Goal: Task Accomplishment & Management: Manage account settings

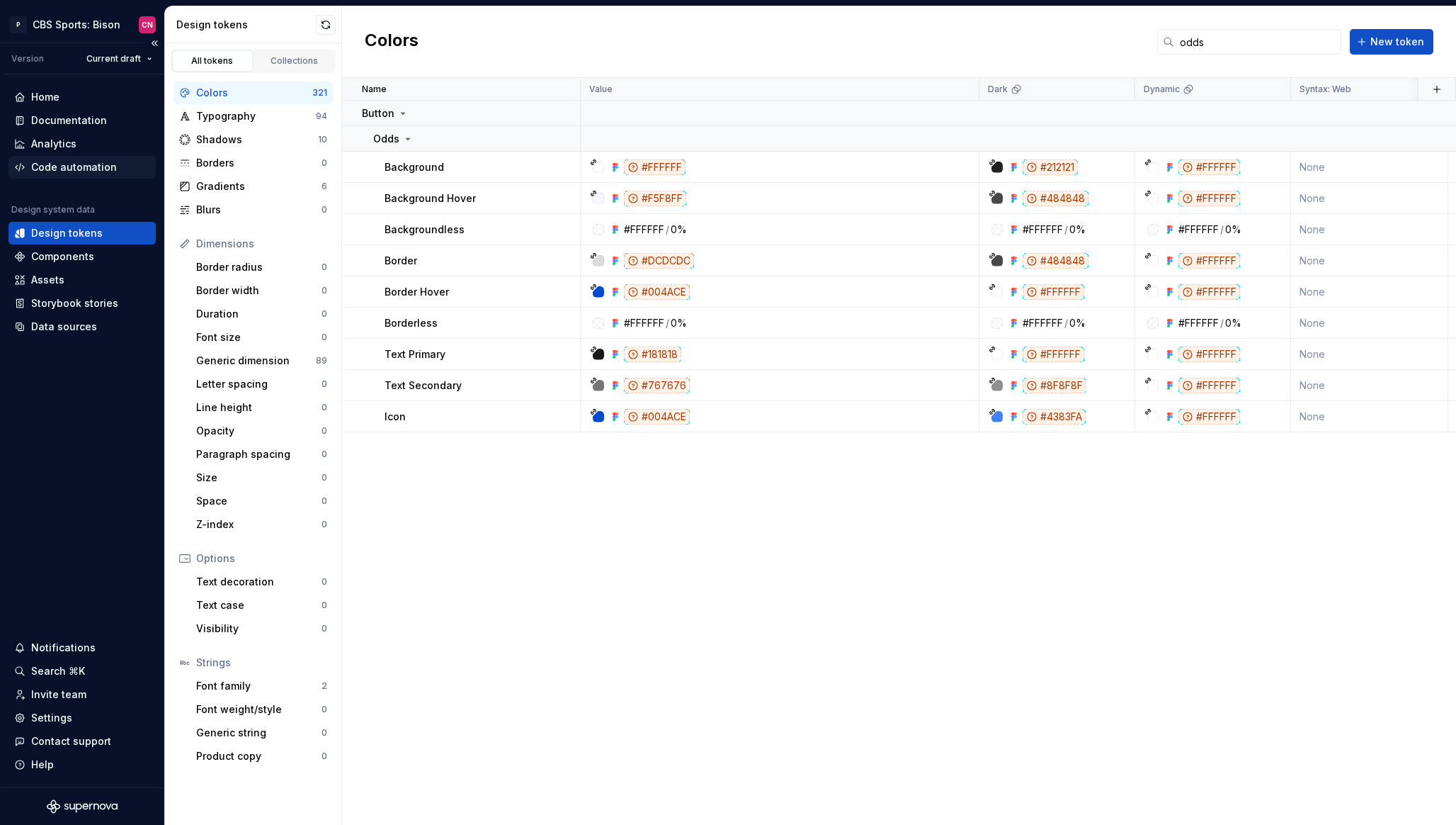
click at [91, 164] on div "Code automation" at bounding box center [74, 166] width 85 height 14
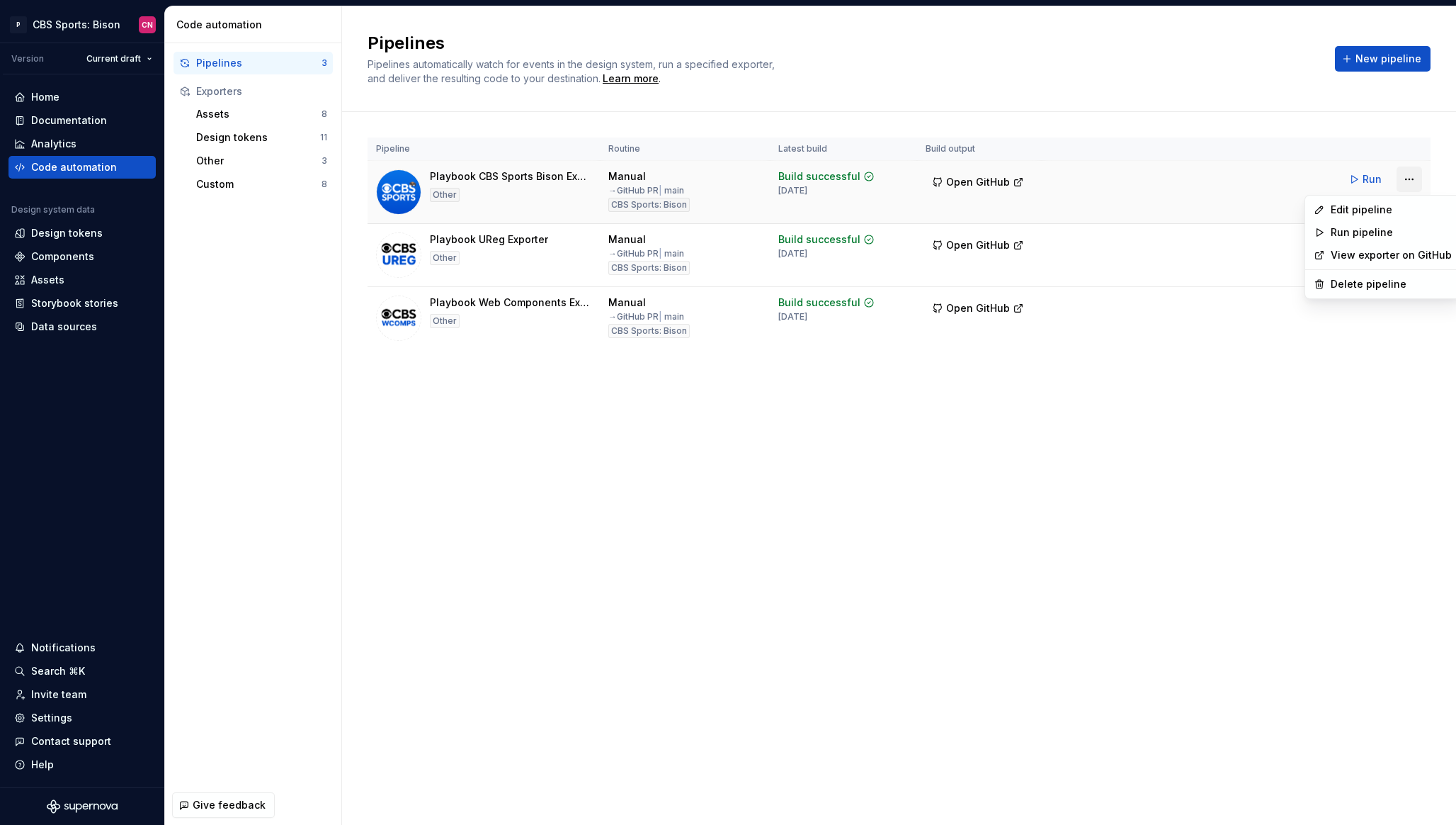
click at [1410, 188] on html "P CBS Sports: Bison CN Version Current draft Home Documentation Analytics Code …" at bounding box center [728, 412] width 1456 height 825
click at [1374, 212] on div "Edit pipeline" at bounding box center [1391, 209] width 121 height 14
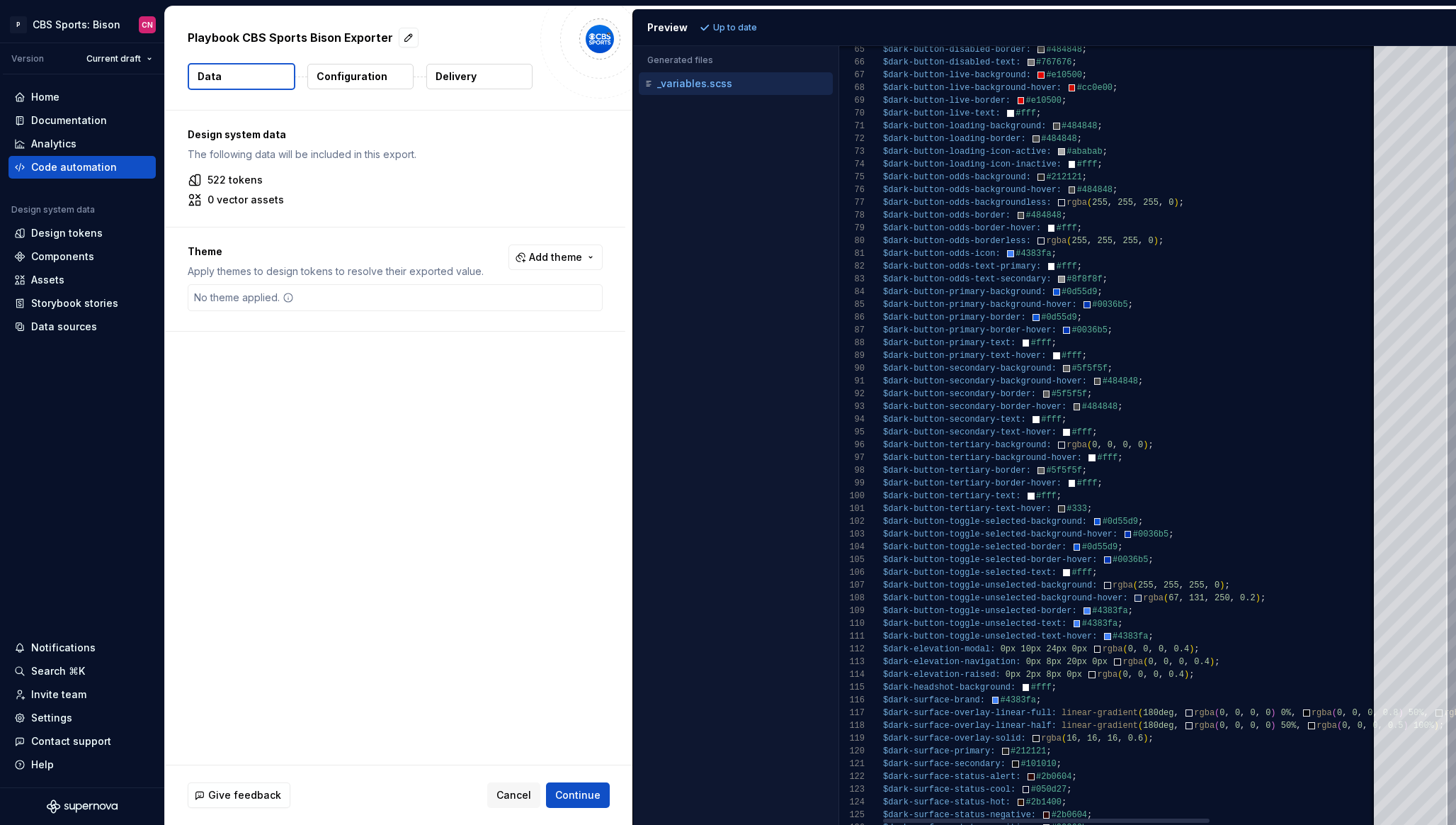
type textarea "**********"
click at [344, 69] on p "Configuration" at bounding box center [352, 76] width 71 height 14
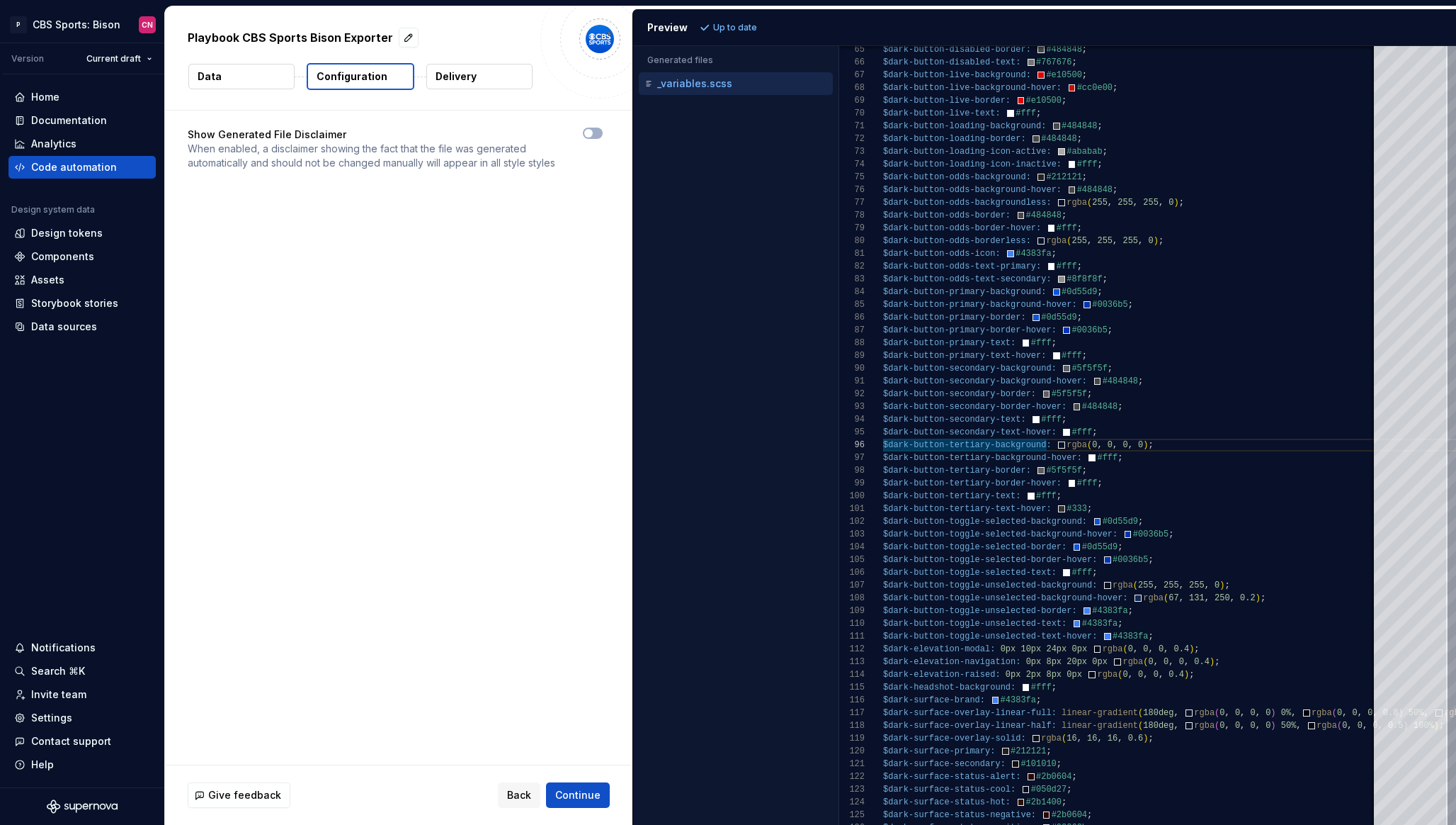
click at [451, 72] on p "Delivery" at bounding box center [456, 76] width 41 height 14
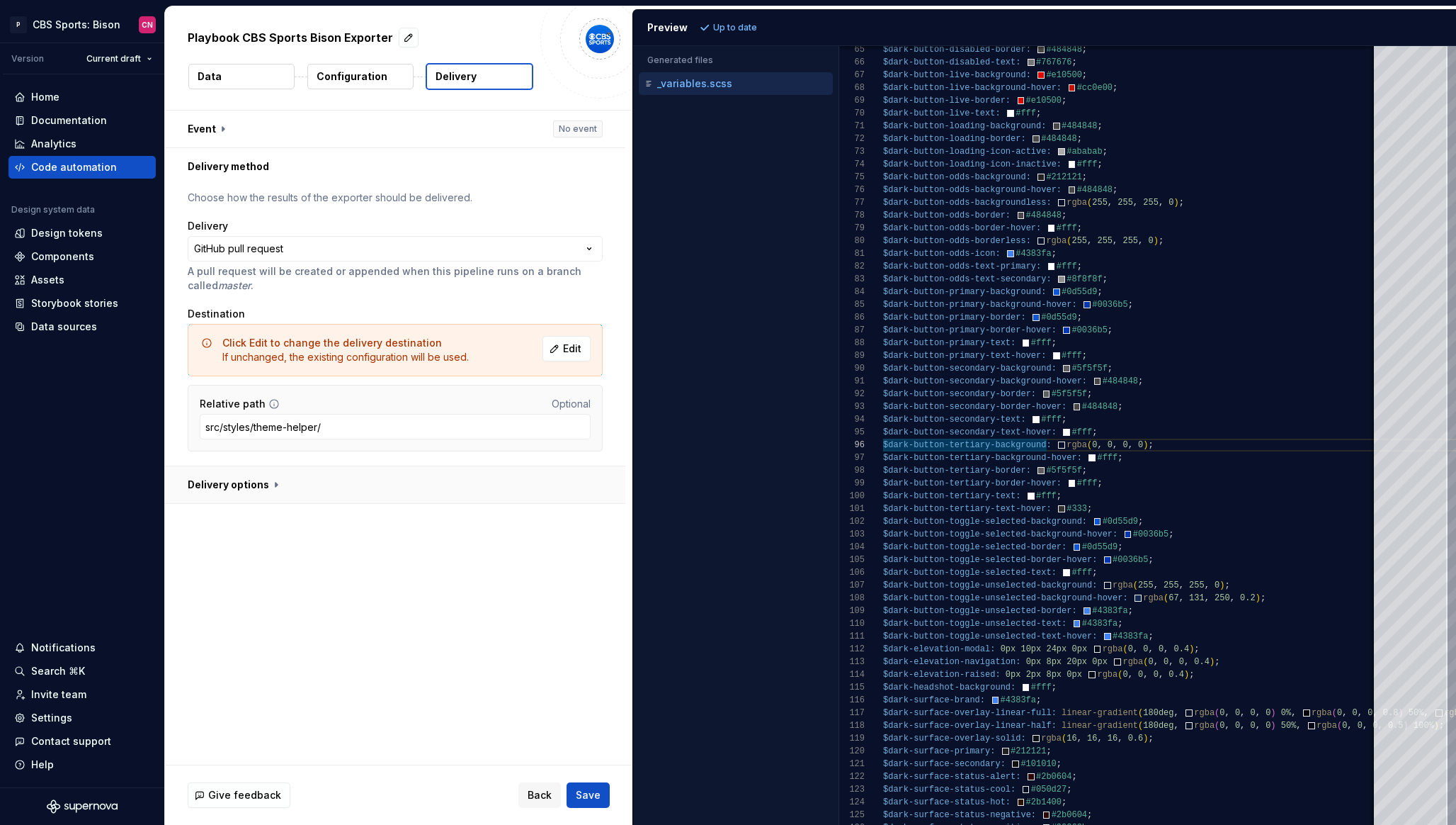
click at [278, 479] on button "button" at bounding box center [395, 485] width 460 height 37
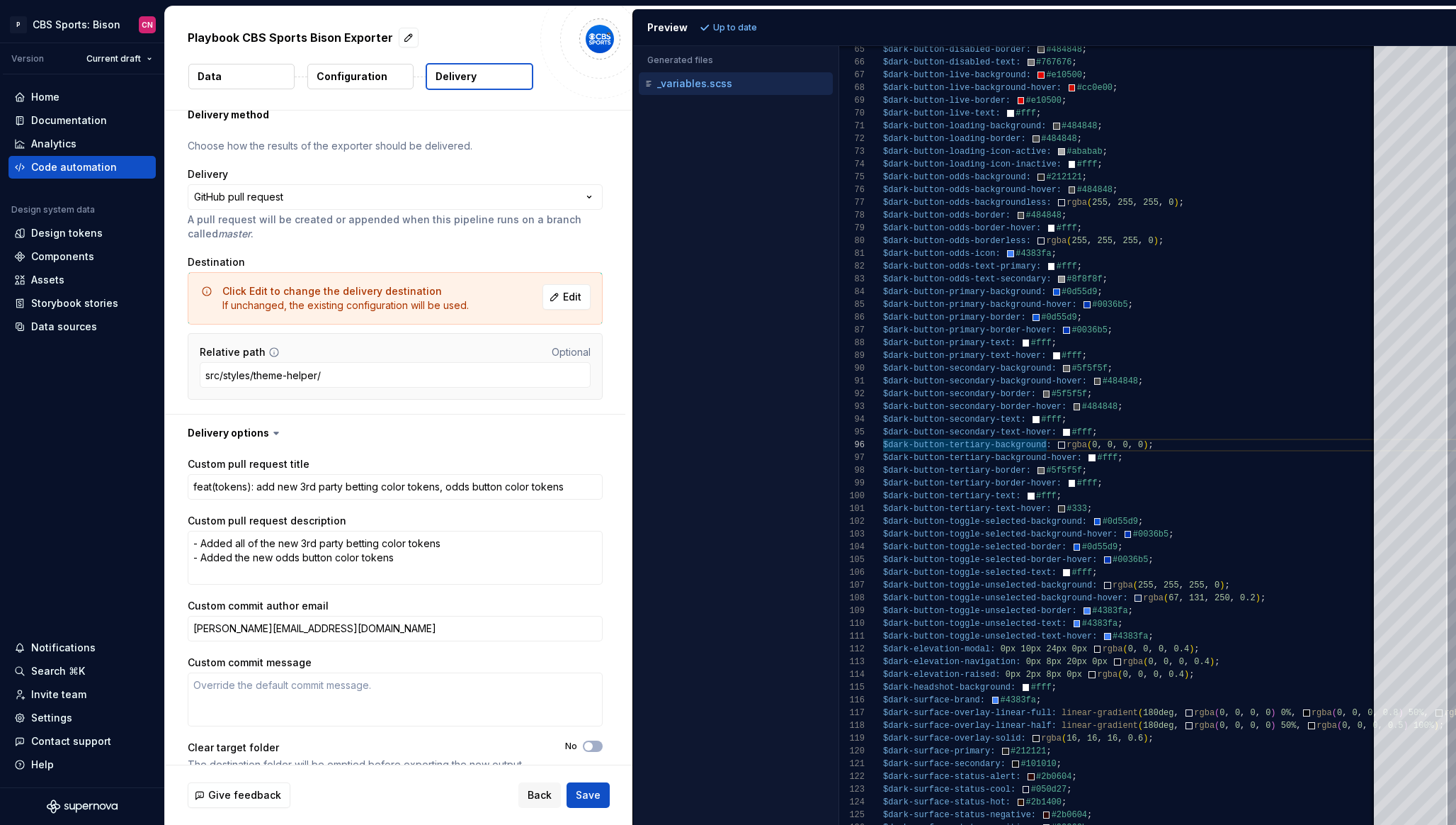
scroll to position [74, 0]
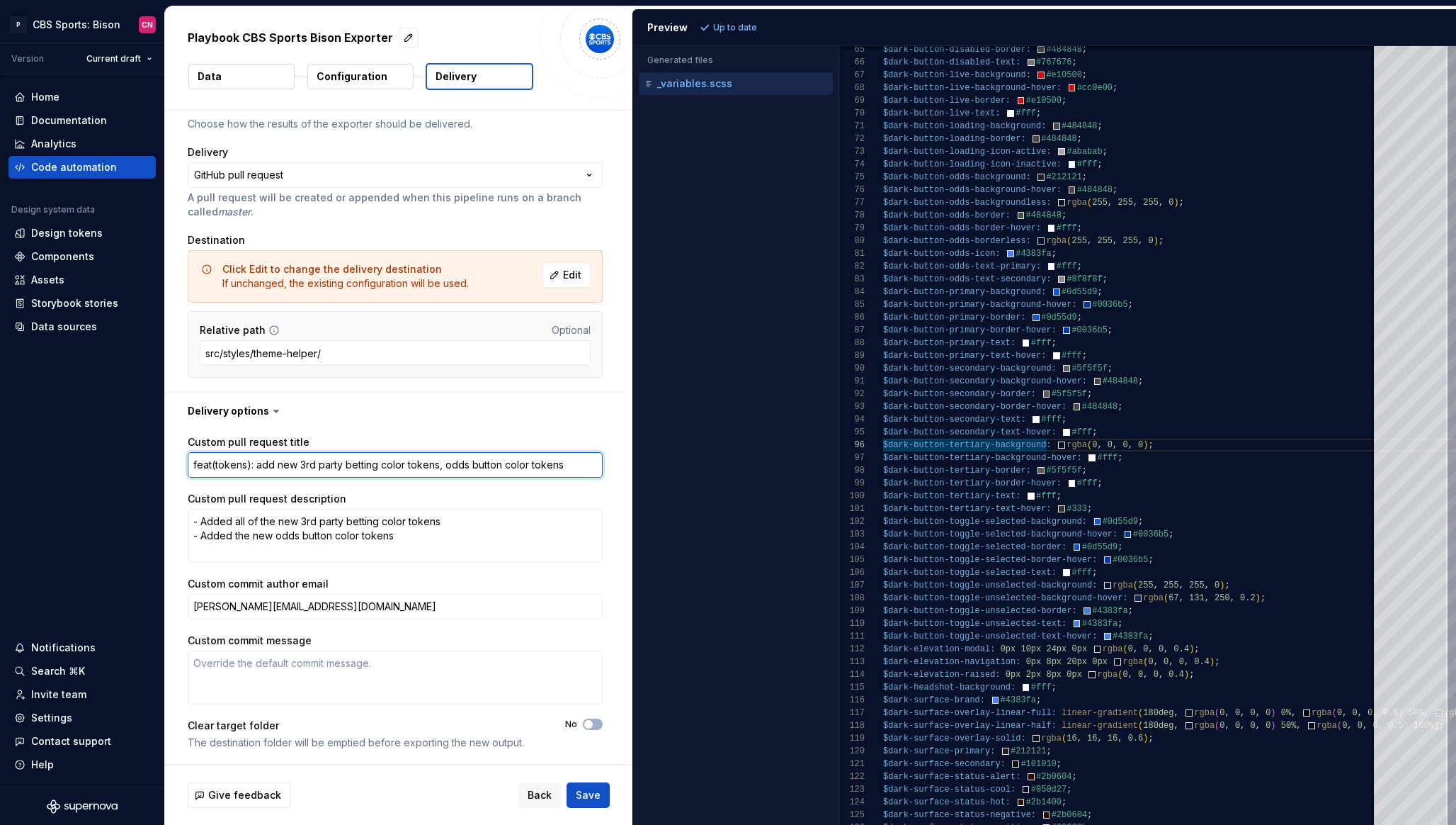
drag, startPoint x: 565, startPoint y: 468, endPoint x: 253, endPoint y: 459, distance: 312.1
click at [253, 459] on textarea "feat(tokens): add new 3rd party betting color tokens, odds button color tokens" at bounding box center [395, 465] width 415 height 26
type textarea "*"
type textarea "feat(tokens):"
type textarea "*"
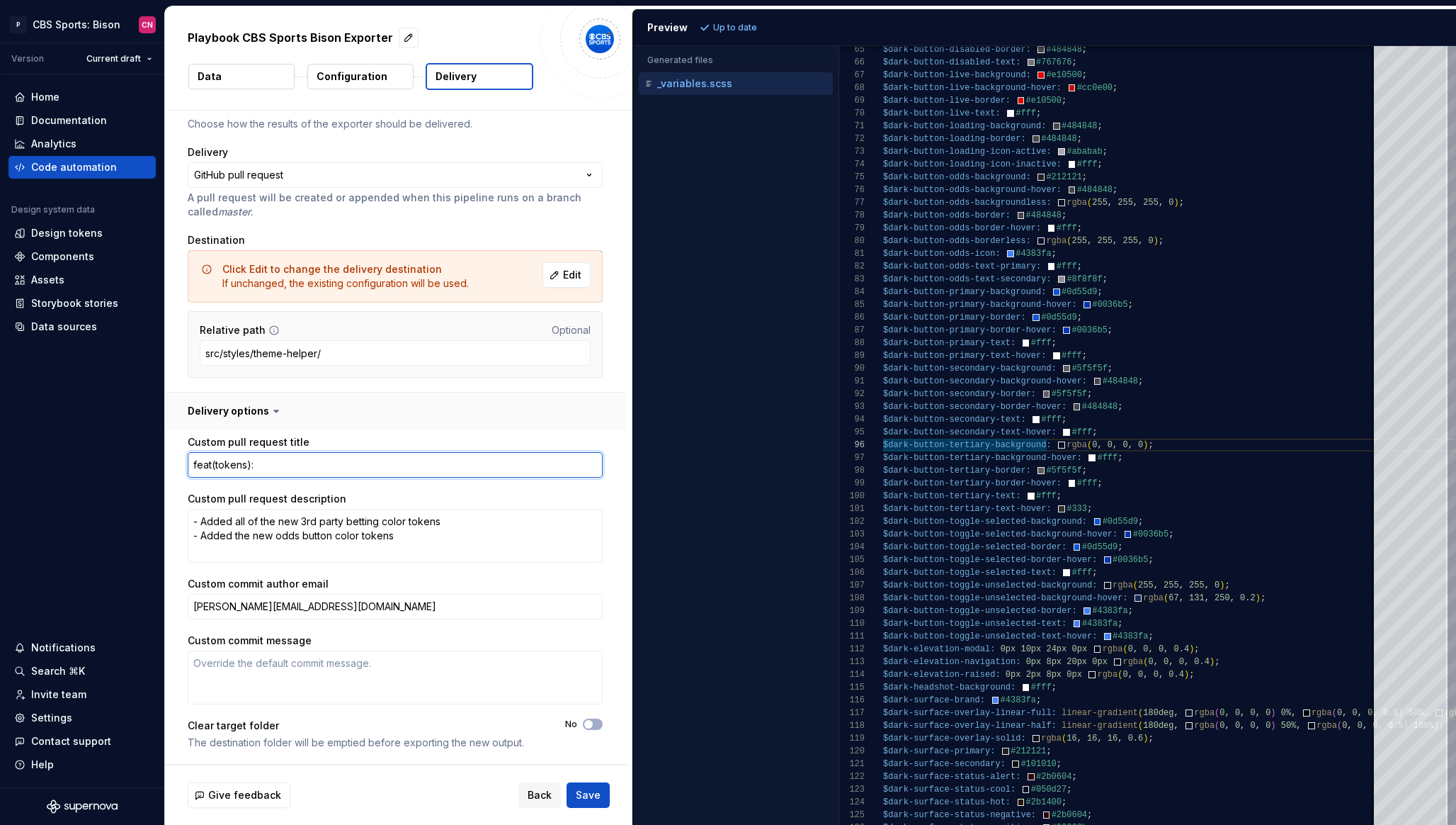
type textarea "feat(tokens):"
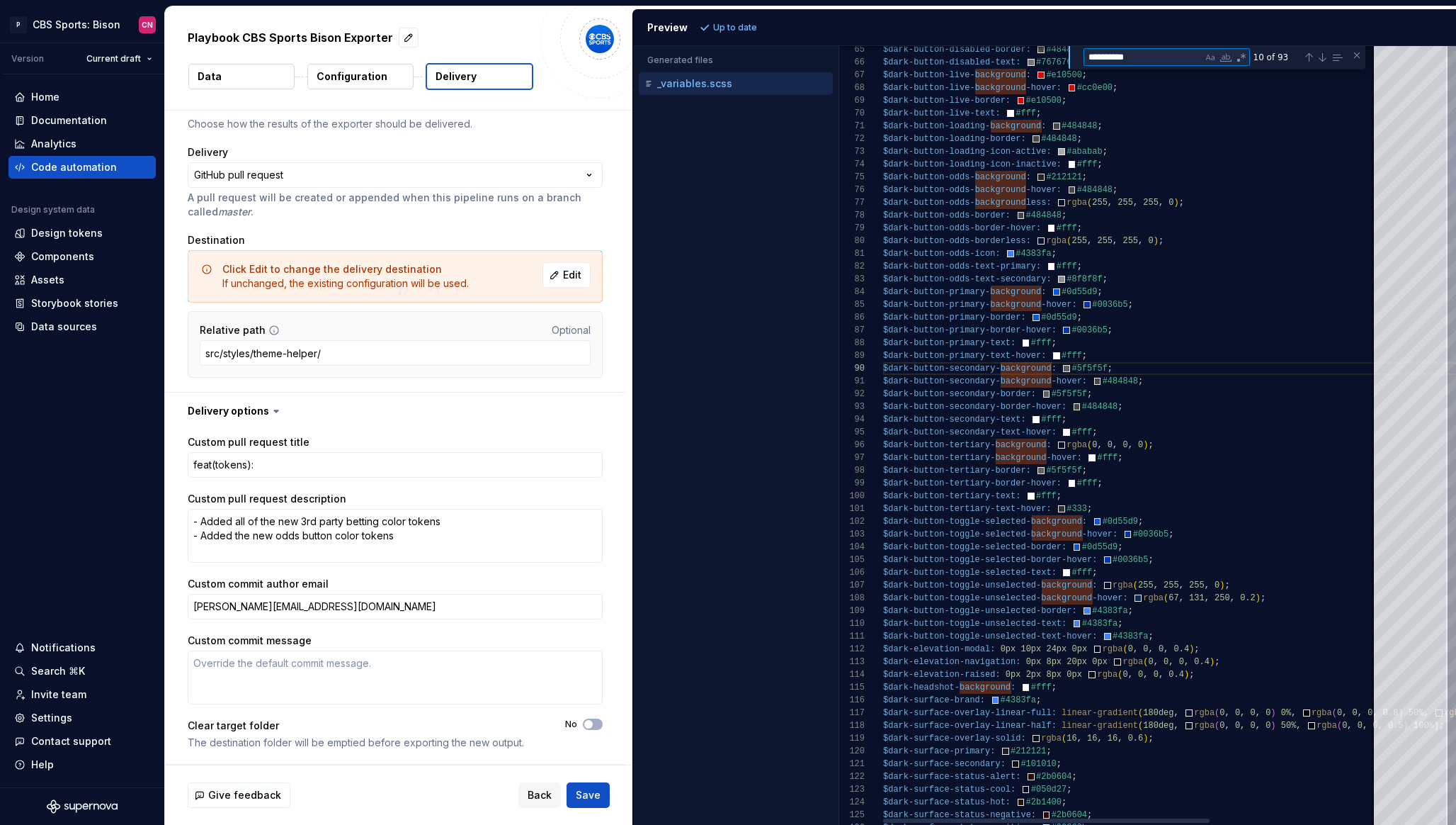
type textarea "**********"
type textarea "*"
type textarea "**********"
type textarea "**"
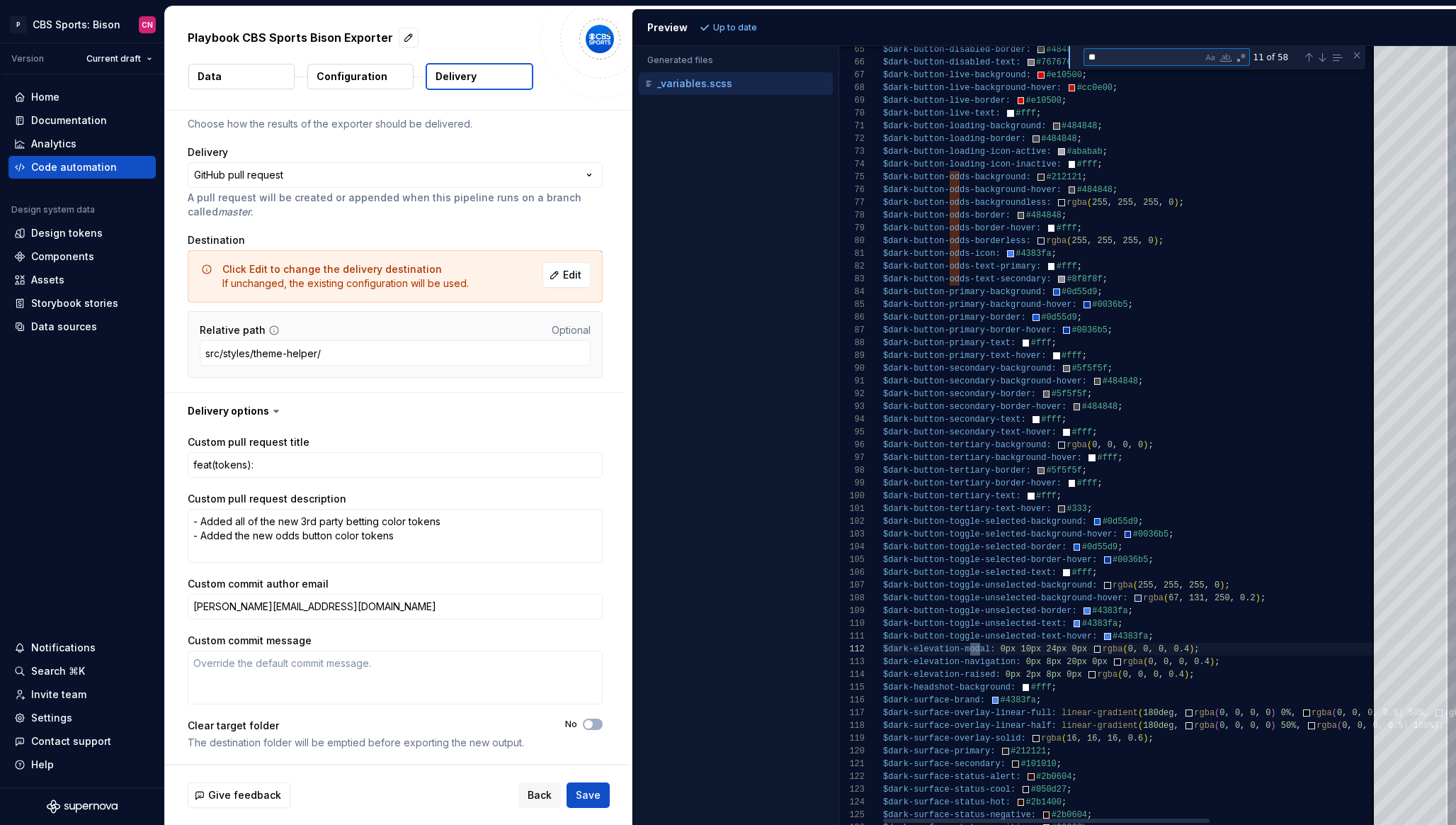
type textarea "**********"
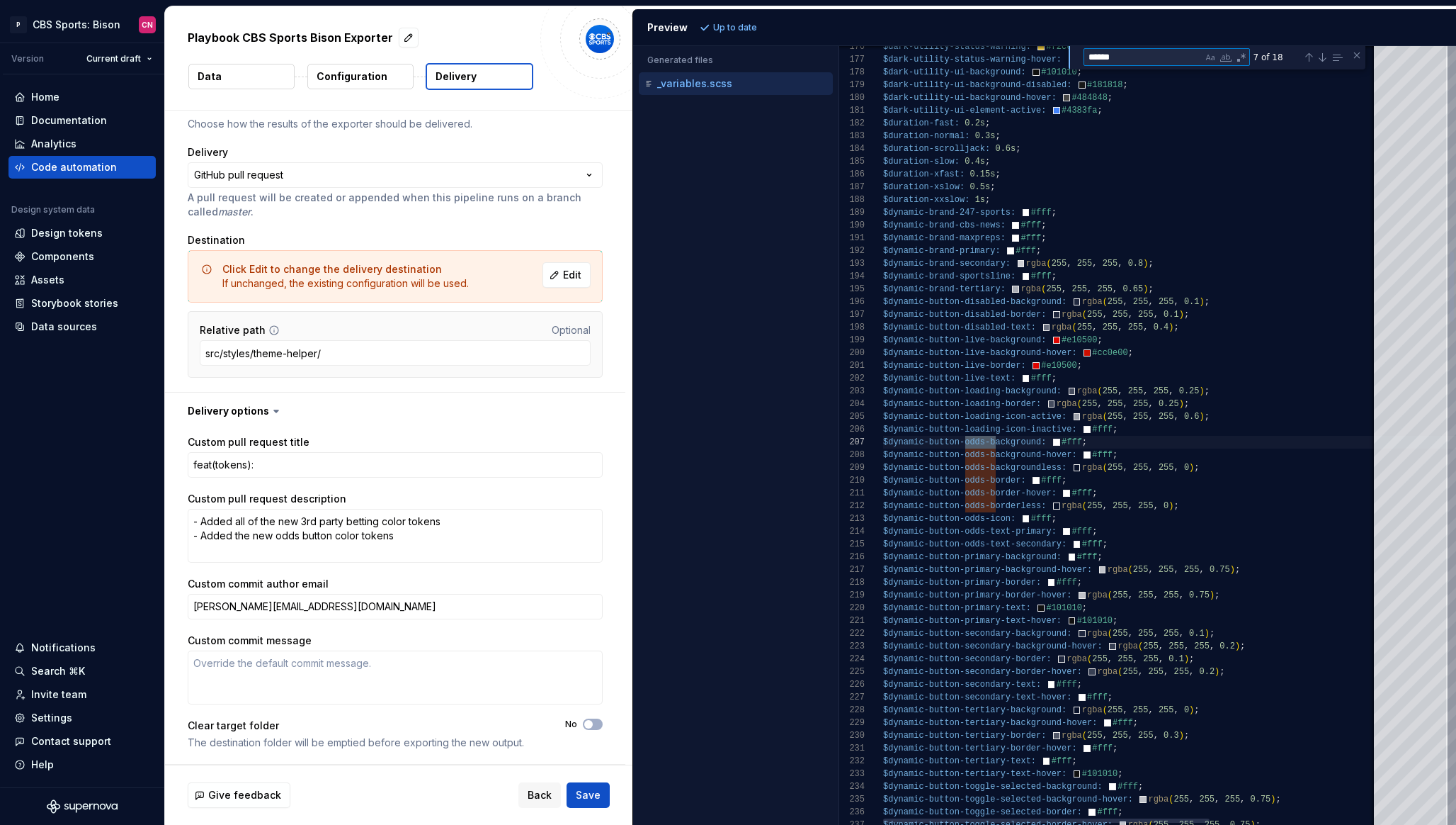
scroll to position [127, 113]
type textarea "**********"
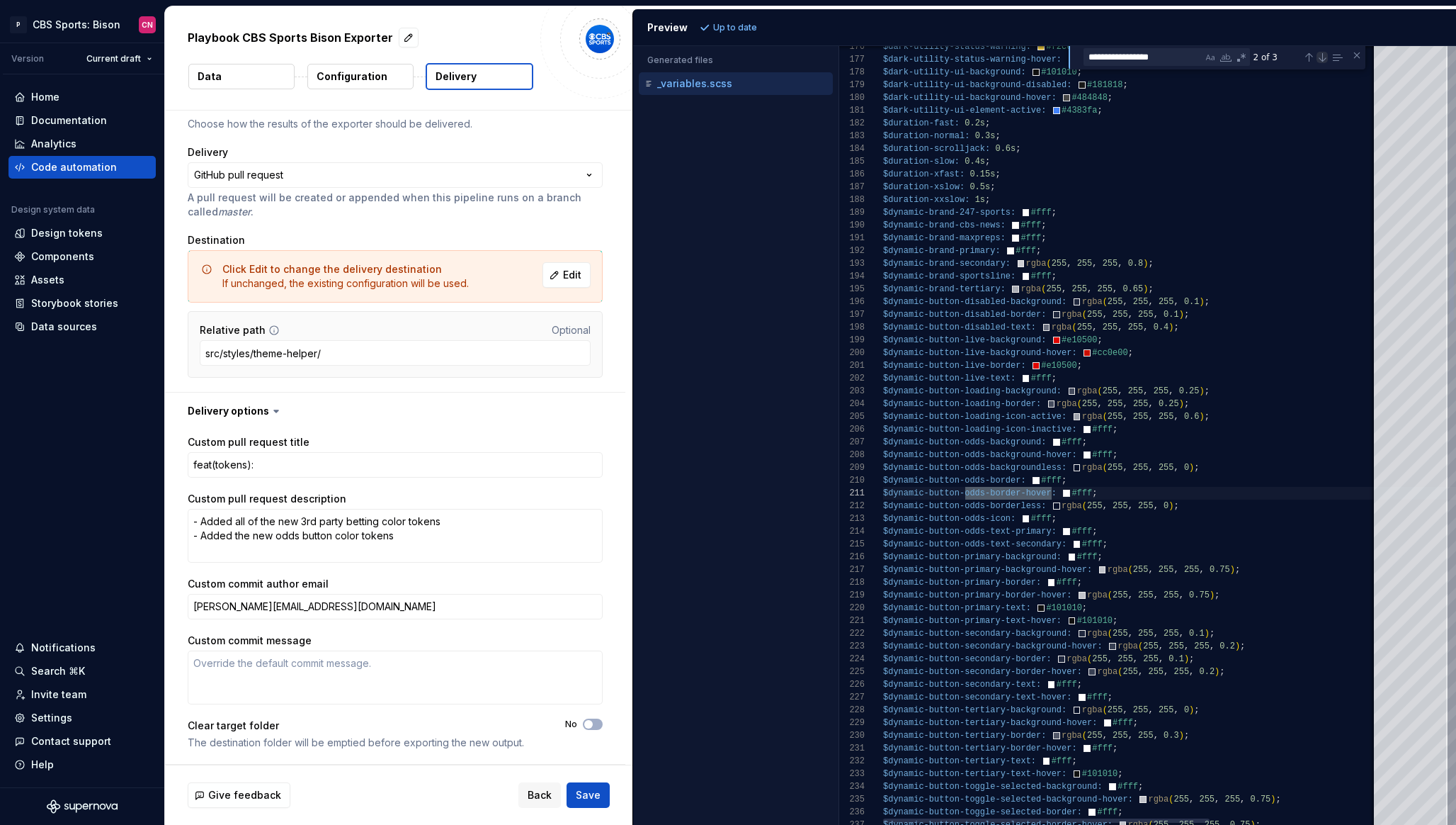
click at [1322, 53] on div "Next Match (Enter)" at bounding box center [1322, 57] width 11 height 11
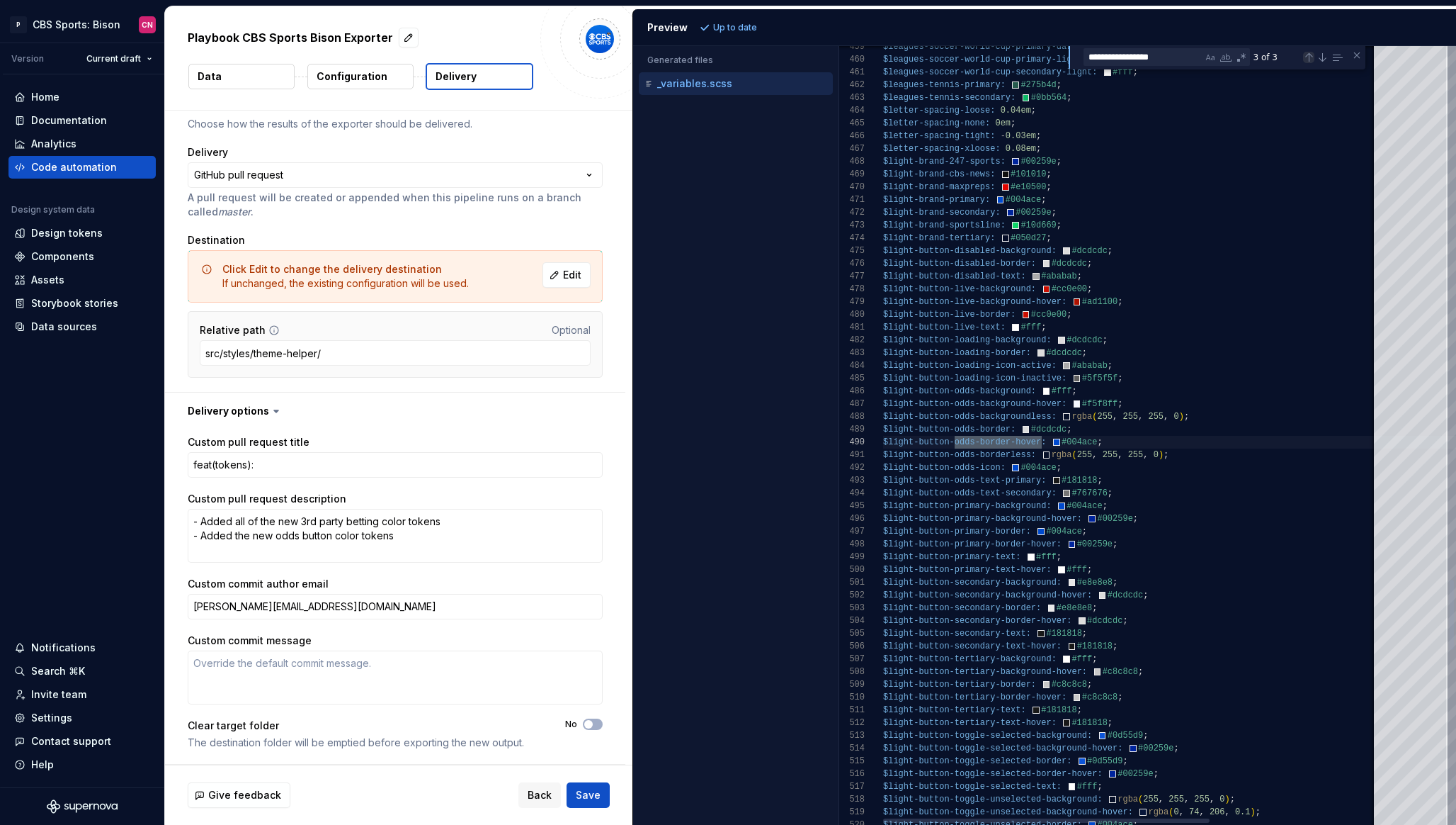
click at [1304, 56] on div "Previous Match (⇧Enter)" at bounding box center [1309, 57] width 11 height 11
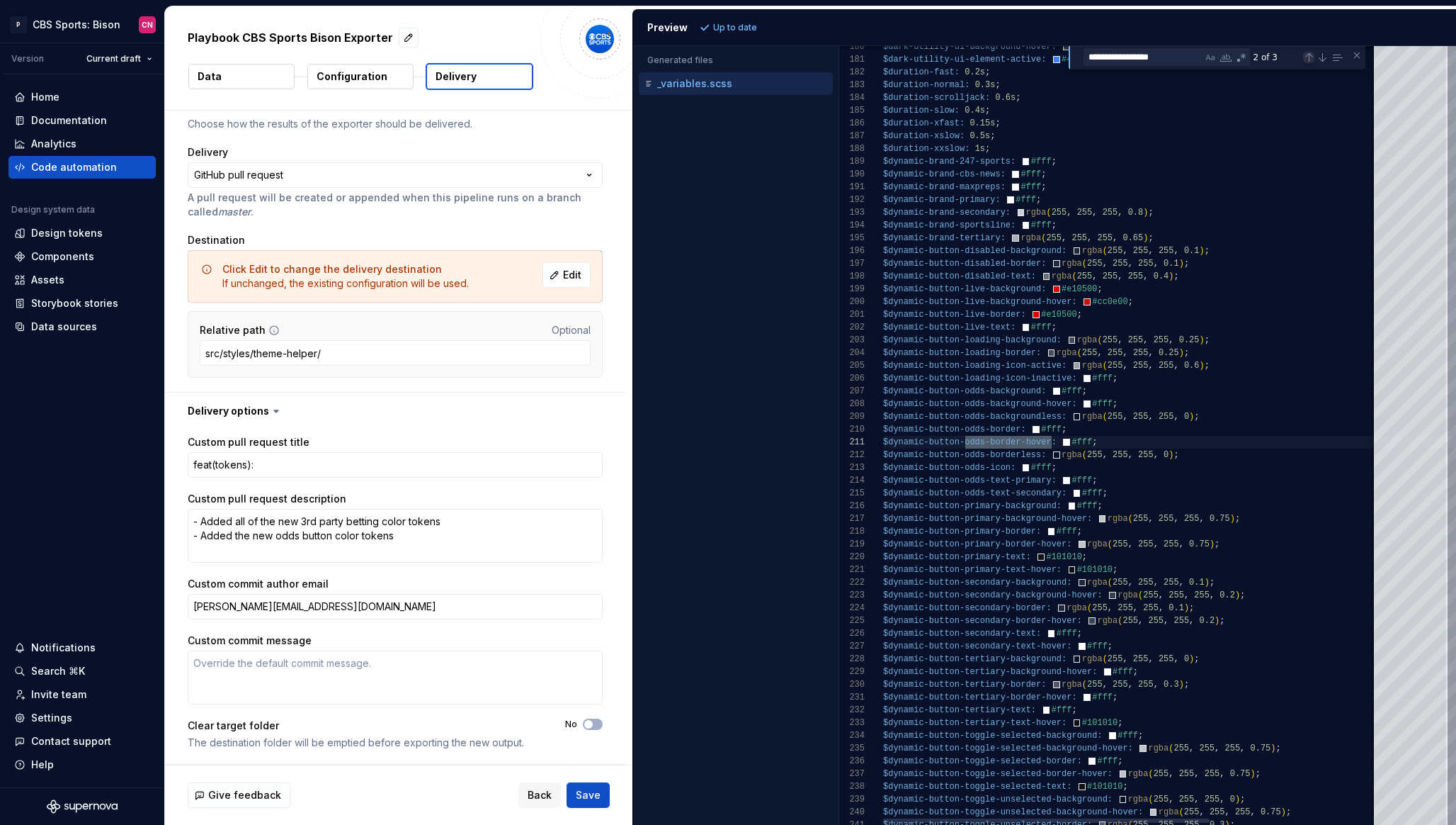
click at [1304, 56] on div "Previous Match (⇧Enter)" at bounding box center [1309, 57] width 11 height 11
type textarea "**********"
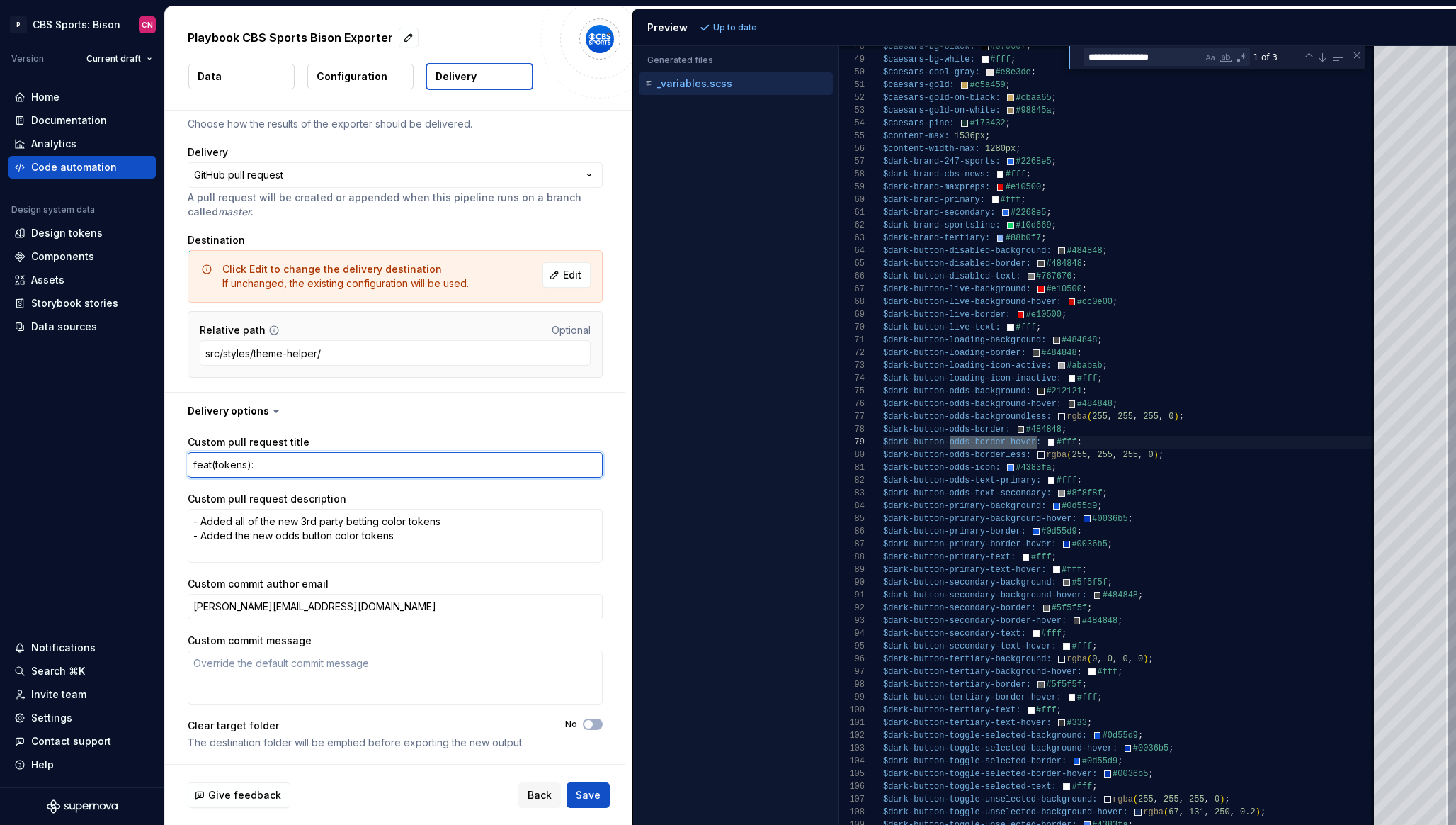
click at [426, 468] on textarea "feat(tokens):" at bounding box center [395, 465] width 415 height 26
type textarea "*"
type textarea "feat(tokens): o"
type textarea "*"
type textarea "feat(tokens): od"
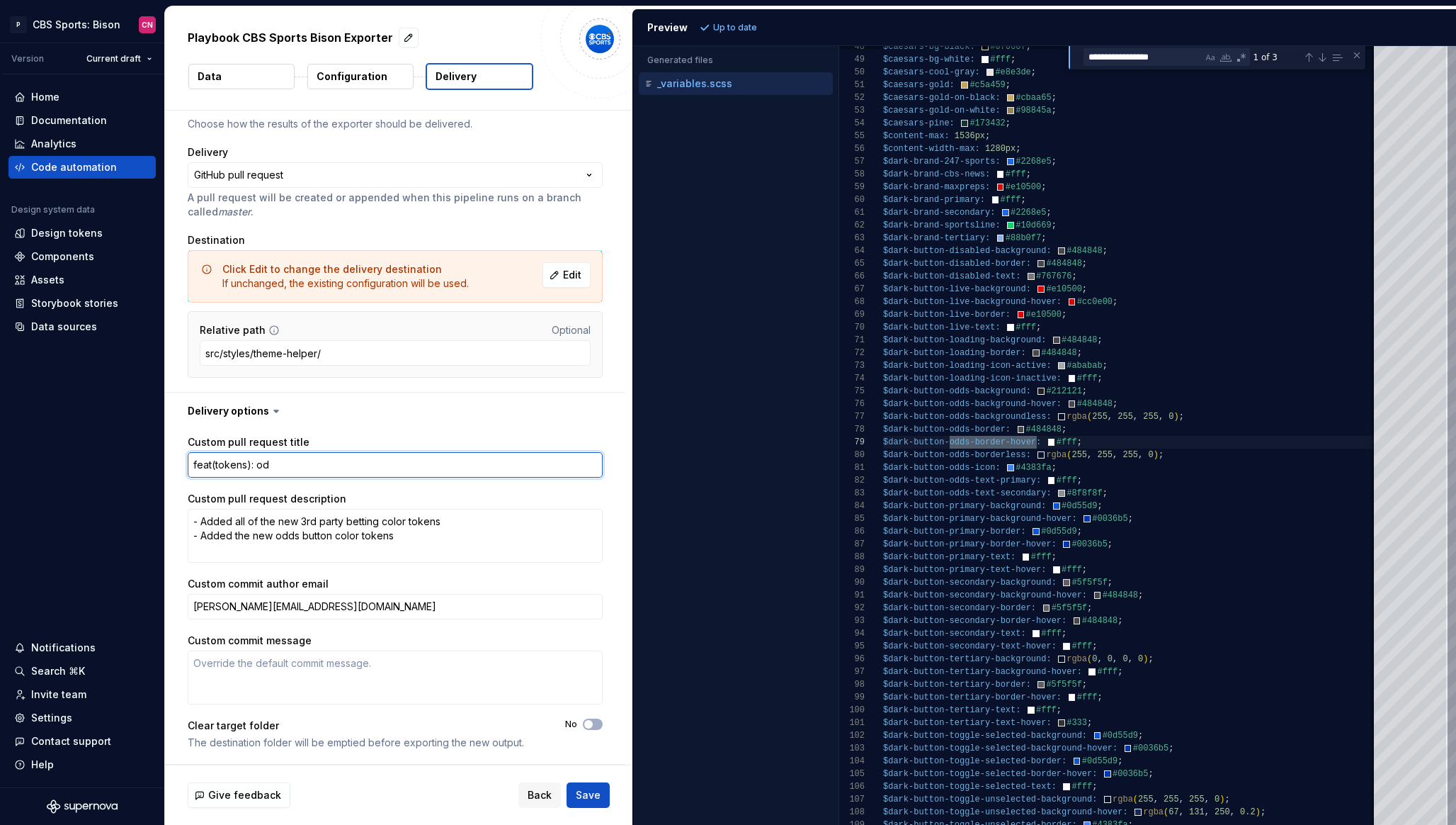
type textarea "*"
type textarea "feat(tokens): ods"
type textarea "*"
type textarea "feat(tokens): odss"
type textarea "*"
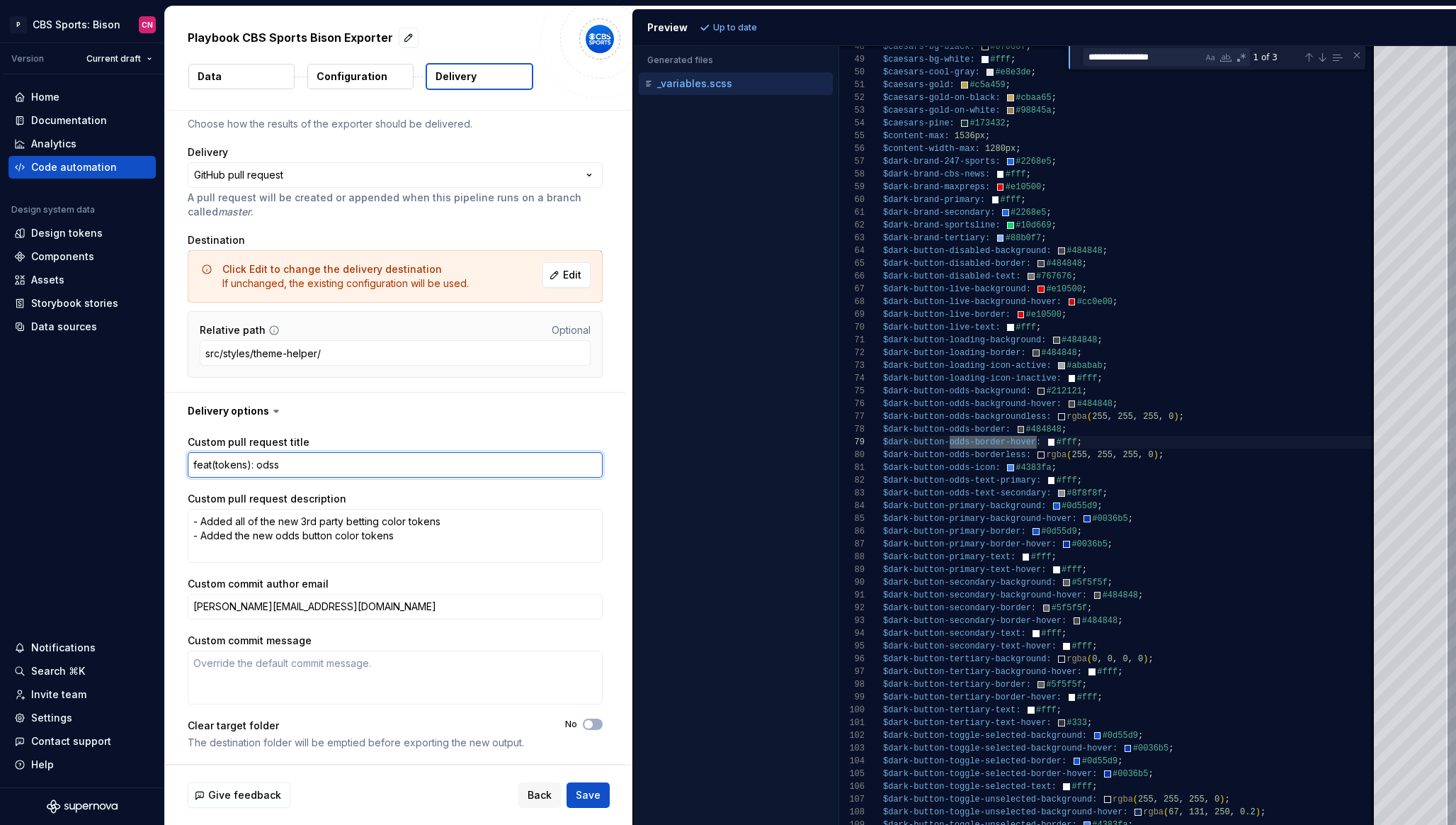
type textarea "feat(tokens): odss b"
type textarea "*"
type textarea "feat(tokens): odss bu"
type textarea "*"
type textarea "feat(tokens): odss but"
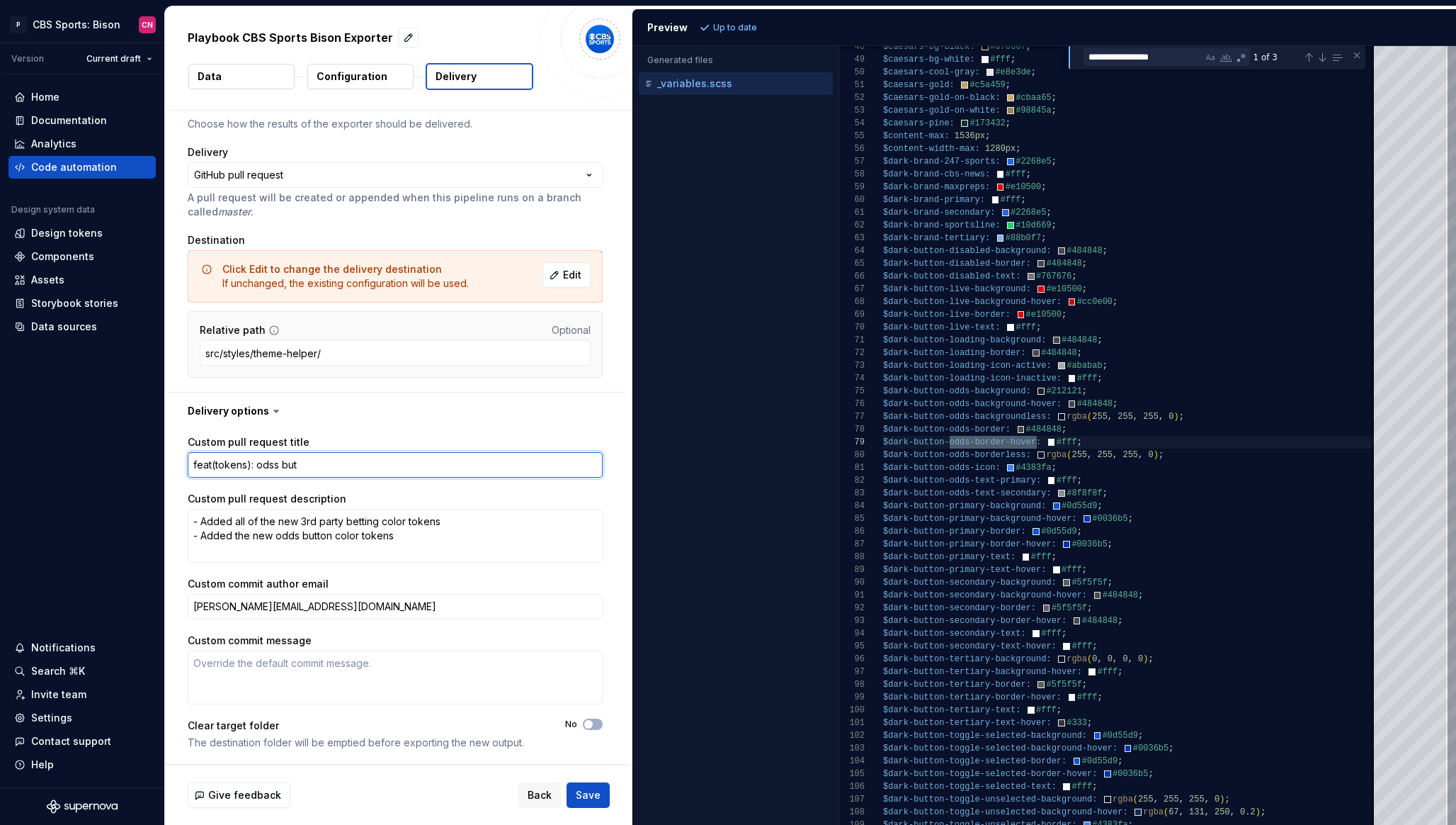
type textarea "*"
type textarea "feat(tokens): odss butt"
type textarea "*"
type textarea "feat(tokens): odss butto"
type textarea "*"
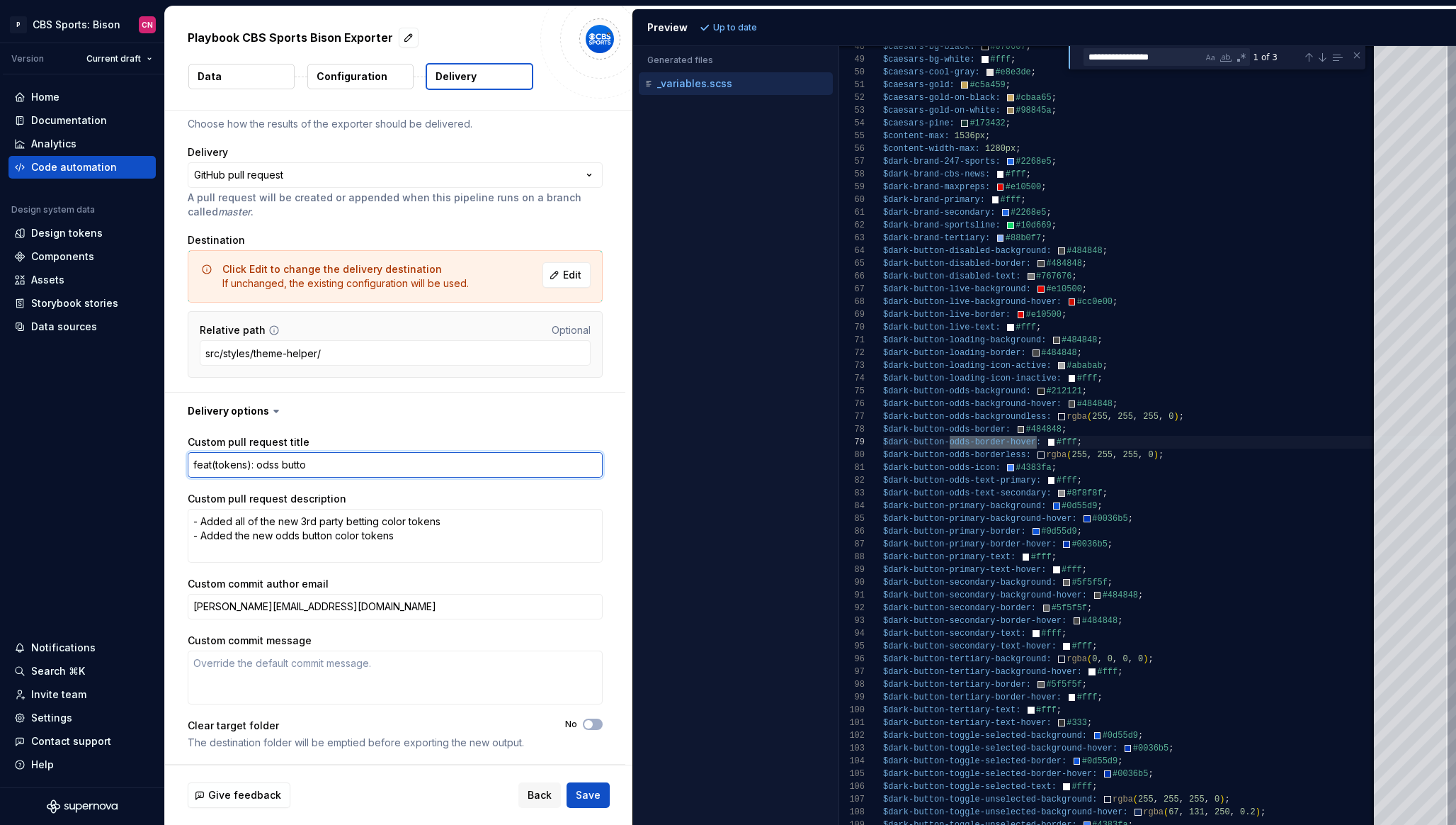
type textarea "feat(tokens): odss butt"
type textarea "*"
type textarea "feat(tokens): odss but"
type textarea "*"
type textarea "feat(tokens): odss bu"
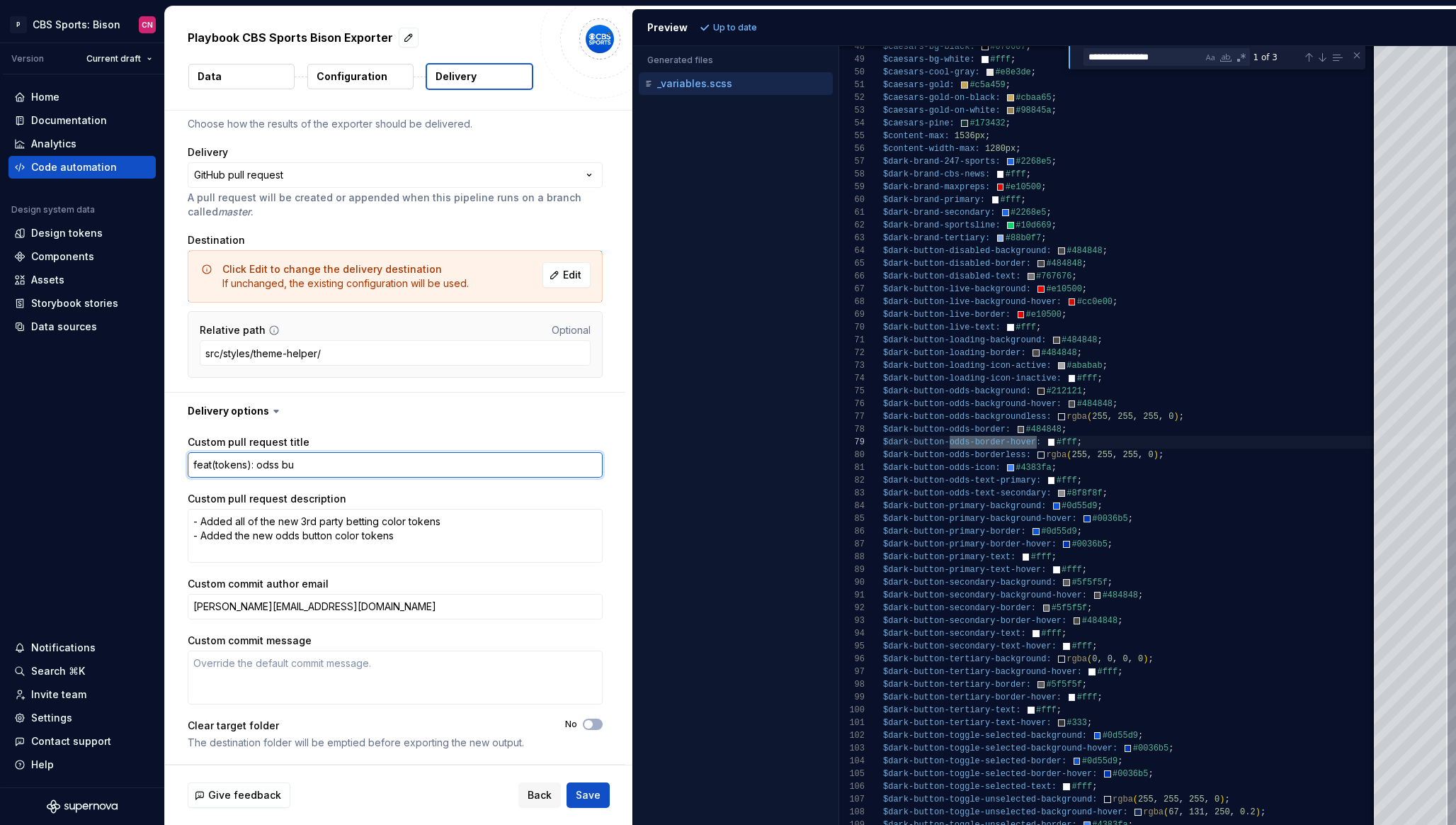
type textarea "*"
type textarea "feat(tokens): odss b"
type textarea "*"
type textarea "feat(tokens): odss"
type textarea "*"
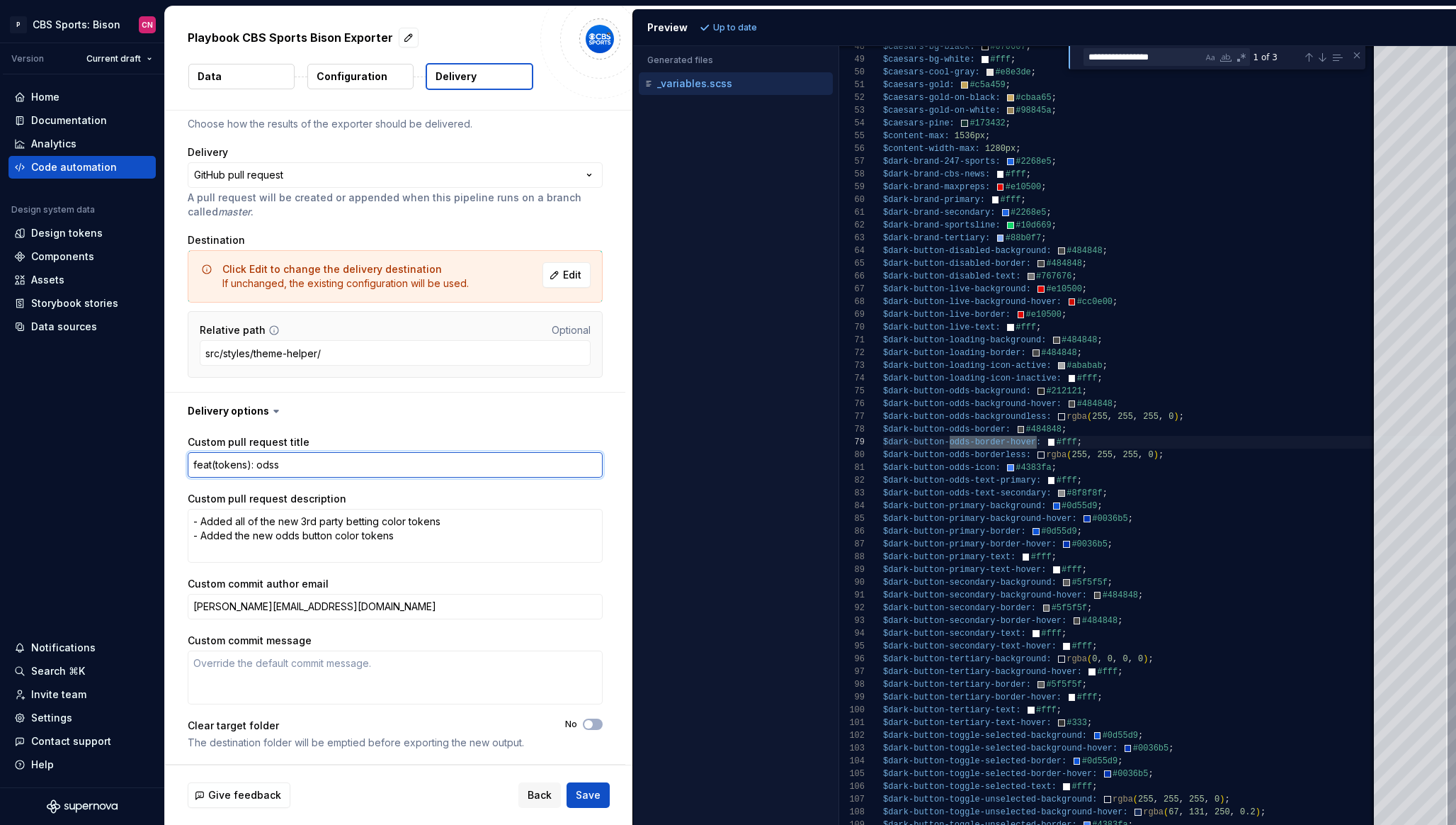
type textarea "feat(tokens): odss"
type textarea "*"
type textarea "feat(tokens): ods"
type textarea "*"
type textarea "feat(tokens): od"
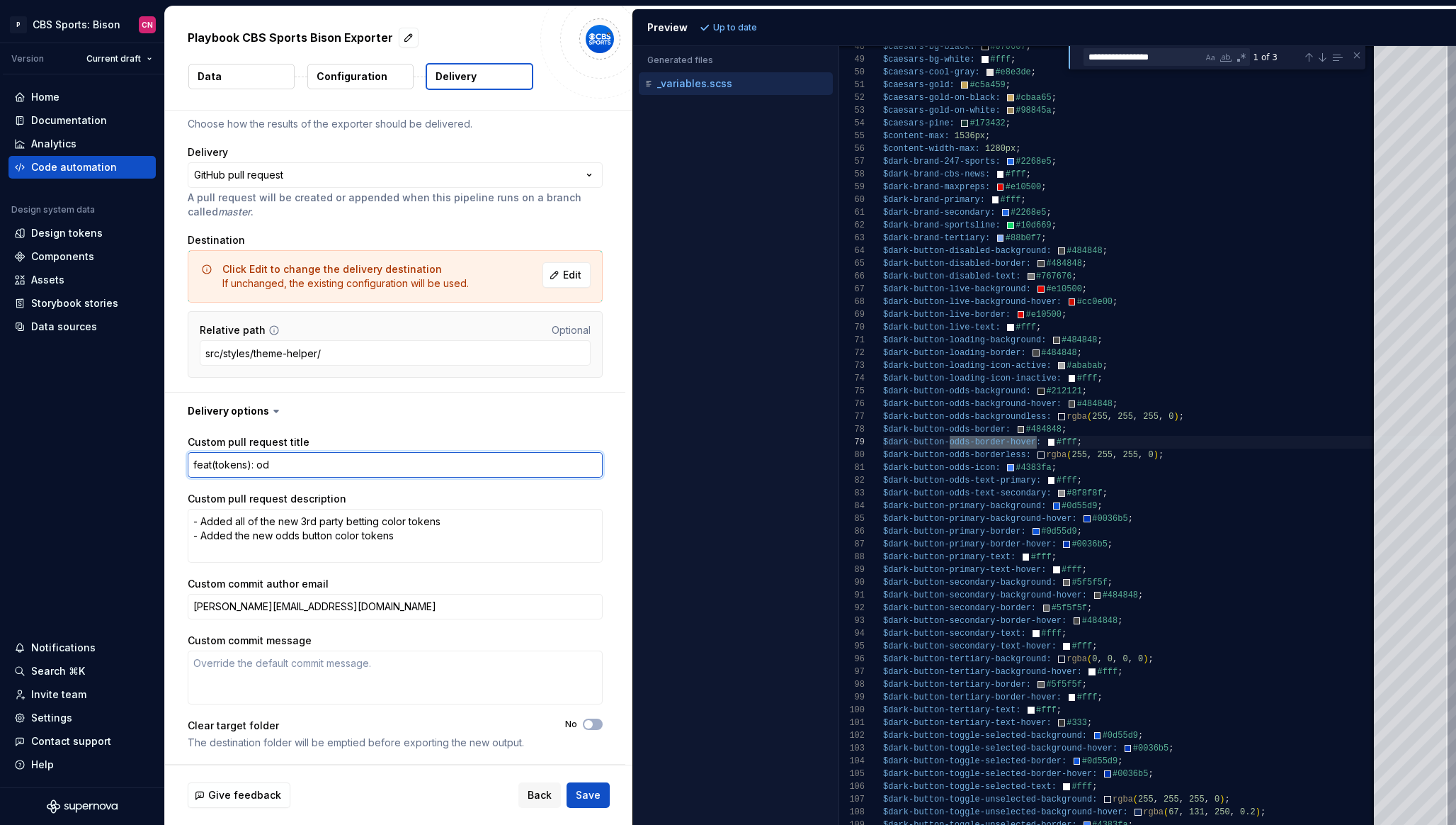
type textarea "*"
type textarea "feat(tokens): odd"
type textarea "*"
type textarea "feat(tokens): odds"
type textarea "*"
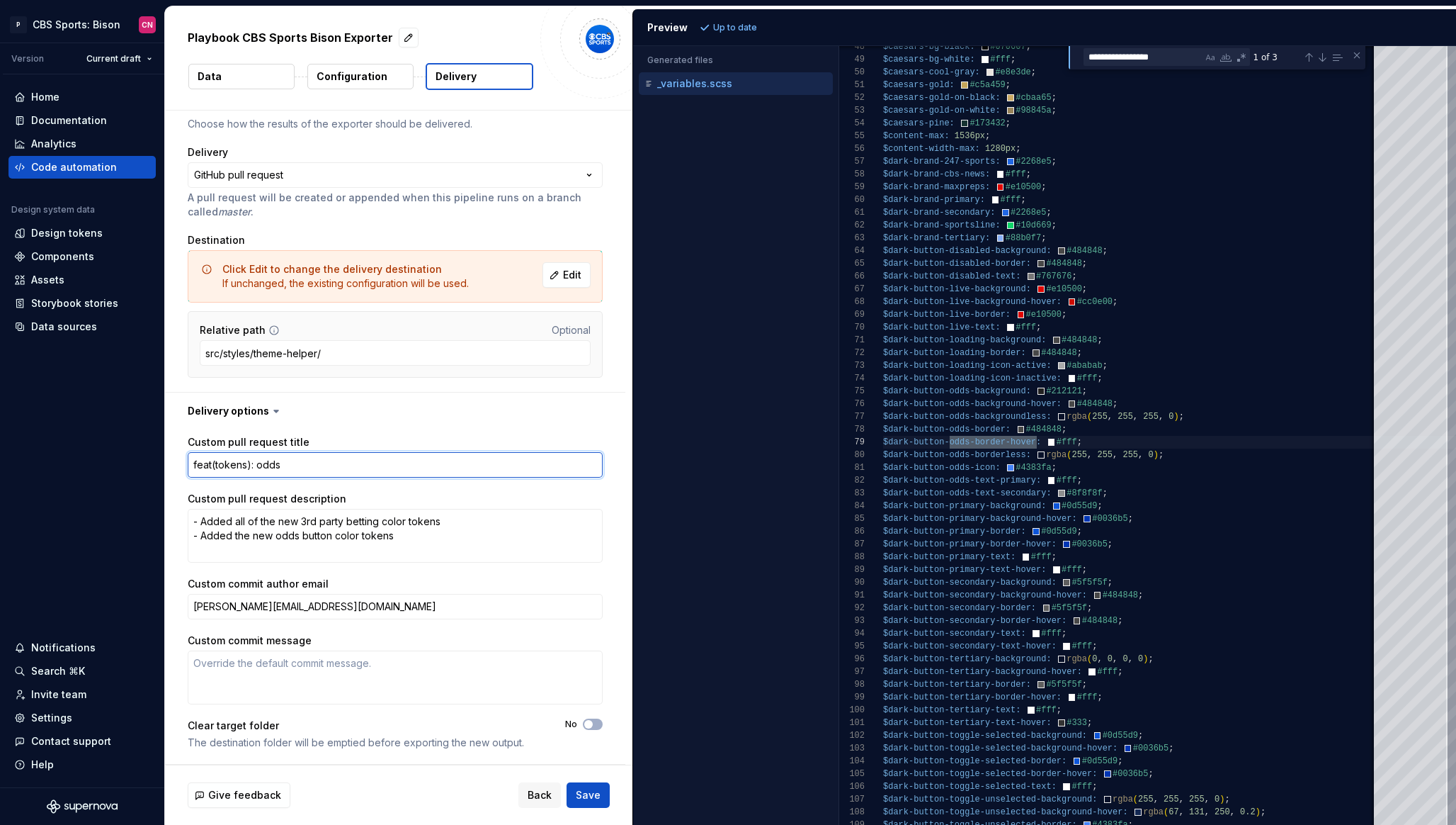
type textarea "feat(tokens): odds b"
type textarea "*"
type textarea "feat(tokens): odds bu"
type textarea "*"
type textarea "feat(tokens): odds but"
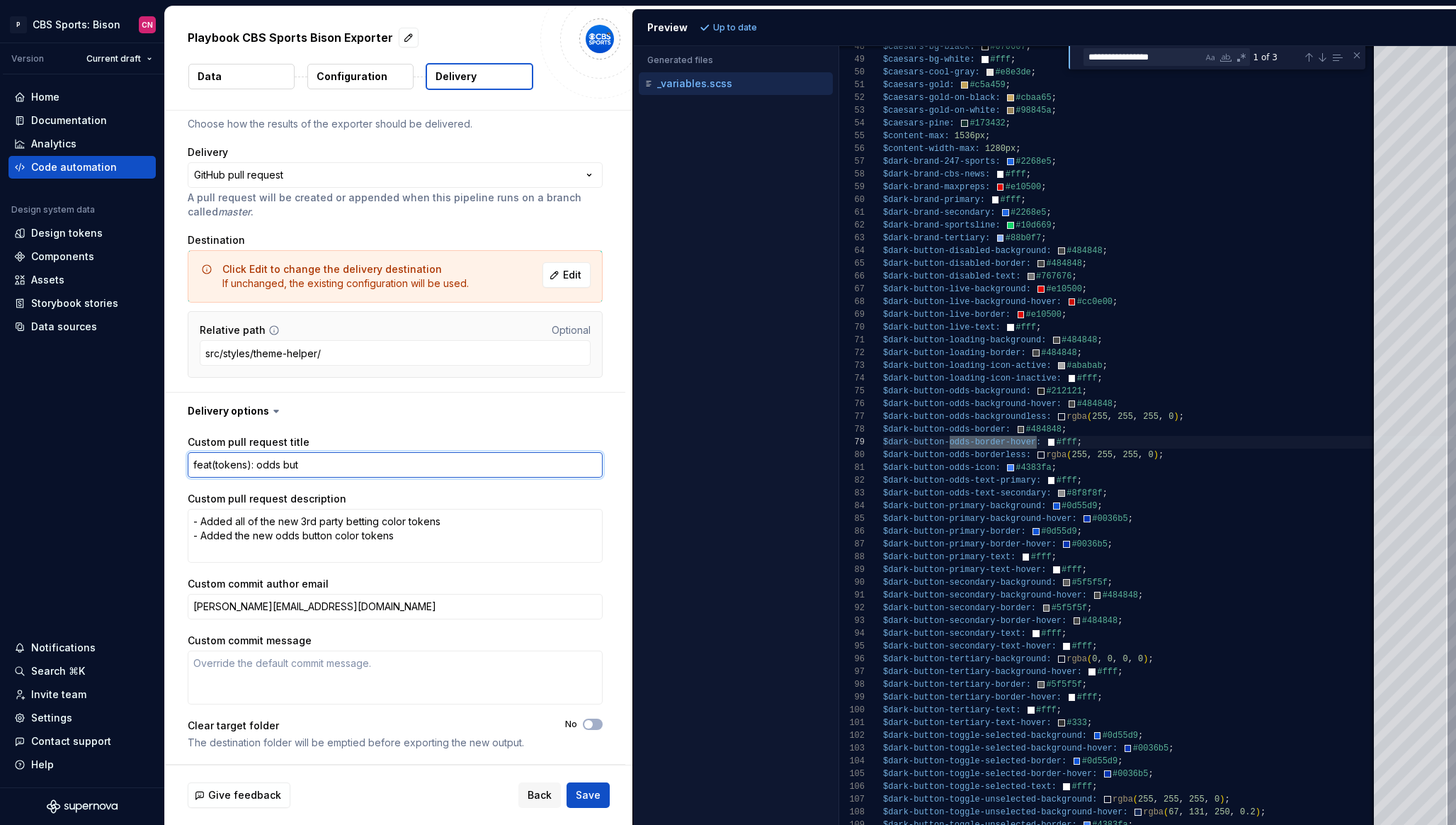
type textarea "*"
type textarea "feat(tokens): odds butt"
type textarea "*"
type textarea "feat(tokens): odds butto"
type textarea "*"
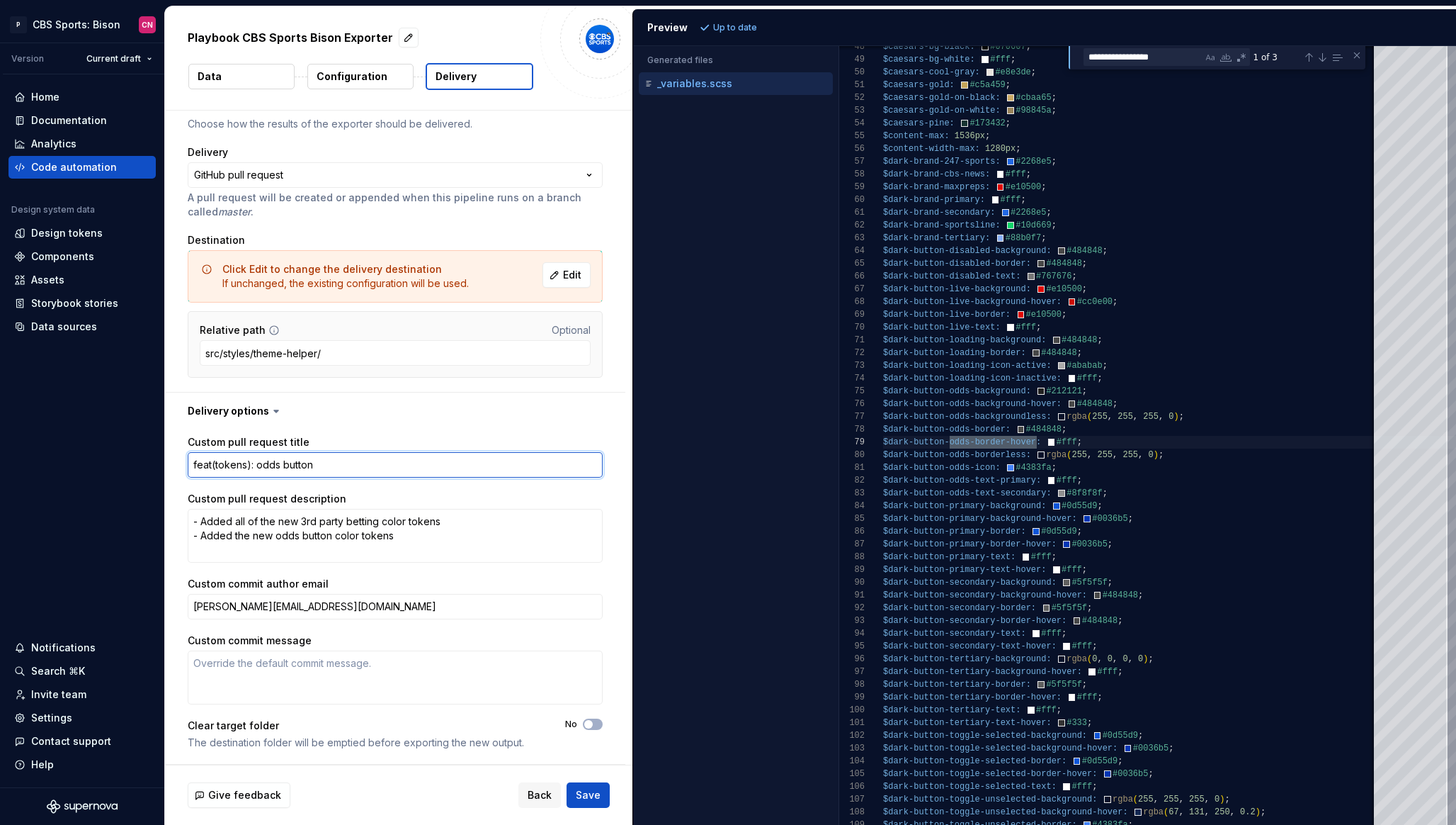
type textarea "feat(tokens): odds button"
type textarea "*"
type textarea "feat(tokens): odds button h"
type textarea "*"
type textarea "feat(tokens): odds button ho"
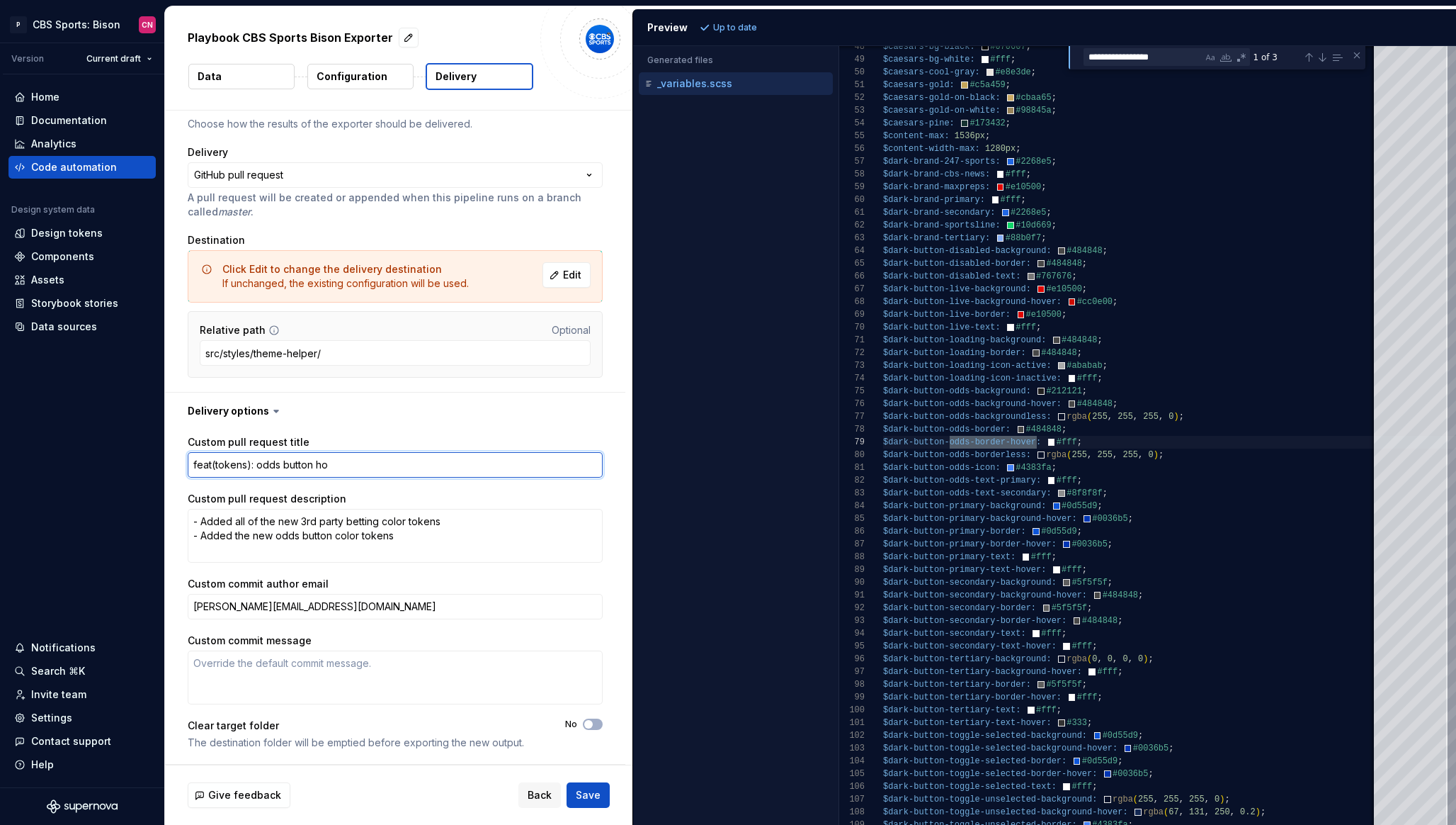
type textarea "*"
type textarea "feat(tokens): odds button hov"
type textarea "*"
type textarea "feat(tokens): odds button hove"
type textarea "*"
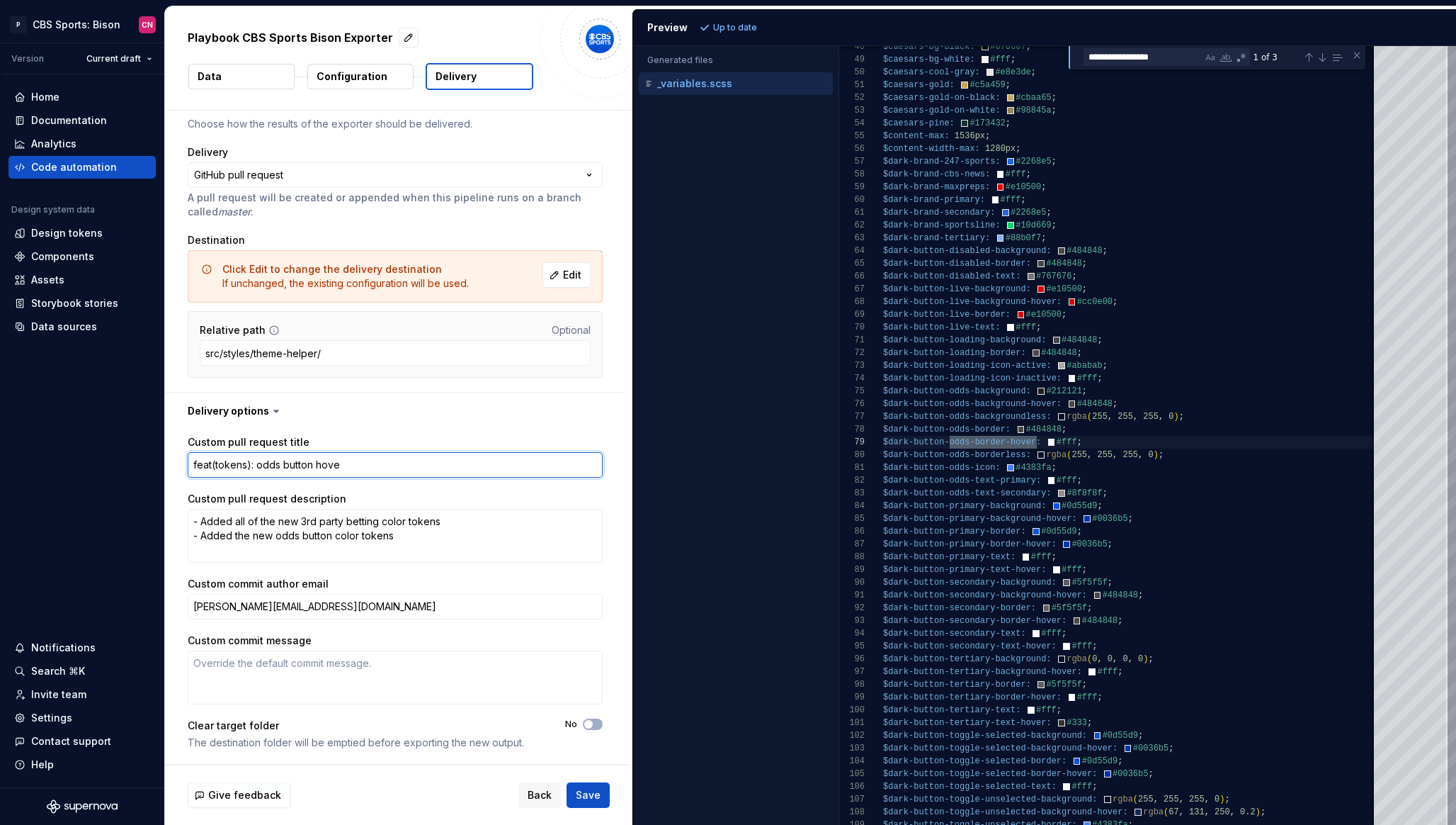
type textarea "feat(tokens): odds button hover"
type textarea "*"
type textarea "feat(tokens): odds button hover"
type textarea "*"
type textarea "feat(tokens): odds button hover c"
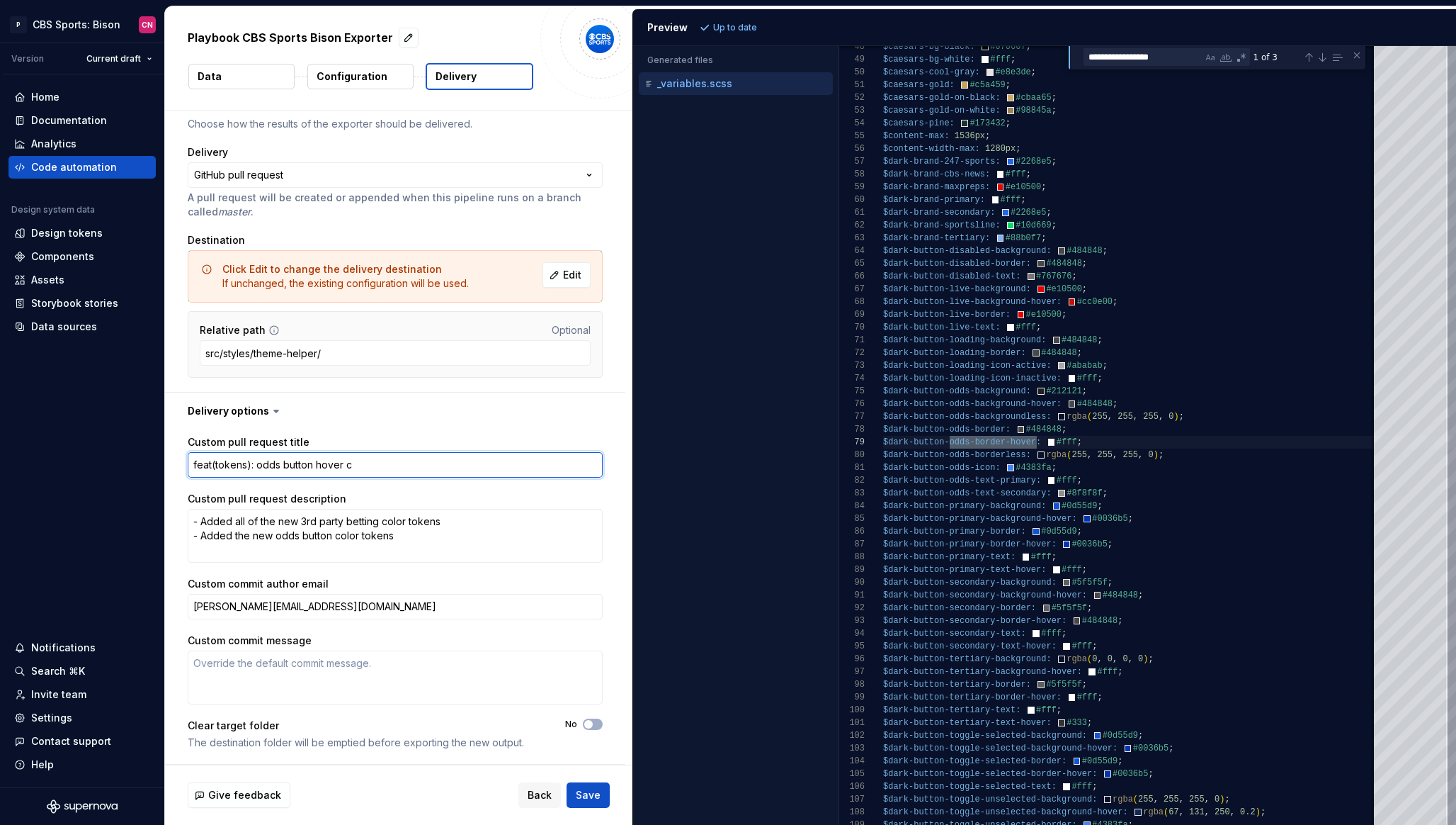
type textarea "*"
type textarea "feat(tokens): odds button hover co"
type textarea "*"
type textarea "feat(tokens): odds button hover col"
type textarea "*"
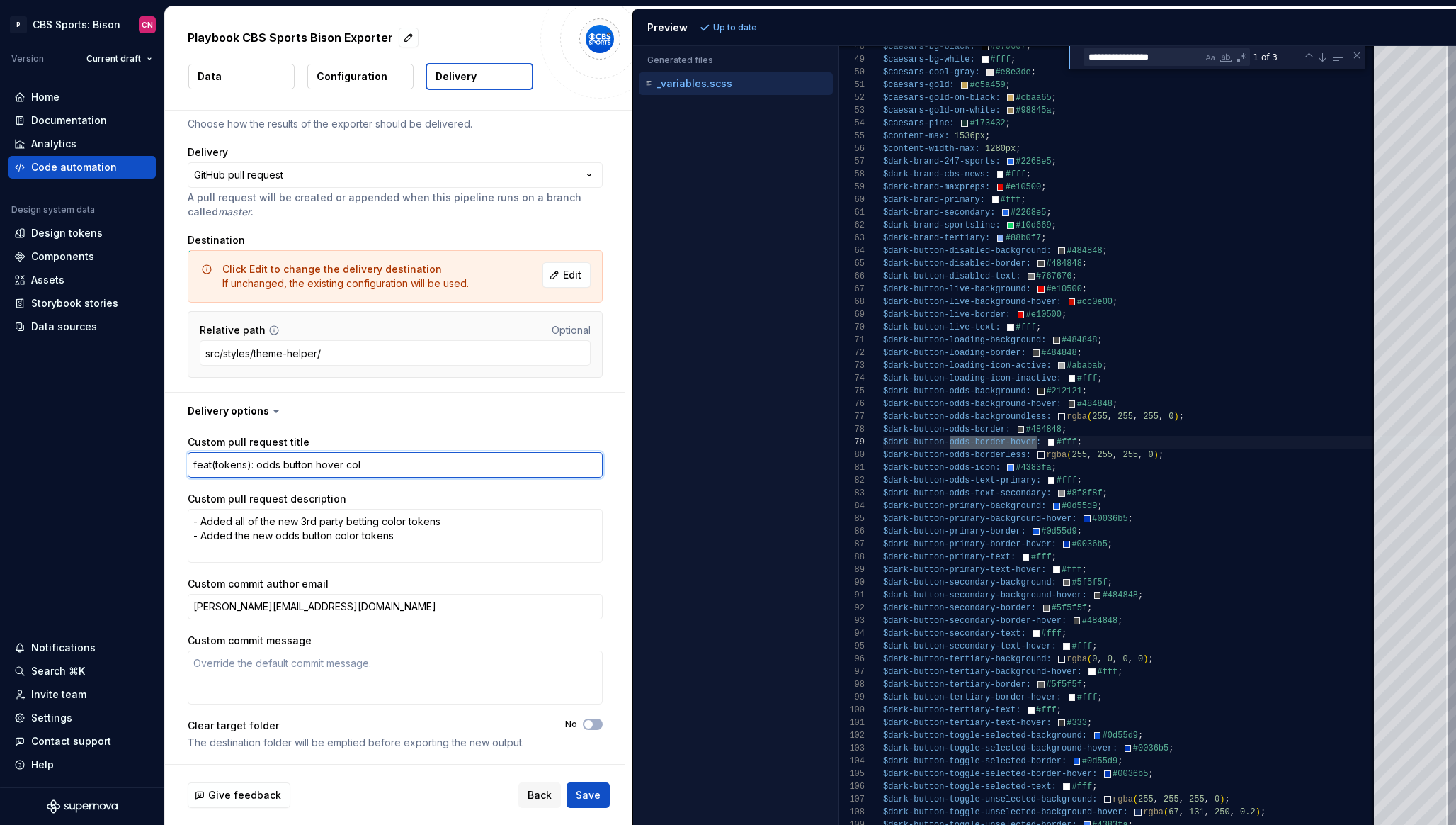
type textarea "feat(tokens): odds button hover colo"
type textarea "*"
type textarea "feat(tokens): odds button hover color"
type textarea "*"
type textarea "feat(tokens): odds button hover color ch"
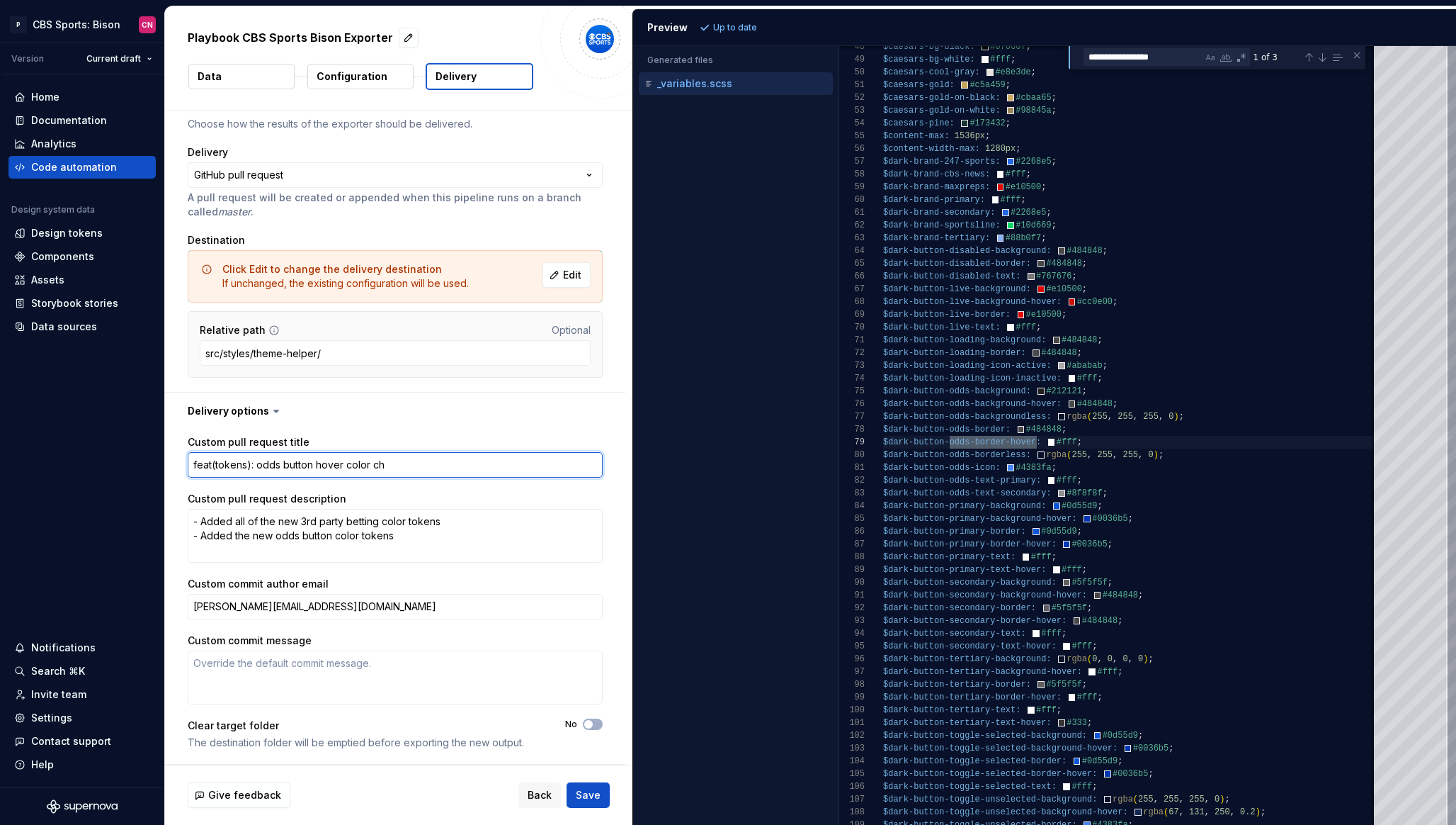
type textarea "*"
type textarea "feat(tokens): odds button hover color cha"
type textarea "*"
type textarea "feat(tokens): odds button hover color chan"
type textarea "*"
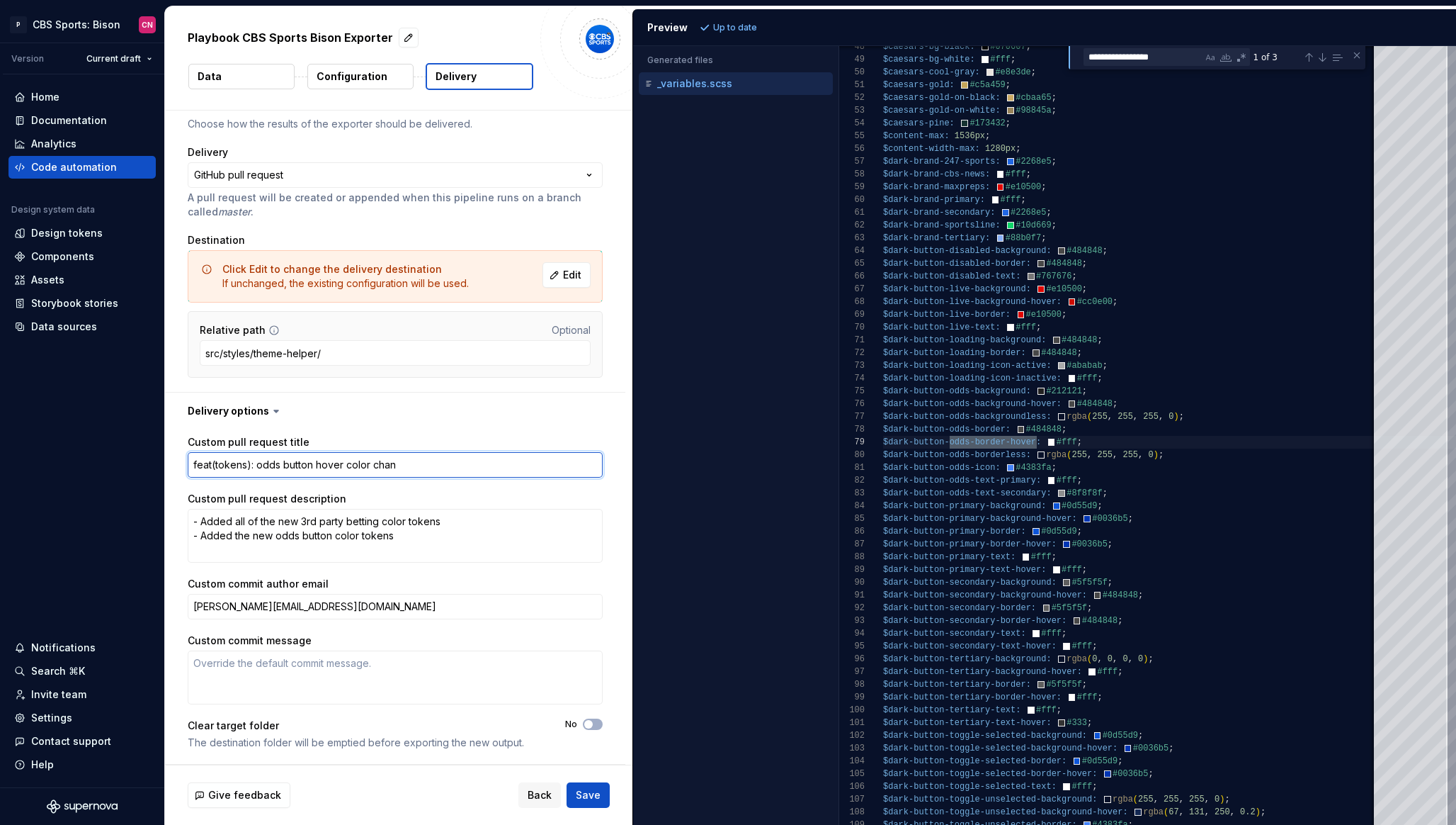
type textarea "feat(tokens): odds button hover color [PERSON_NAME]"
type textarea "*"
type textarea "feat(tokens): odds button hover color change"
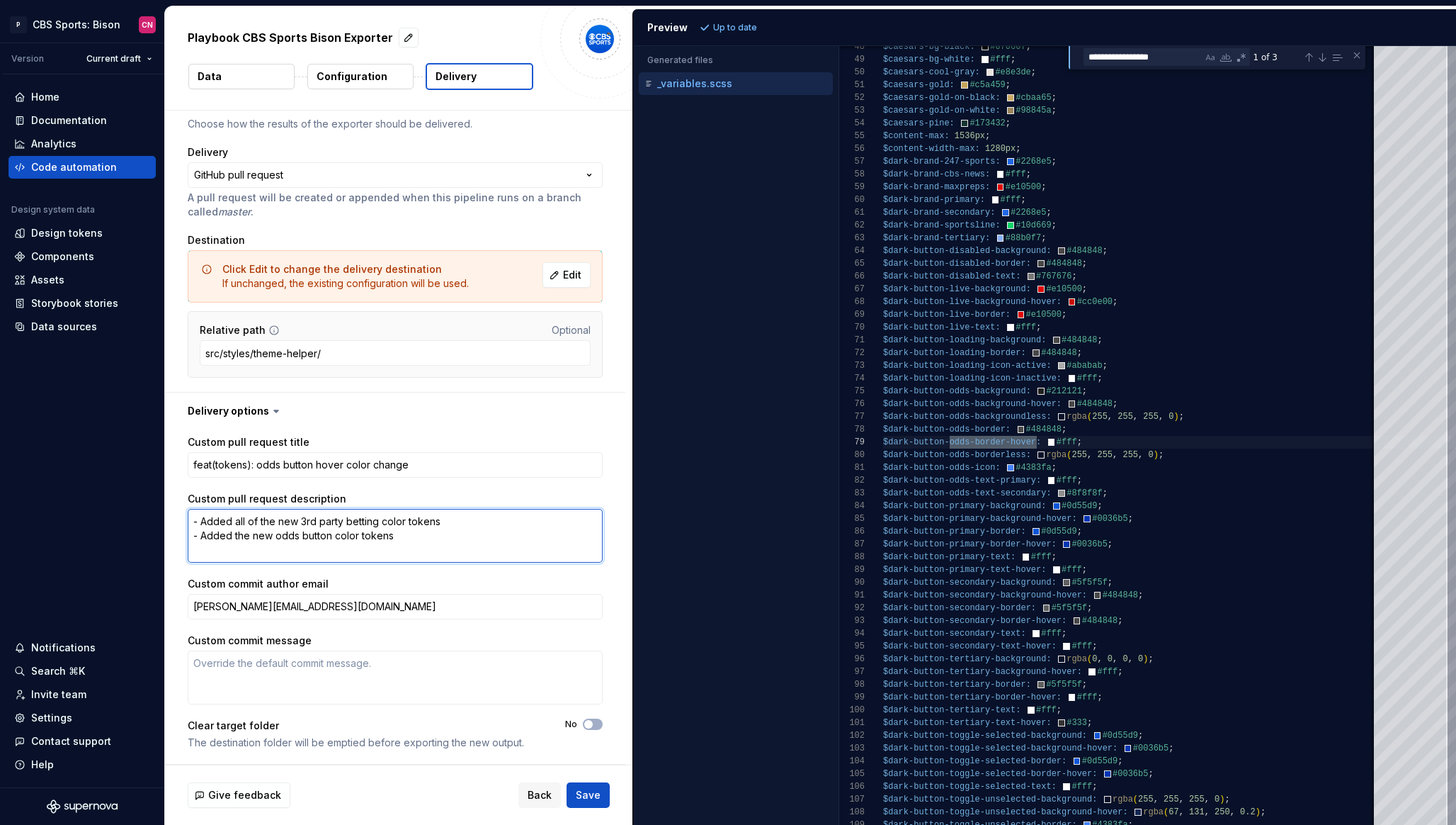
drag, startPoint x: 437, startPoint y: 543, endPoint x: 199, endPoint y: 522, distance: 238.9
click at [199, 522] on textarea "- Added all of the new 3rd party betting color tokens - Added the new odds butt…" at bounding box center [395, 536] width 415 height 54
type textarea "*"
type textarea "-"
type textarea "*"
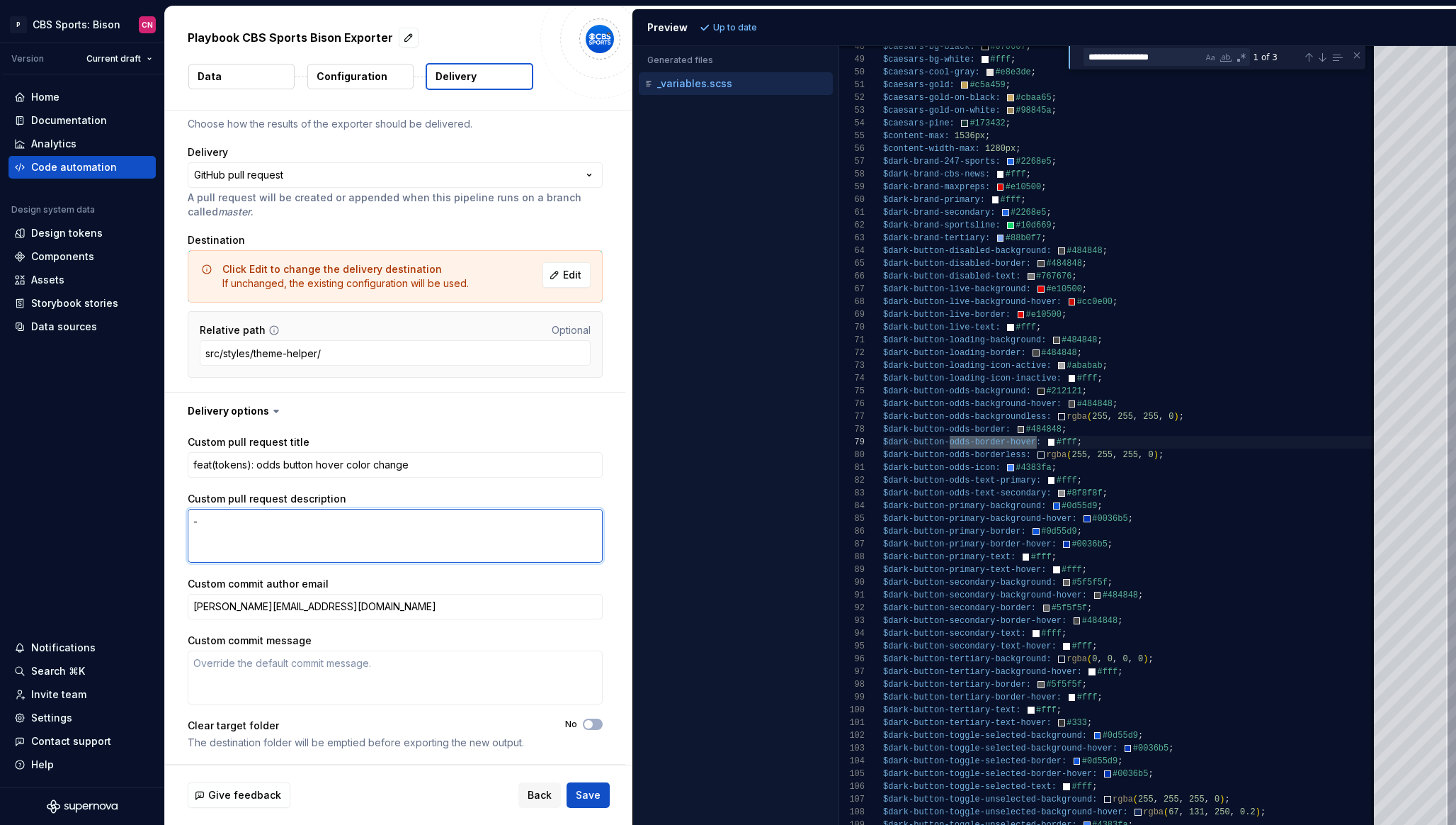
type textarea "- O"
type textarea "*"
type textarea "-"
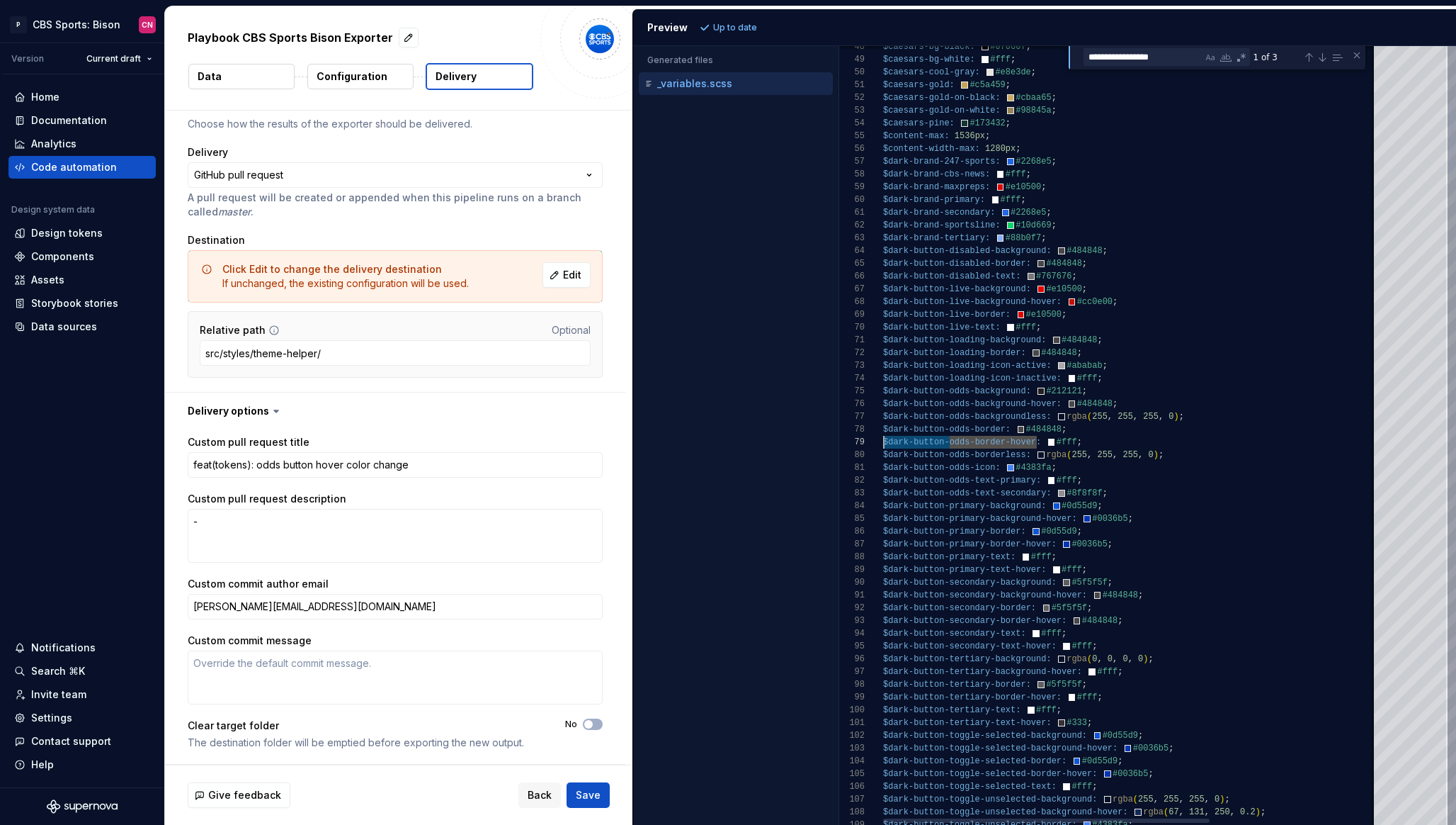
scroll to position [102, 5]
drag, startPoint x: 1038, startPoint y: 443, endPoint x: 888, endPoint y: 445, distance: 150.0
click at [253, 465] on textarea "feat(tokens): odds button hover color change" at bounding box center [395, 465] width 415 height 26
type textarea "*"
type textarea "feat(tokens): odds button hover color change"
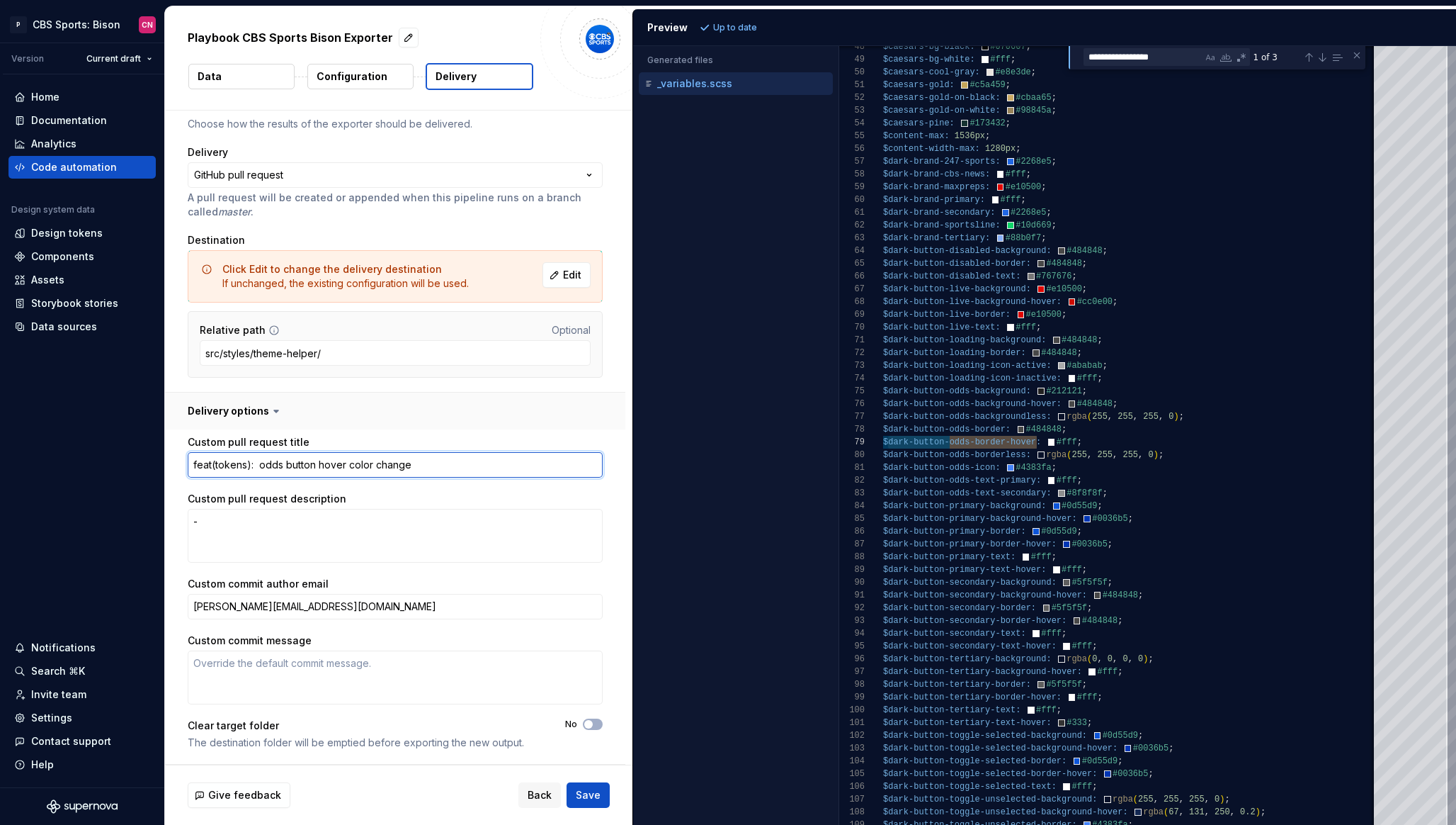
type textarea "*"
type textarea "feat(tokens): d odds button hover color change"
type textarea "*"
type textarea "feat(tokens): da odds button hover color change"
type textarea "*"
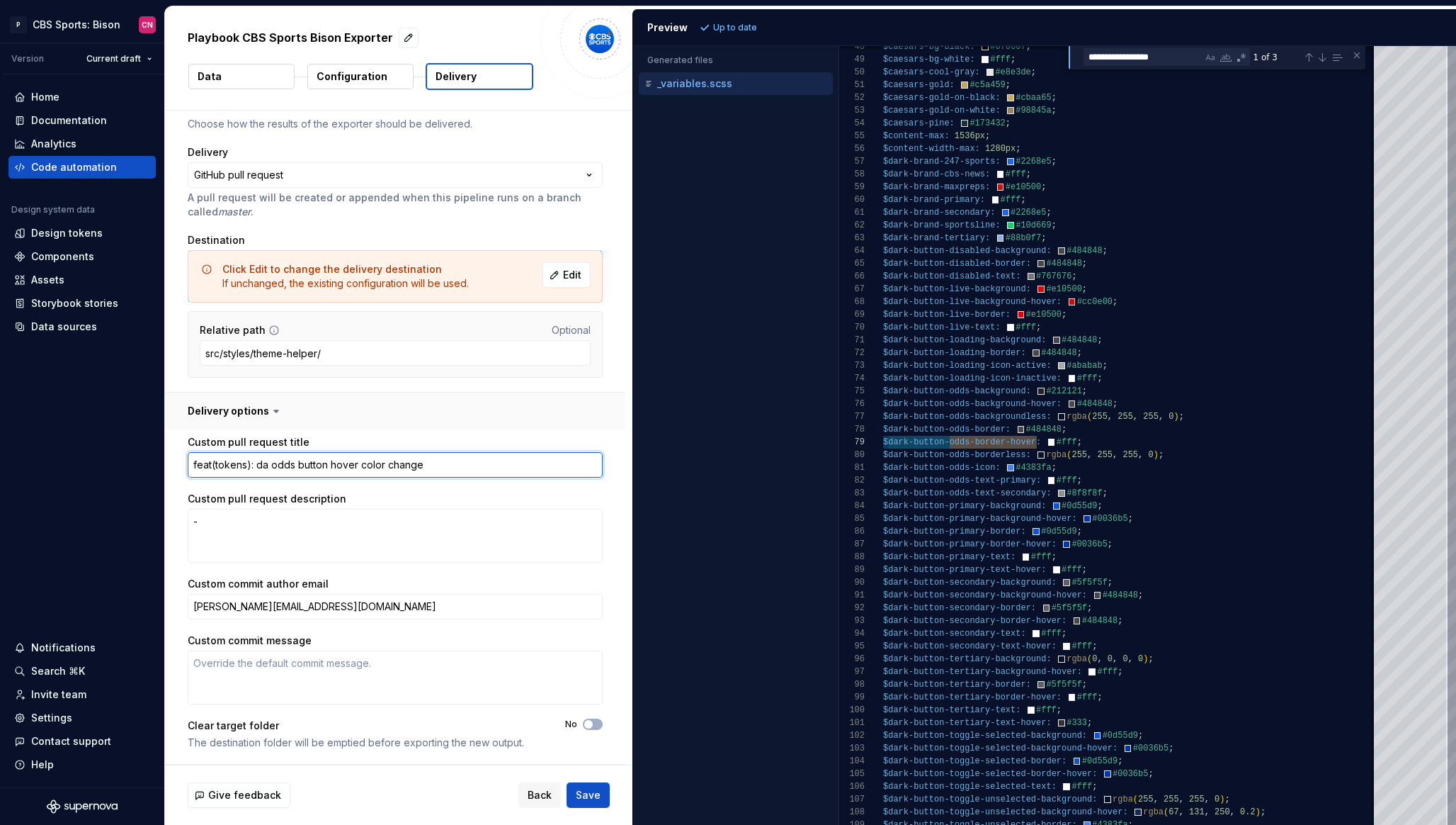
type textarea "feat(tokens): dar odds button hover color change"
type textarea "*"
type textarea "feat(tokens): dark odds button hover color change"
type textarea "*"
type textarea "feat(tokens): dark odds button hover color change"
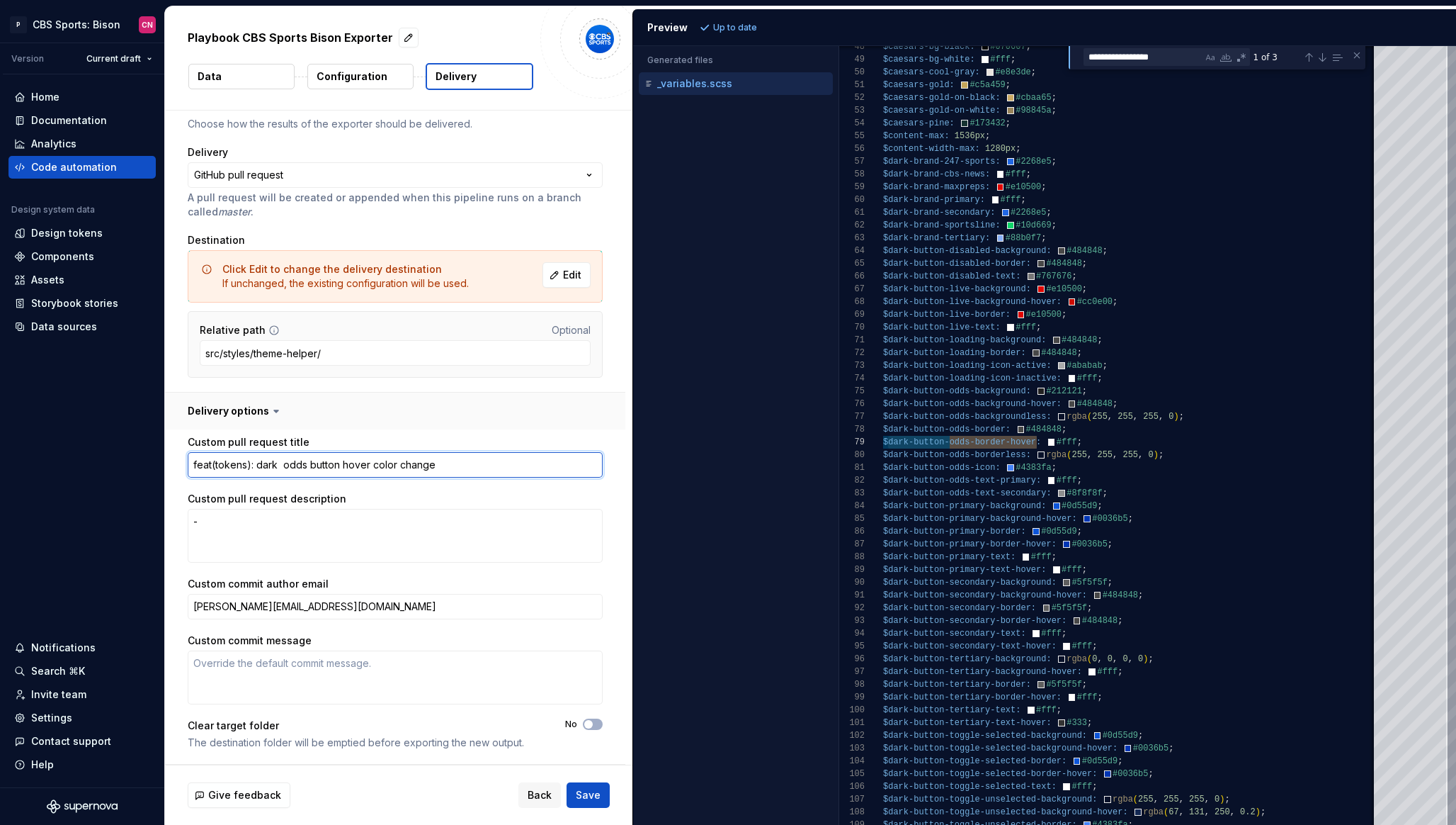
type textarea "*"
type textarea "feat(tokens): dark t odds button hover color change"
type textarea "*"
type textarea "feat(tokens): dark th odds button hover color change"
type textarea "*"
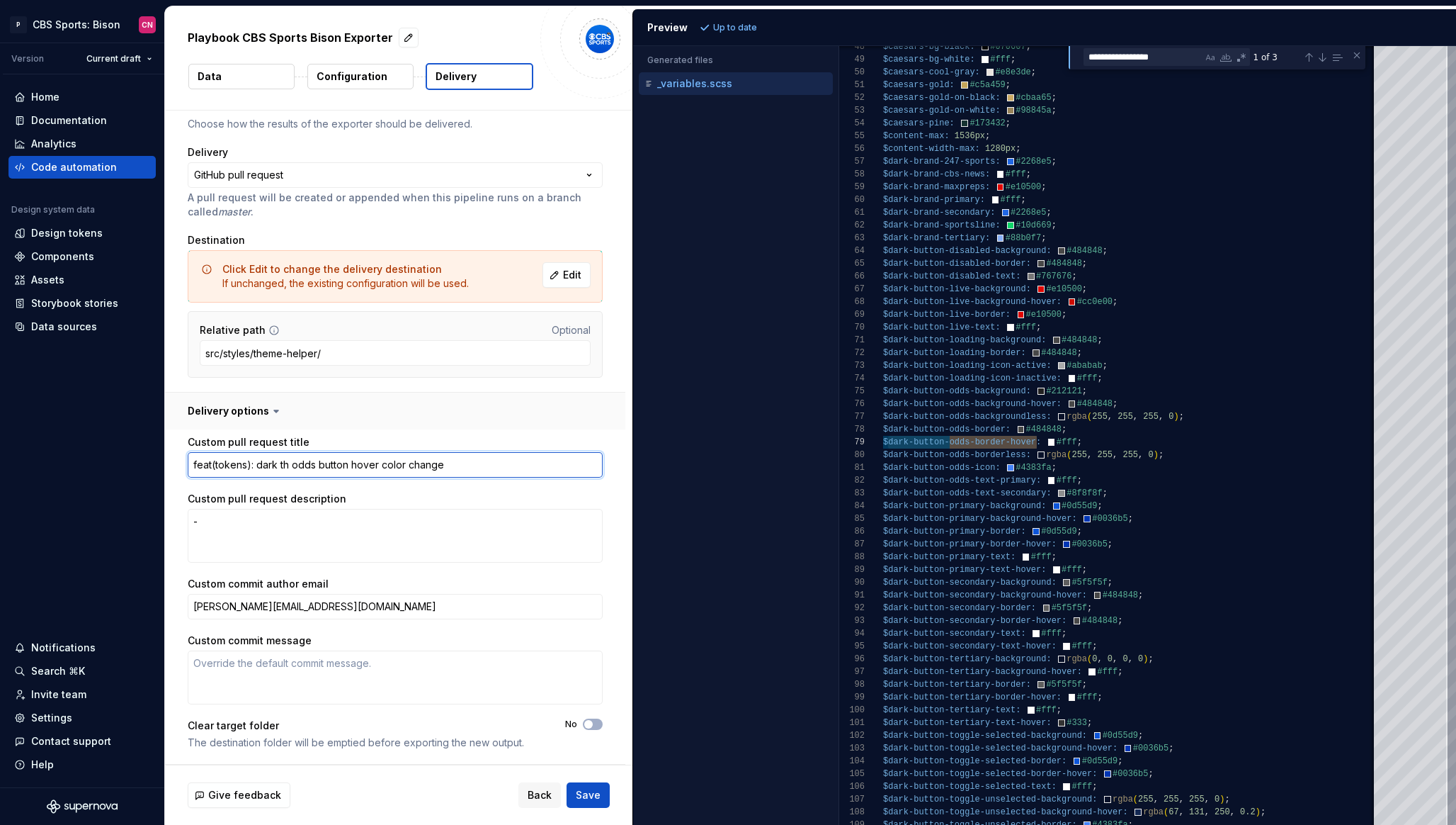
type textarea "feat(tokens): dark the odds button hover color change"
type textarea "*"
type textarea "feat(tokens): dark theme odds button hover color change"
type textarea "*"
type textarea "feat(tokens): dark theme odds button hover color change"
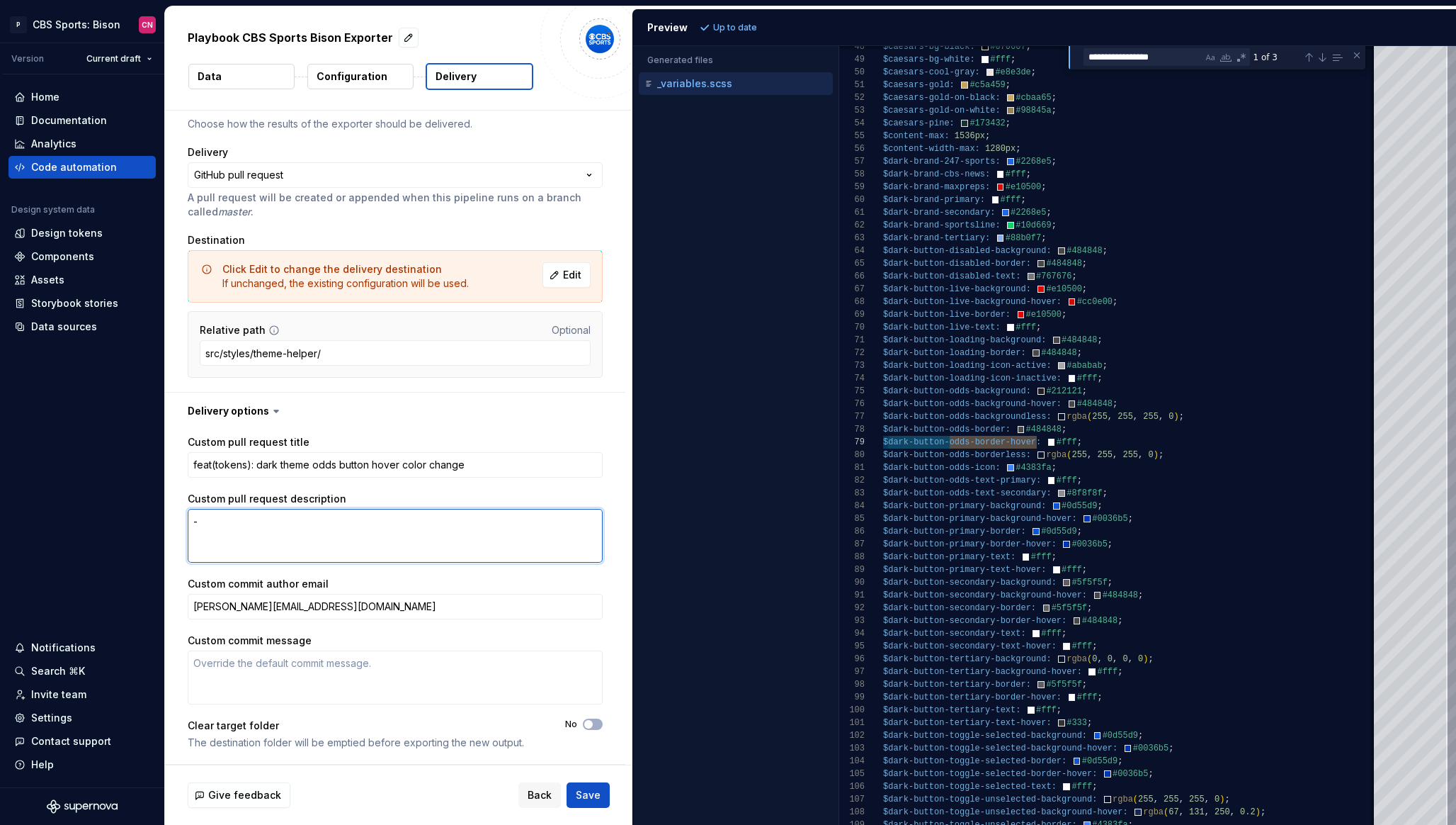
click at [392, 528] on textarea "-" at bounding box center [395, 536] width 415 height 54
paste textarea "dark-button-odds-border-hover"
type textarea "*"
type textarea "- dark-button-odds-border-hover"
type textarea "*"
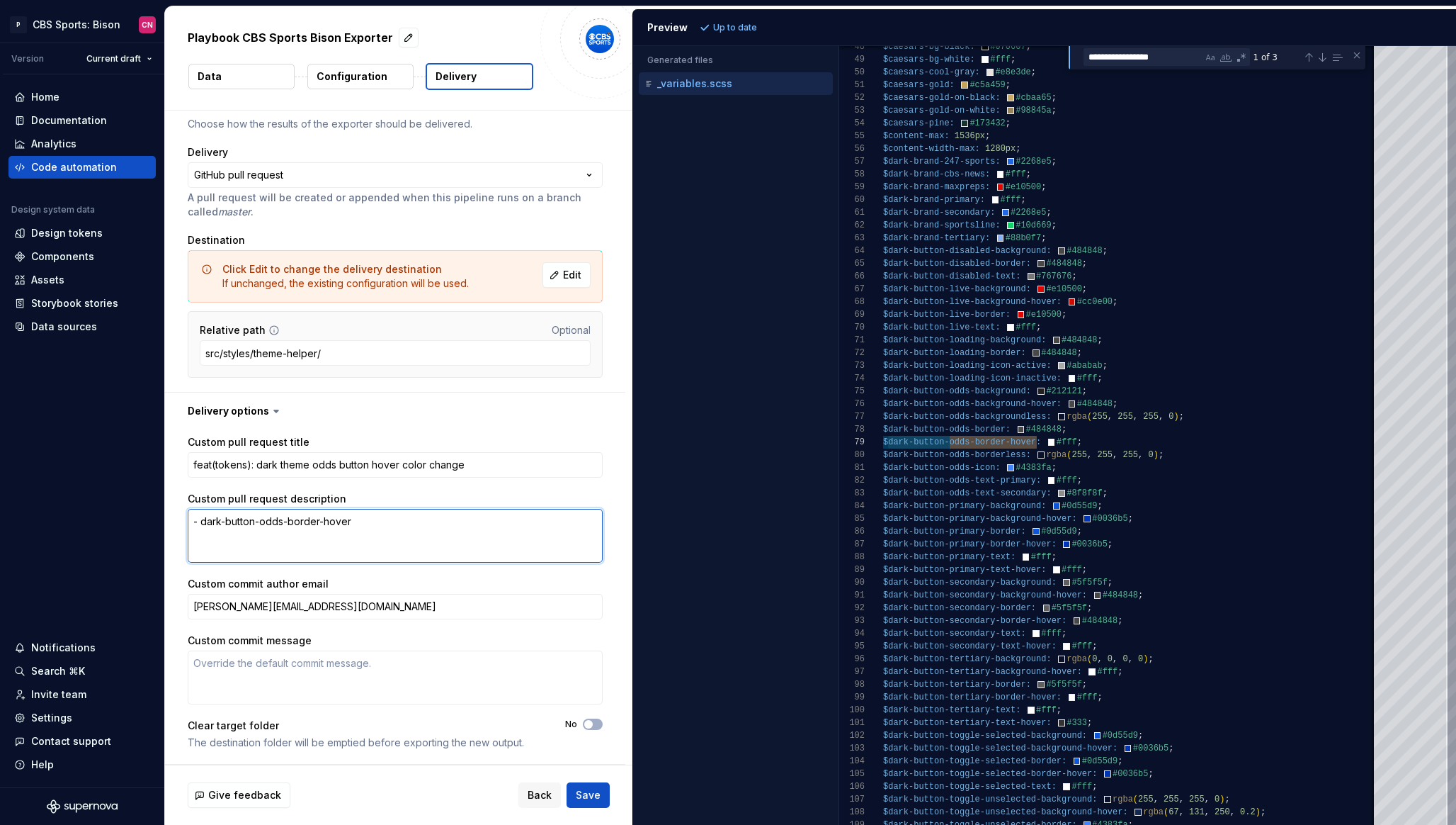
type textarea "- dark-button-odds-border-hover"
type textarea "*"
type textarea "- dark-button-odds-border-hover c"
type textarea "*"
type textarea "- dark-button-odds-border-hover cha"
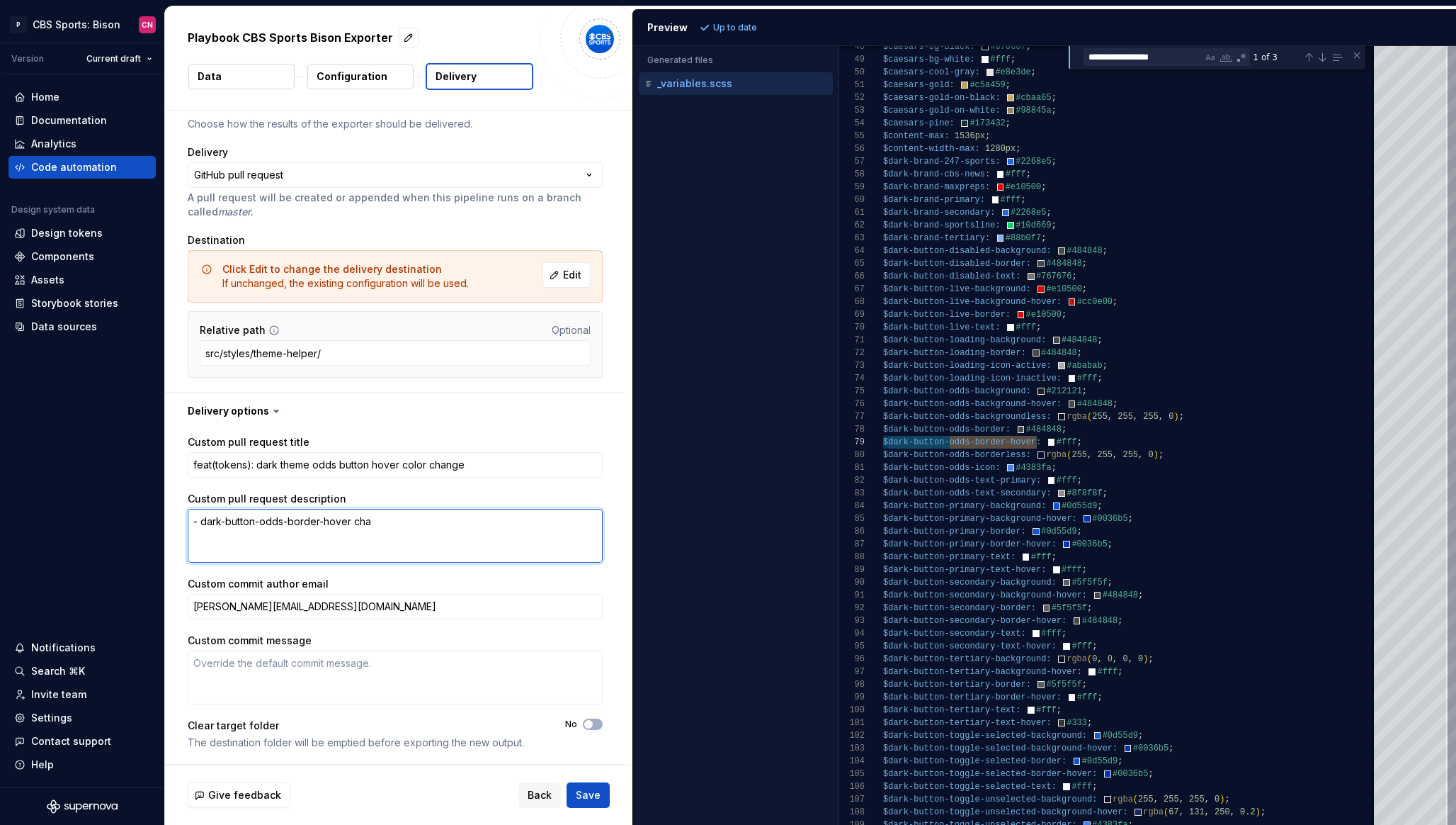
type textarea "*"
type textarea "- dark-button-odds-border-[PERSON_NAME]"
type textarea "*"
type textarea "- dark-button-odds-border-[PERSON_NAME]"
type textarea "*"
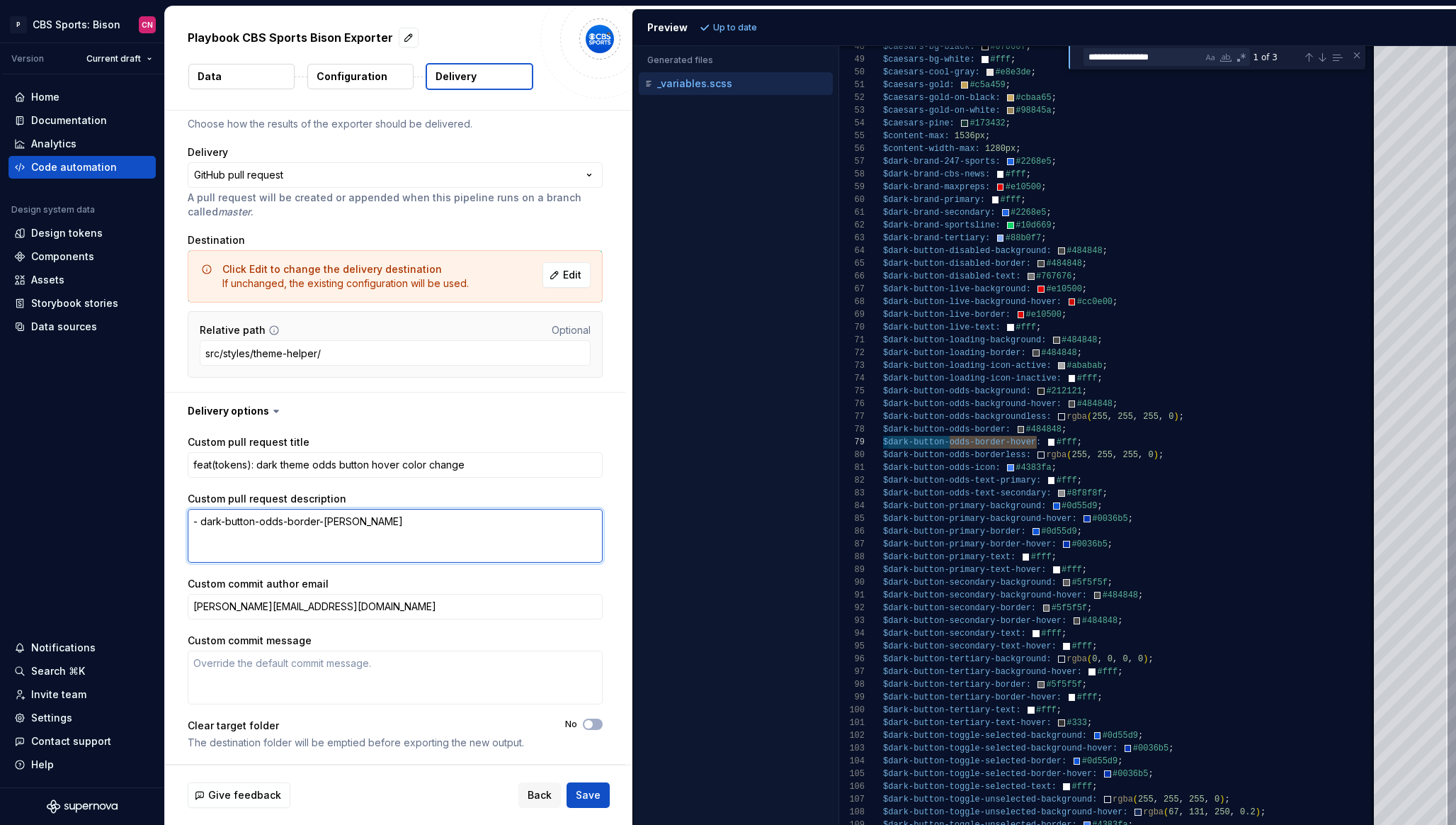
type textarea "- dark-button-odds-border-hover change"
type textarea "*"
type textarea "- dark-button-odds-border-hover changed"
type textarea "*"
type textarea "- dark-button-odds-border-hover changed"
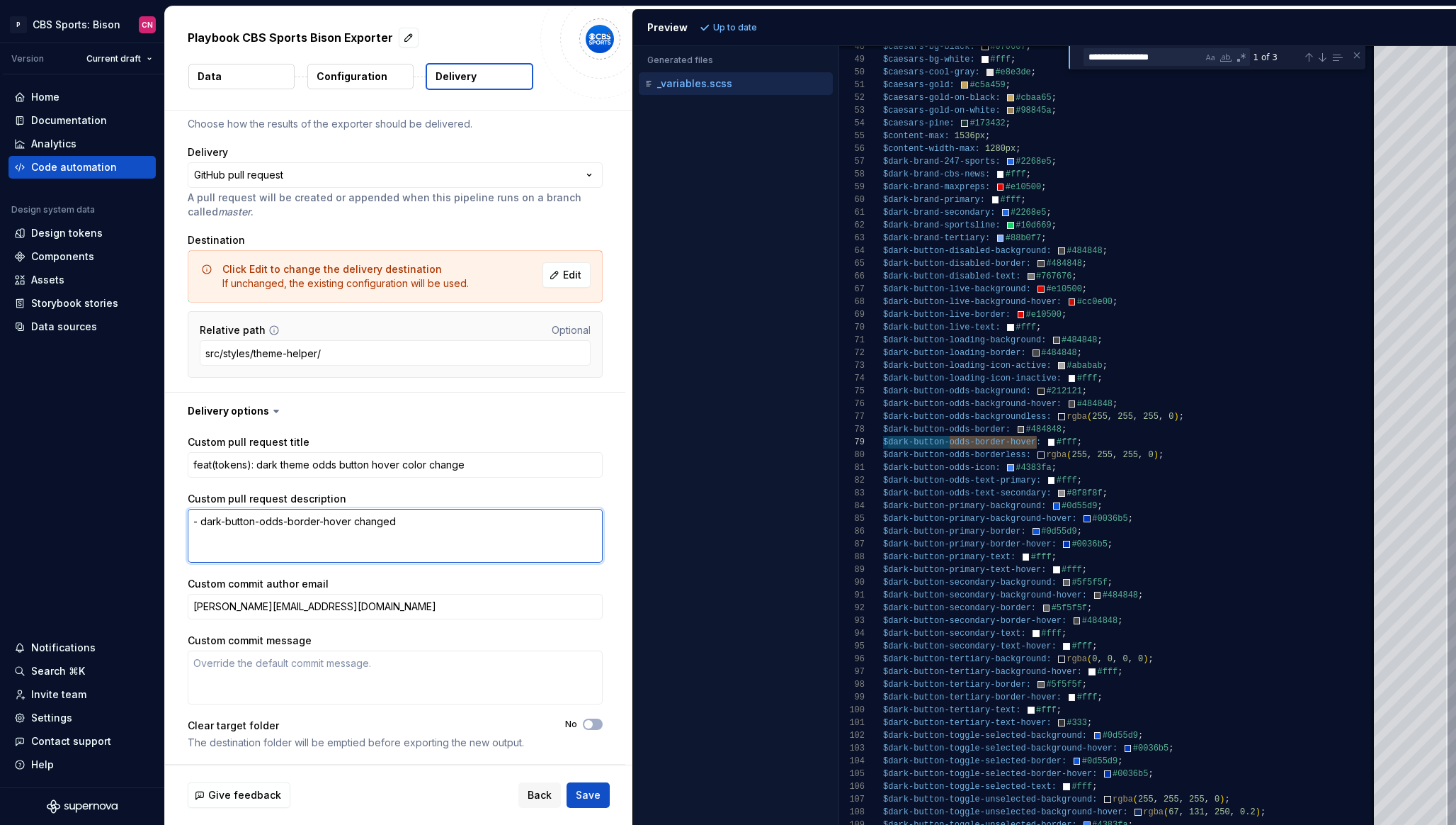
type textarea "*"
type textarea "- dark-button-odds-border-hover changed fr"
type textarea "*"
type textarea "- dark-button-odds-border-hover changed fro"
type textarea "*"
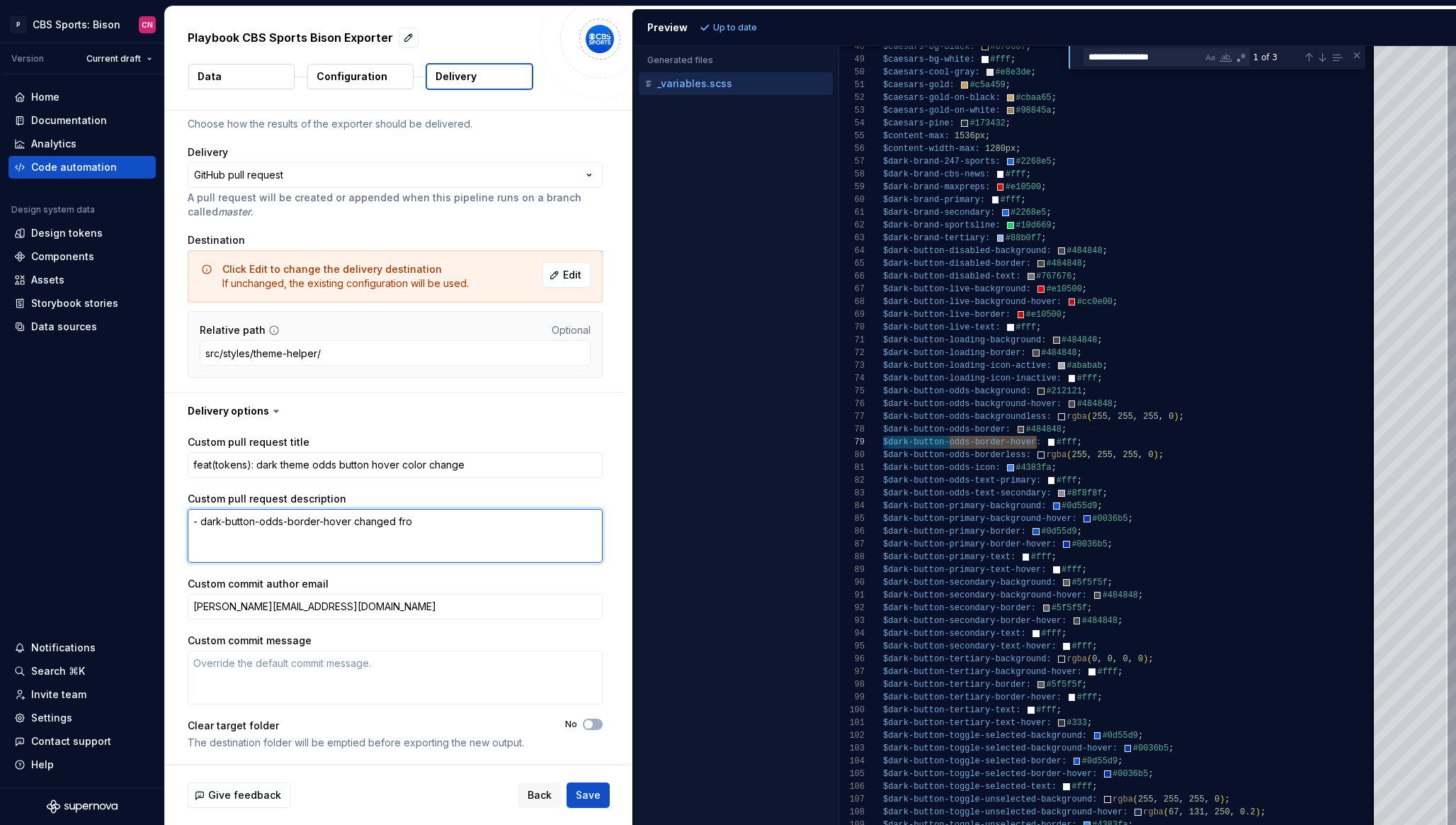
type textarea "- dark-button-odds-border-hover changed from"
type textarea "*"
type textarea "- dark-button-odds-border-hover changed from"
type textarea "*"
type textarea "- dark-button-odds-border-hover changed from t"
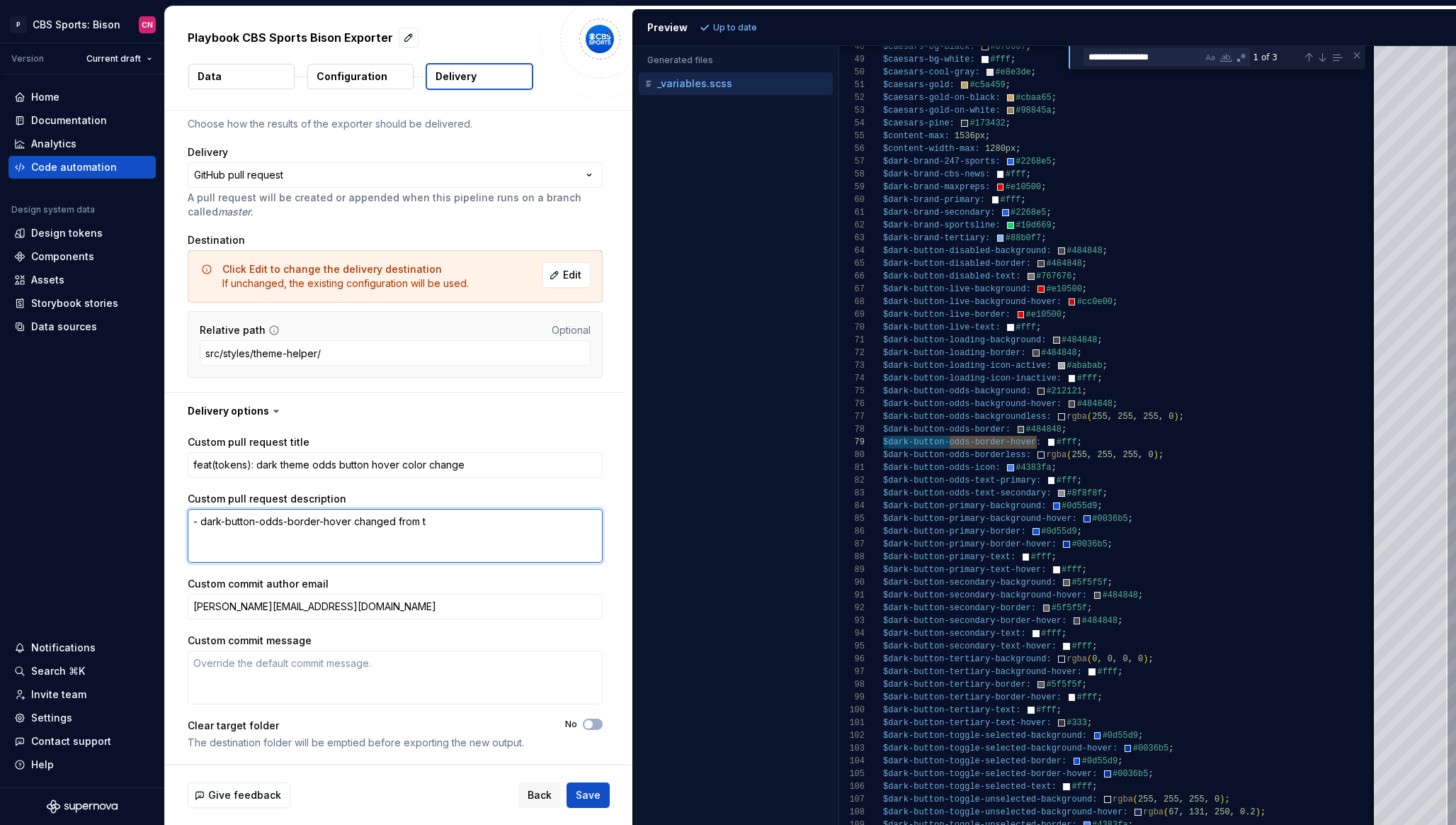
type textarea "*"
type textarea "- dark-button-odds-border-hover changed from to"
type textarea "*"
type textarea "- dark-button-odds-border-hover changed from to"
type textarea "*"
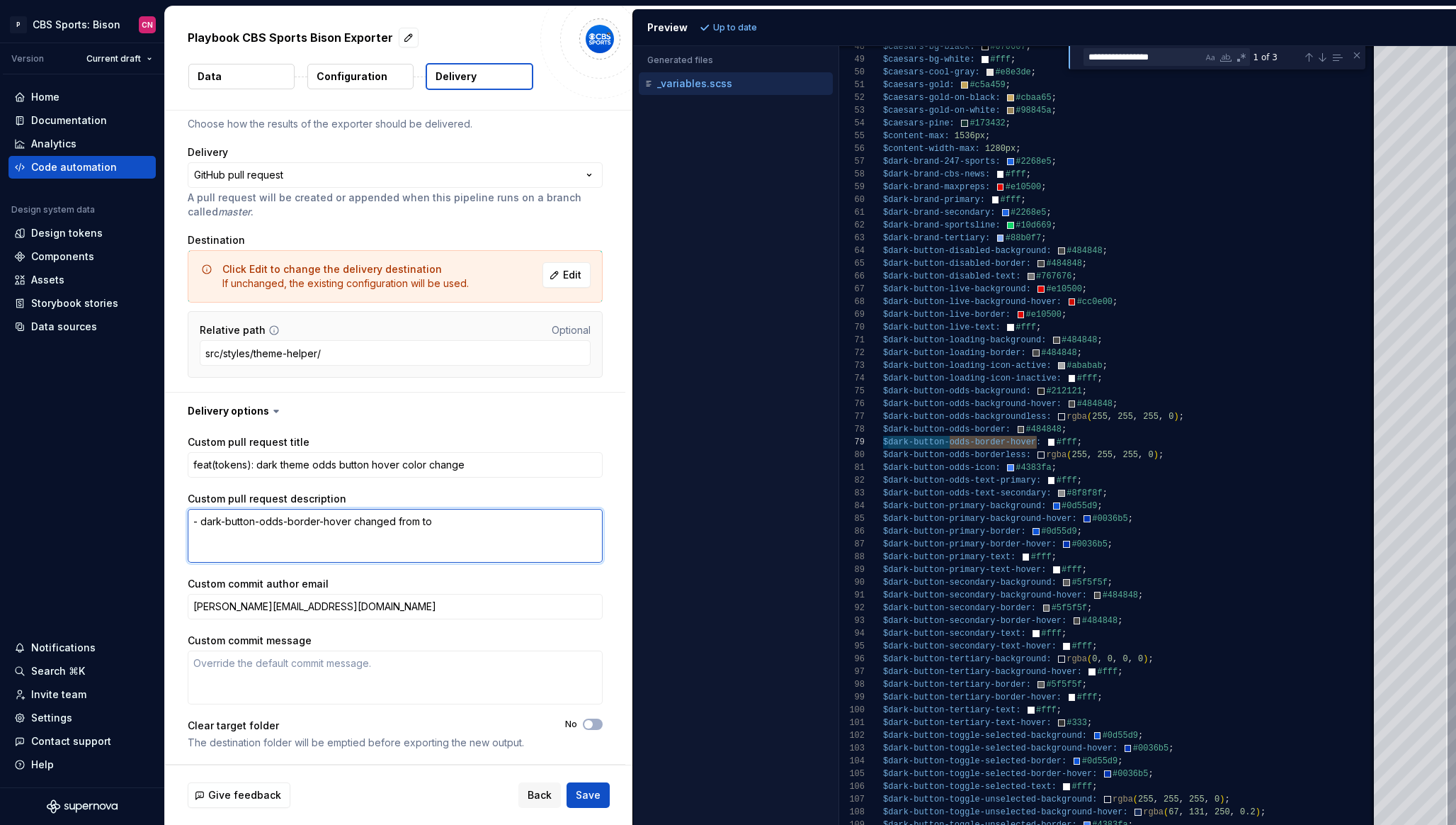
type textarea "- dark-button-odds-border-hover changed from to `"
type textarea "*"
type textarea "- dark-button-odds-border-hover changed from to `#"
type textarea "*"
type textarea "- dark-button-odds-border-hover changed from to `#f"
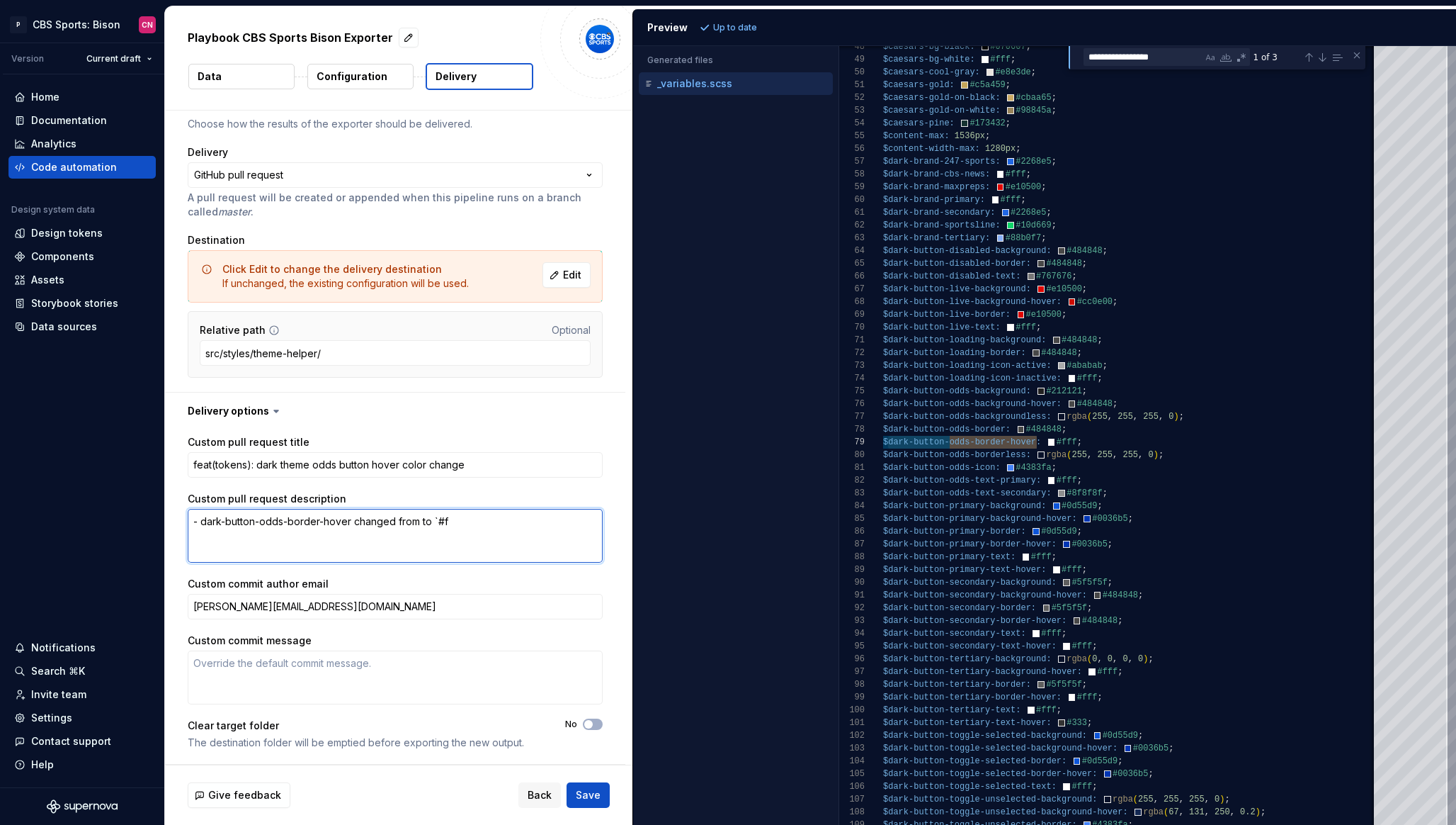
type textarea "*"
type textarea "- dark-button-odds-border-hover changed from to `#ff"
type textarea "*"
type textarea "- dark-button-odds-border-hover changed from to `#fff"
type textarea "*"
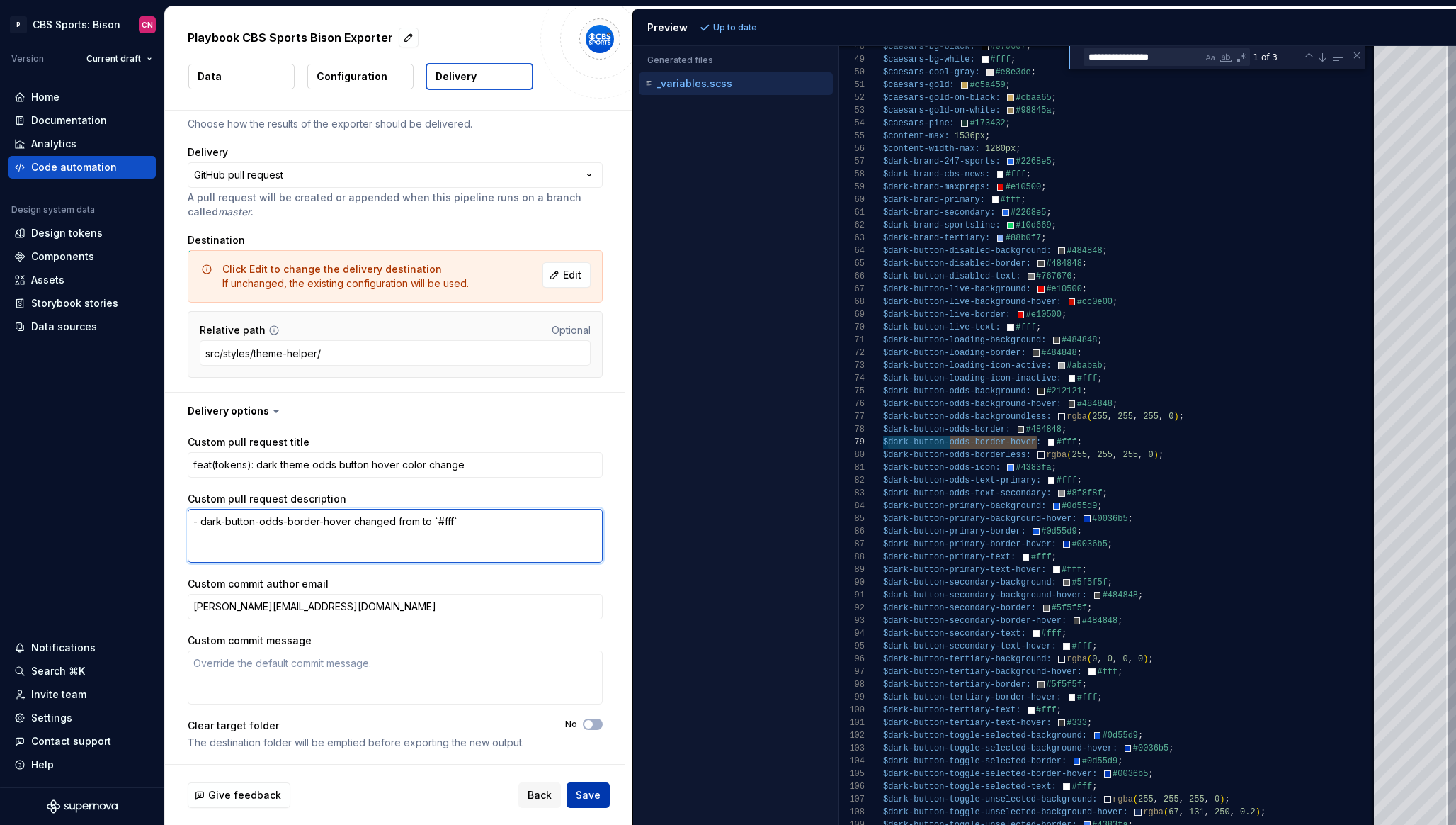
type textarea "- dark-button-odds-border-hover changed from to `#fff`"
click at [582, 792] on span "Save" at bounding box center [588, 795] width 25 height 14
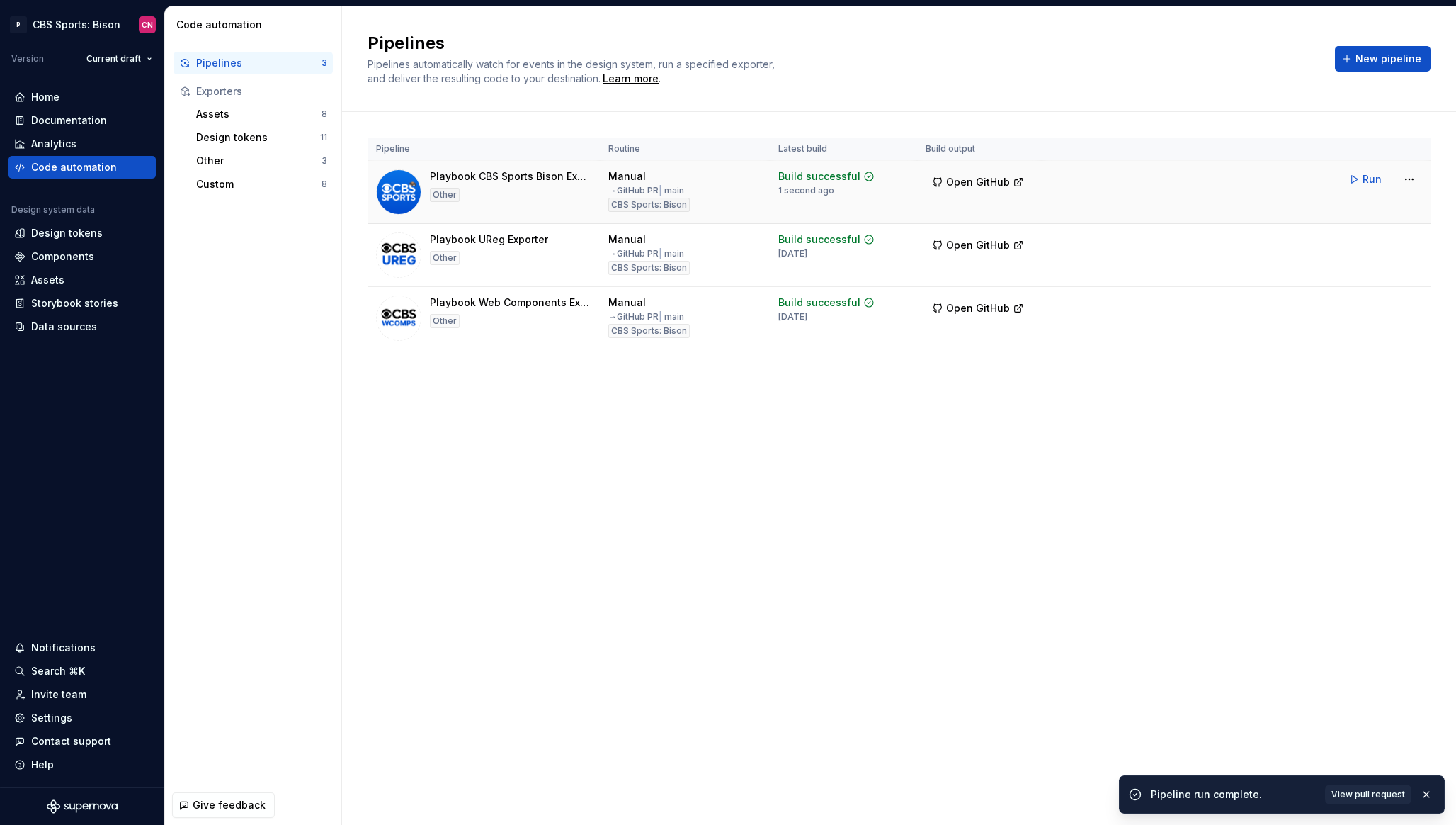
click at [970, 178] on span "Open GitHub" at bounding box center [978, 182] width 64 height 14
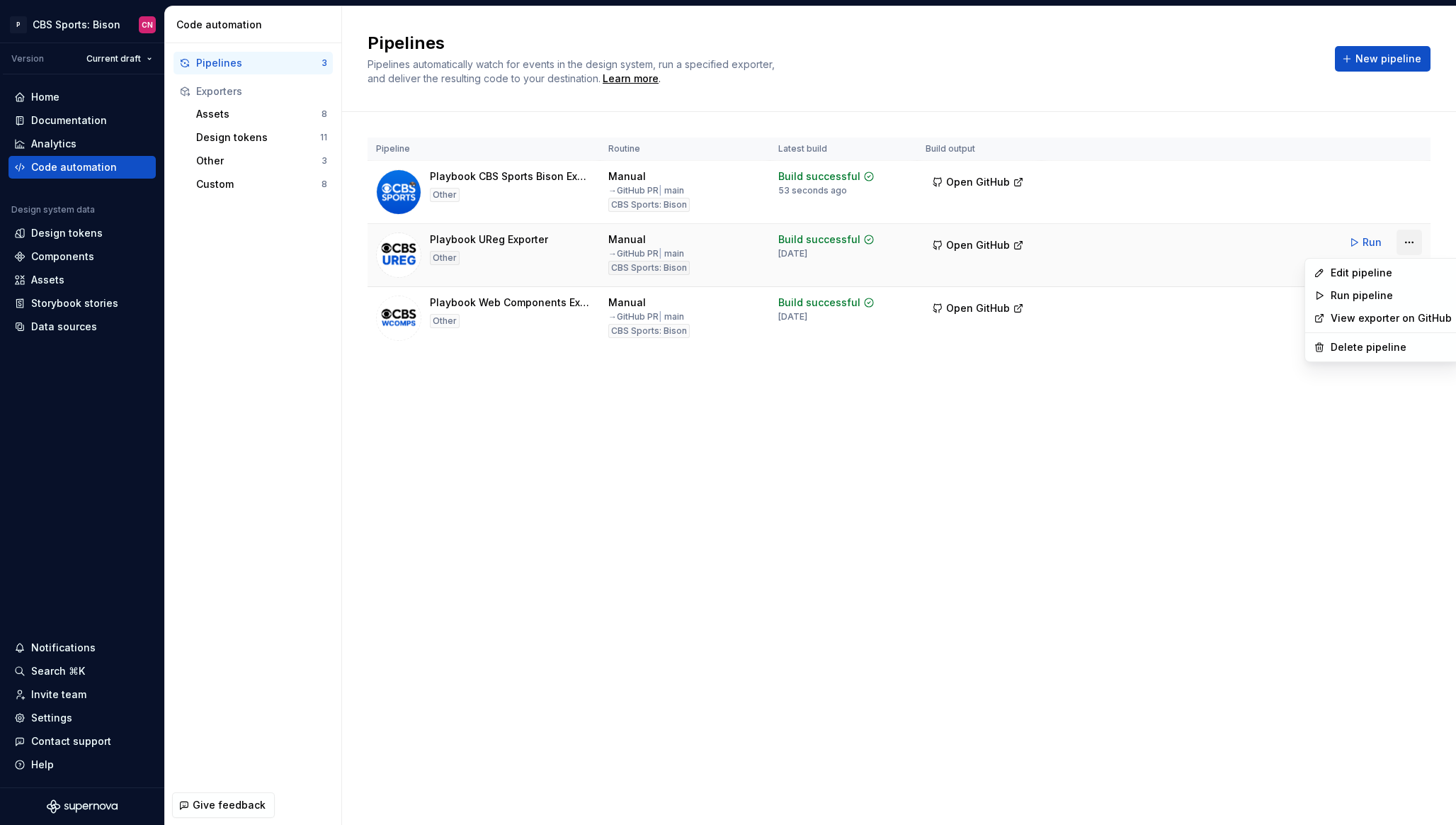
click at [1399, 243] on html "P CBS Sports: Bison CN Version Current draft Home Documentation Analytics Code …" at bounding box center [728, 412] width 1456 height 825
click at [1367, 278] on div "Edit pipeline" at bounding box center [1391, 273] width 121 height 14
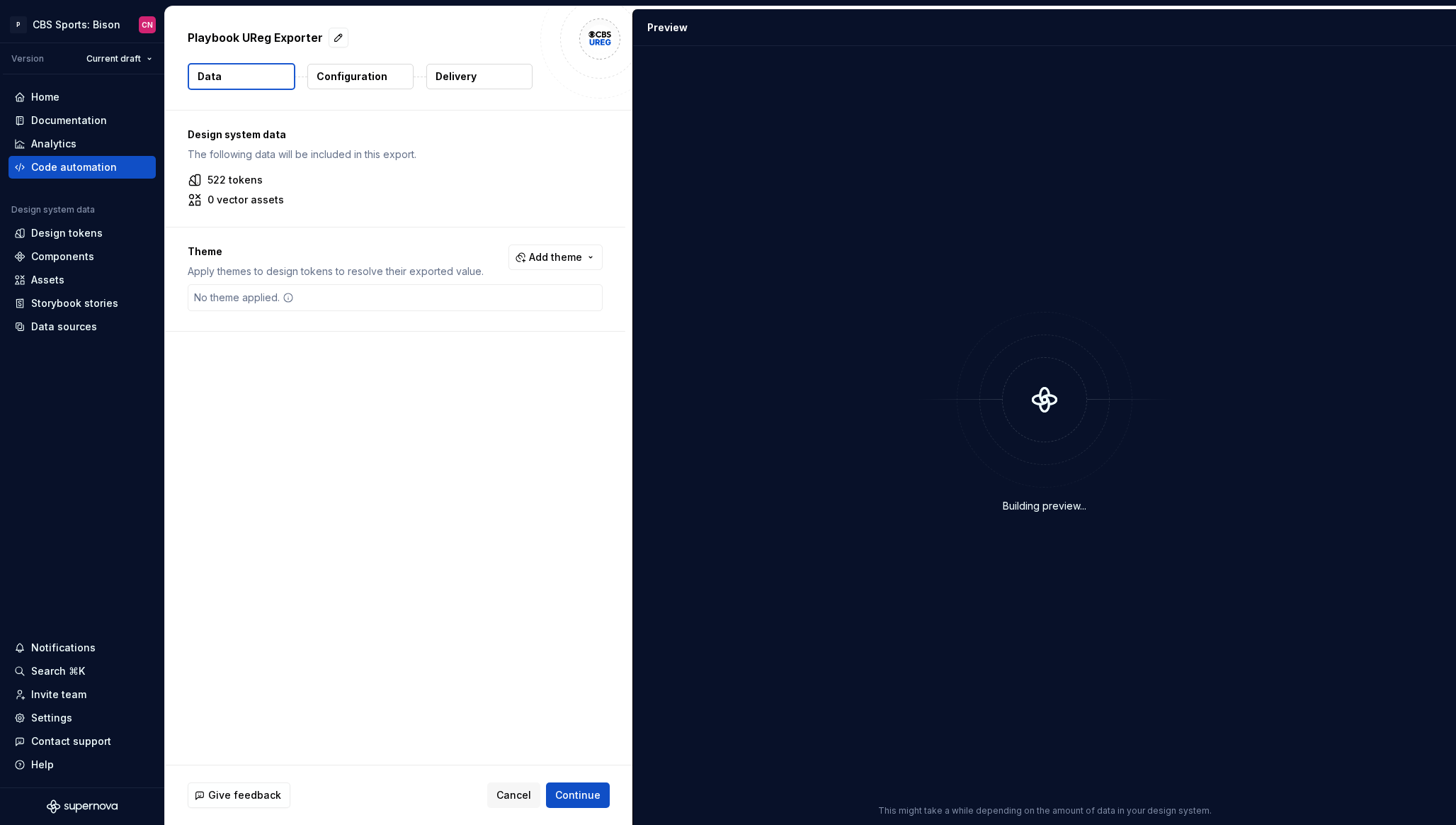
click at [372, 81] on p "Configuration" at bounding box center [352, 76] width 71 height 14
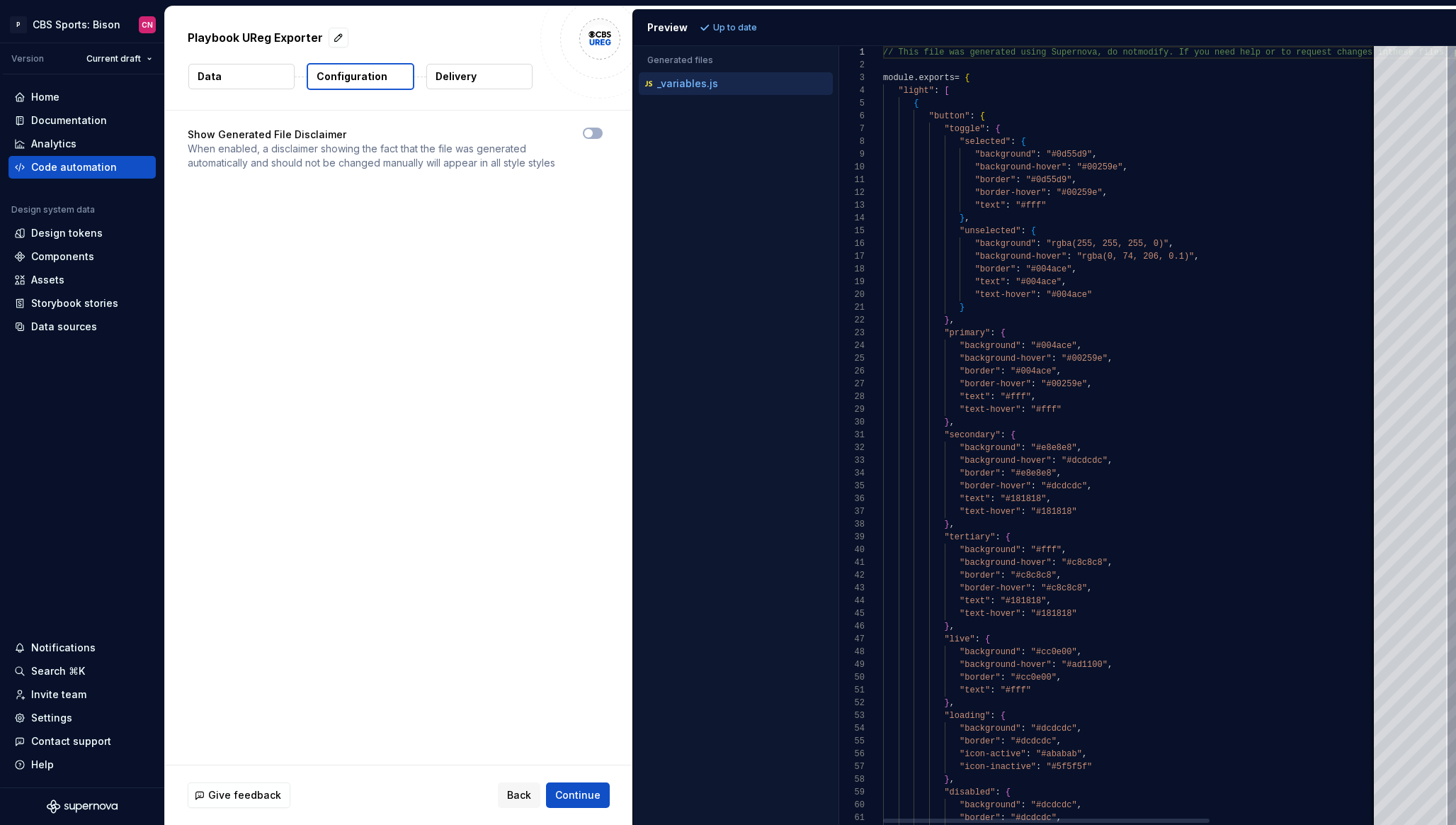
click at [446, 77] on p "Delivery" at bounding box center [456, 76] width 41 height 14
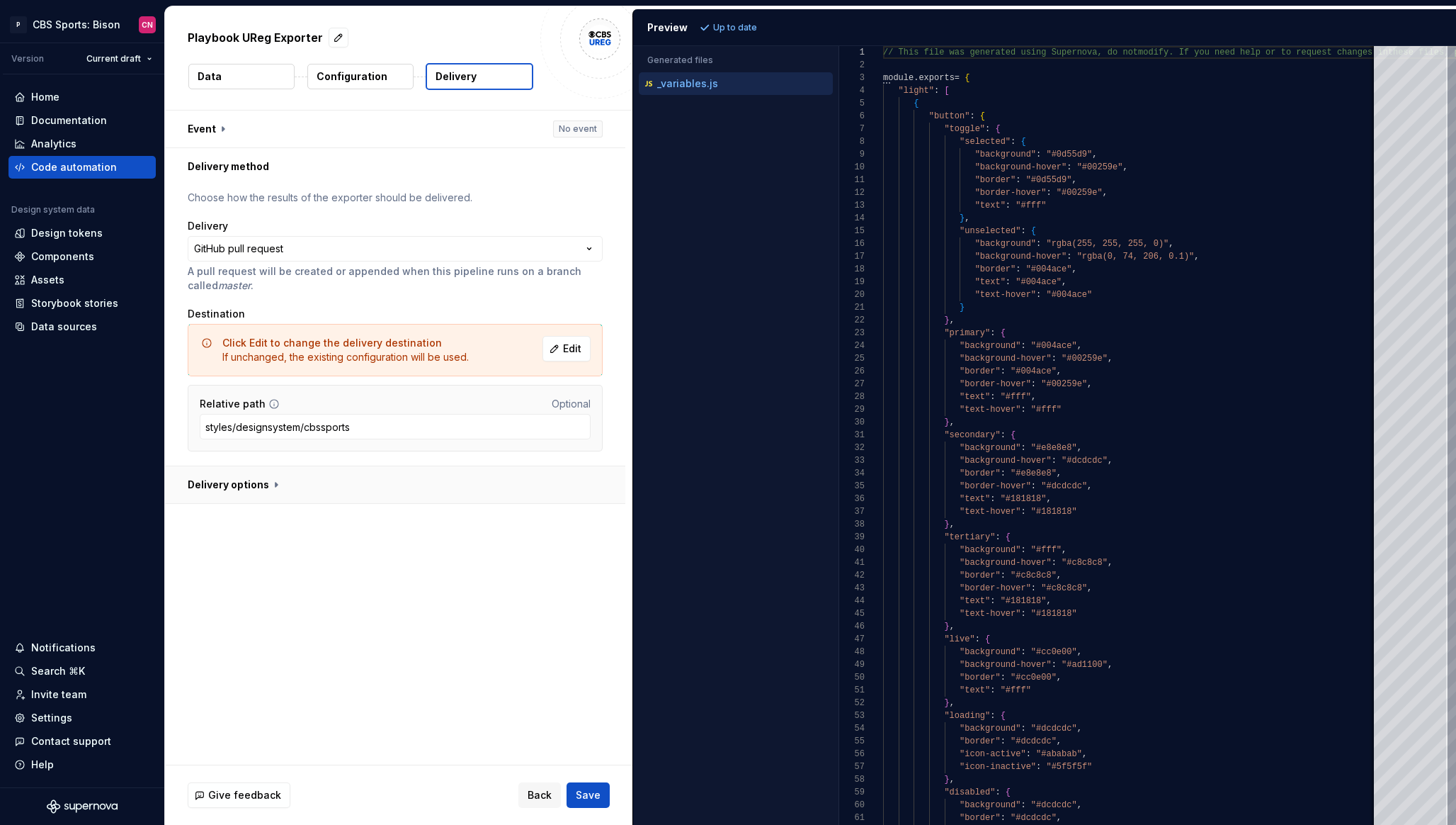
click at [271, 478] on button "button" at bounding box center [395, 485] width 460 height 37
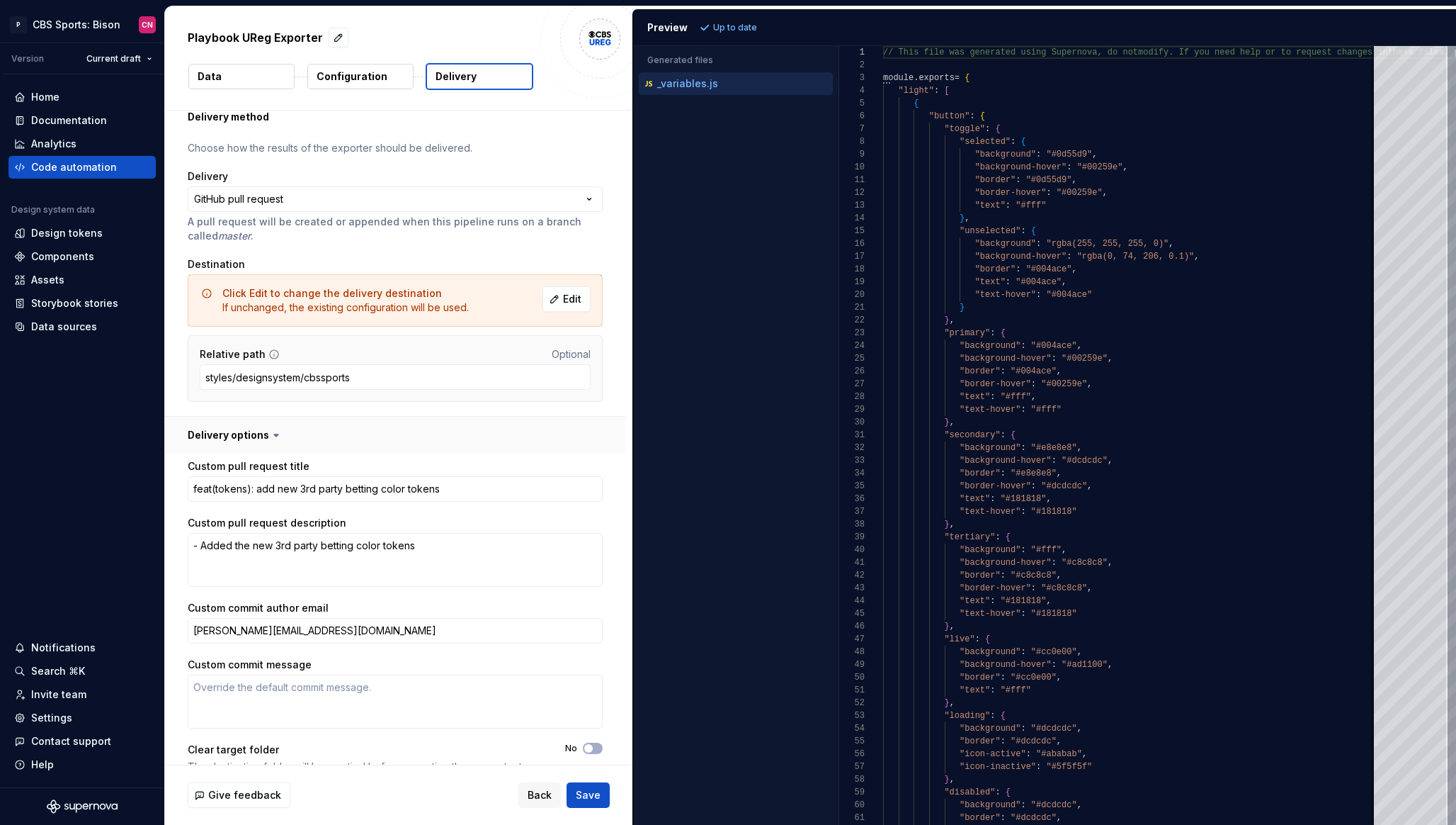
scroll to position [74, 0]
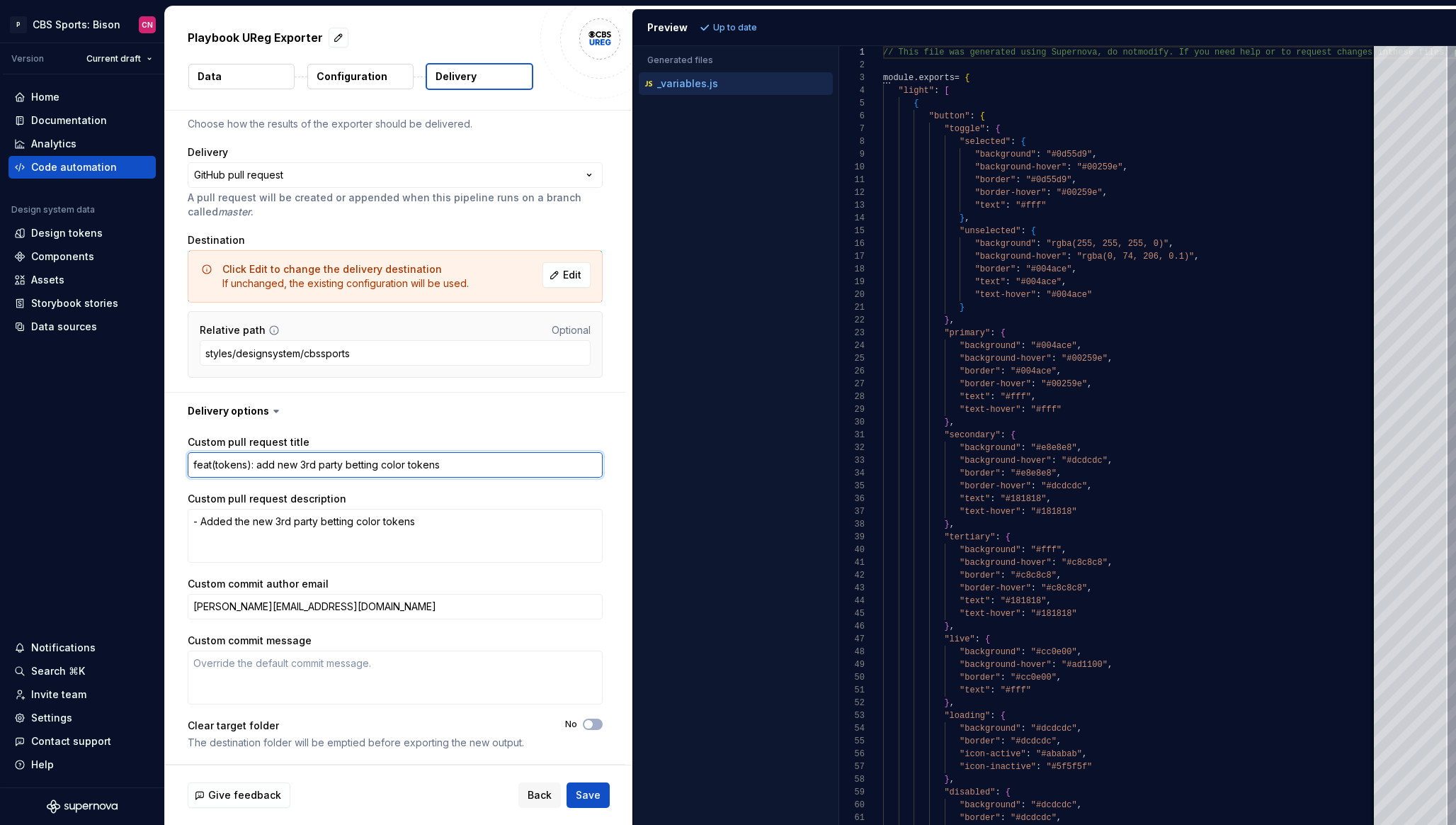
drag, startPoint x: 452, startPoint y: 467, endPoint x: 283, endPoint y: 468, distance: 169.0
click at [283, 468] on textarea "feat(tokens): add new 3rd party betting color tokens" at bounding box center [395, 465] width 415 height 26
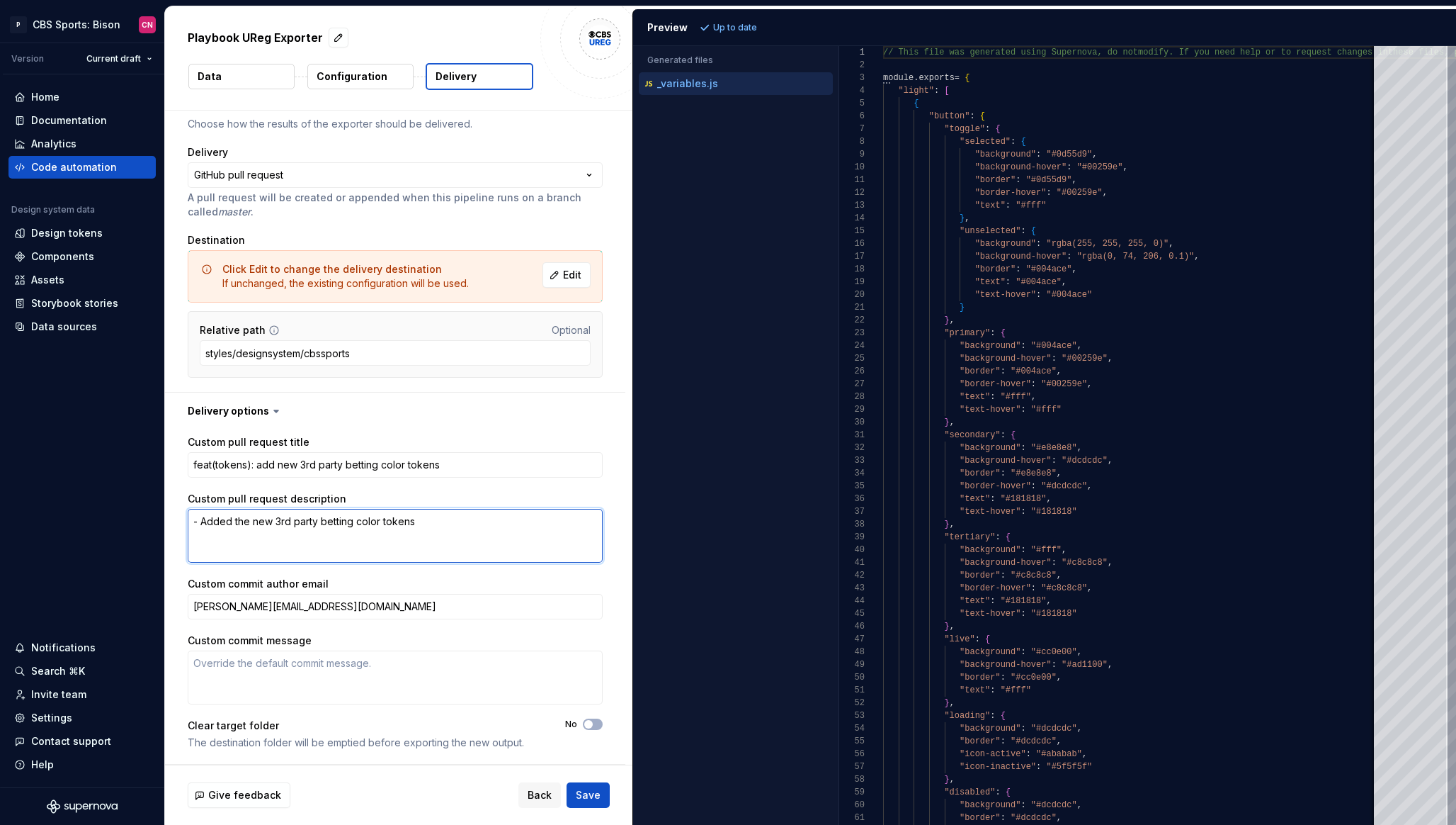
click at [277, 522] on textarea "- Added the new 3rd party betting color tokens" at bounding box center [395, 536] width 415 height 54
paste textarea "`dark-button-odds-border-hover` changed from `#0d55d9` to `#fff`"
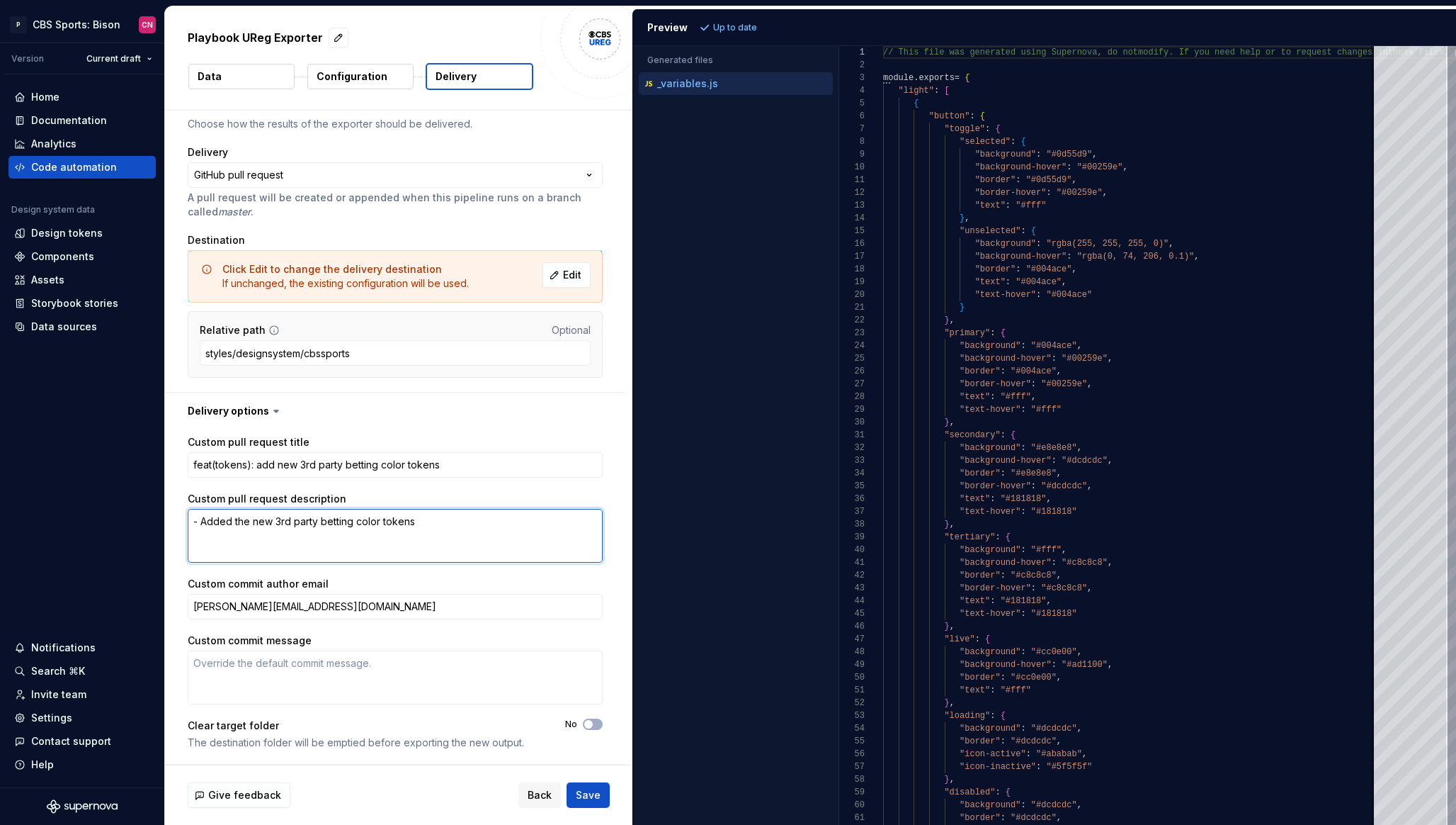
type textarea "*"
type textarea "- `dark-button-odds-border-hover` changed from `#0d55d9` to `#fff`"
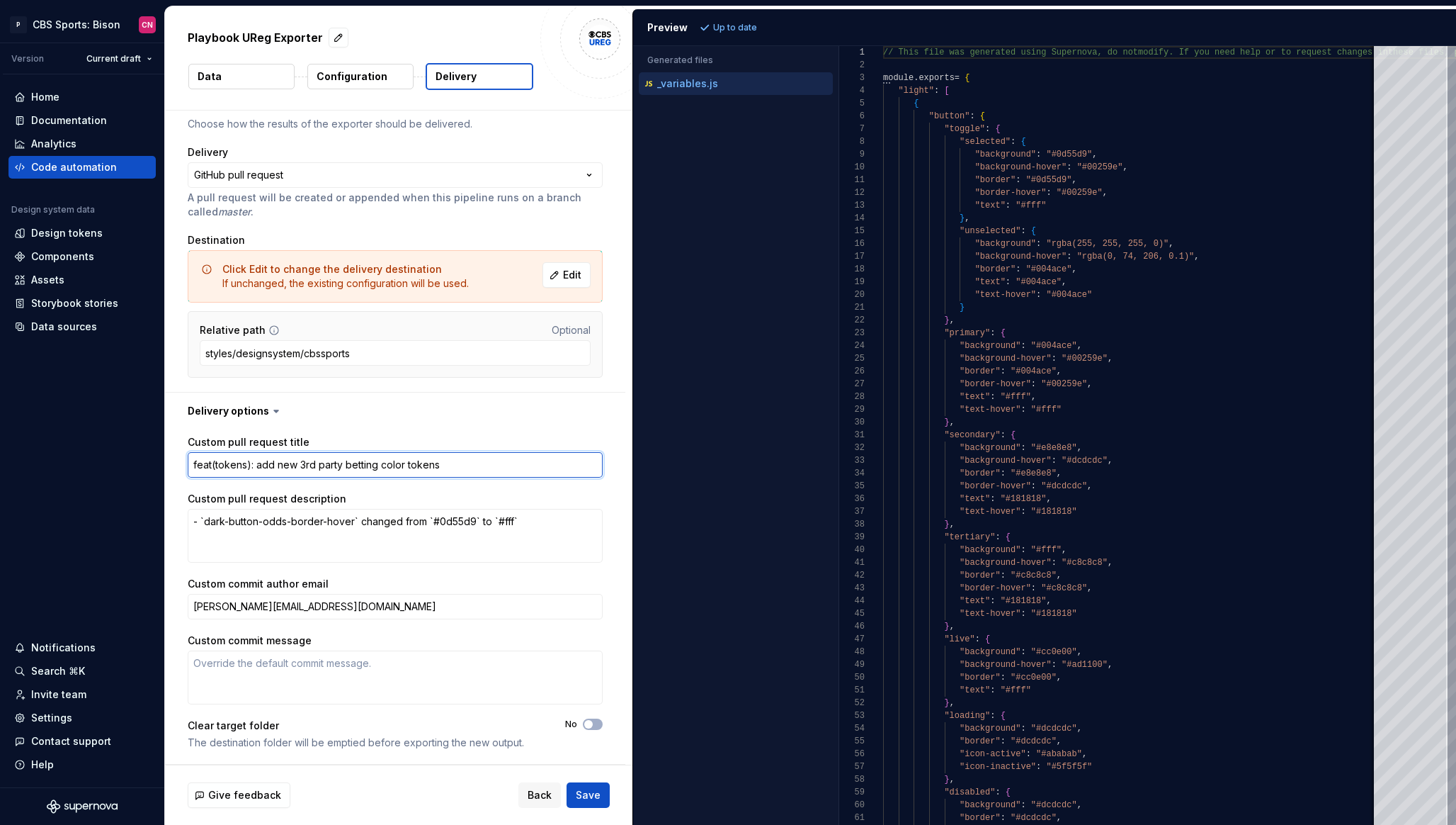
drag, startPoint x: 450, startPoint y: 467, endPoint x: 260, endPoint y: 467, distance: 190.0
click at [260, 467] on textarea "feat(tokens): add new 3rd party betting color tokens" at bounding box center [395, 465] width 415 height 26
type textarea "*"
type textarea "feat(tokens): a"
type textarea "*"
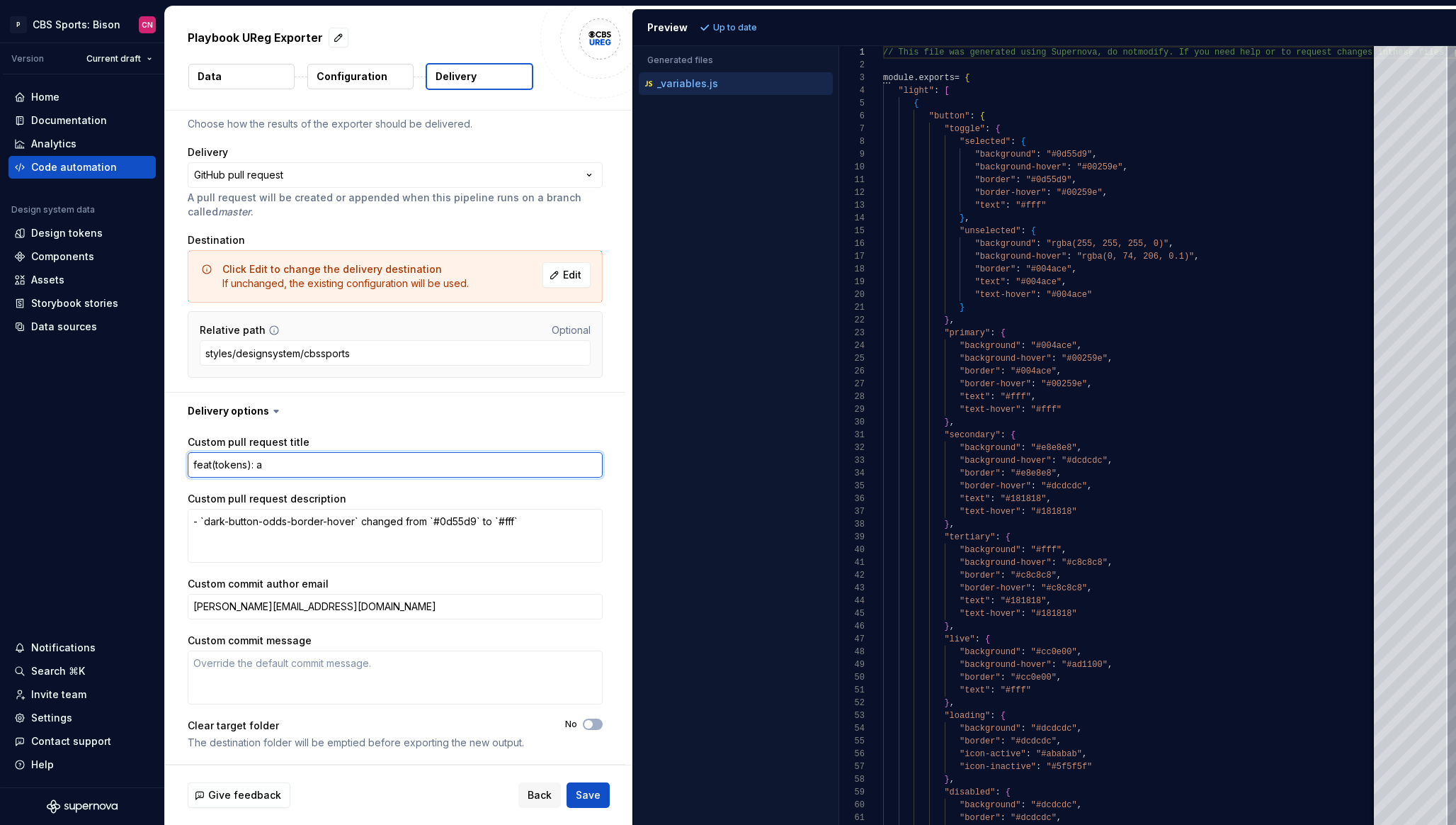
type textarea "feat(tokens):"
type textarea "*"
type textarea "feat(tokens): d"
type textarea "*"
type textarea "feat(tokens): da"
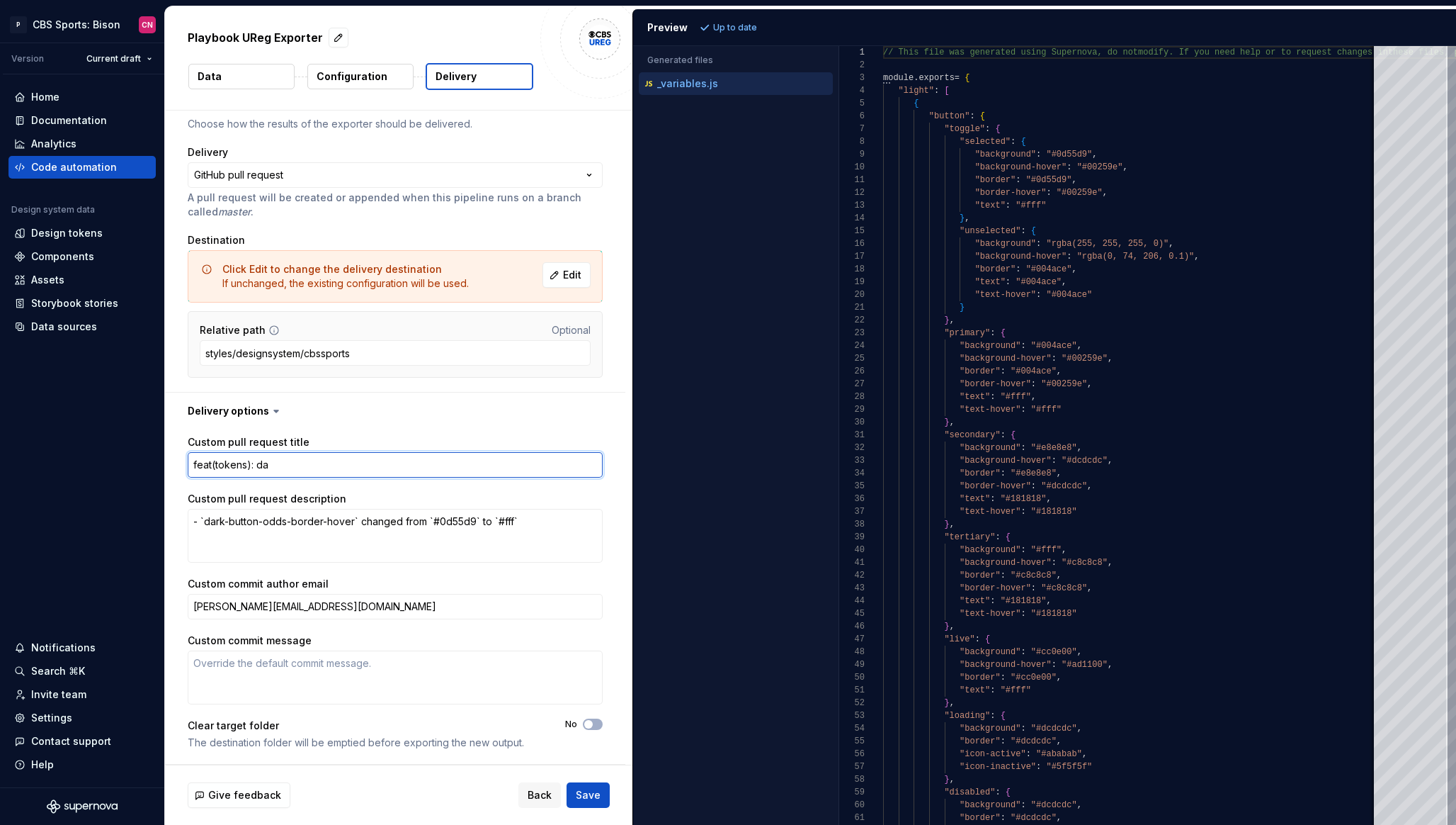
type textarea "*"
type textarea "feat(tokens): dar"
type textarea "*"
type textarea "feat(tokens): dark"
type textarea "*"
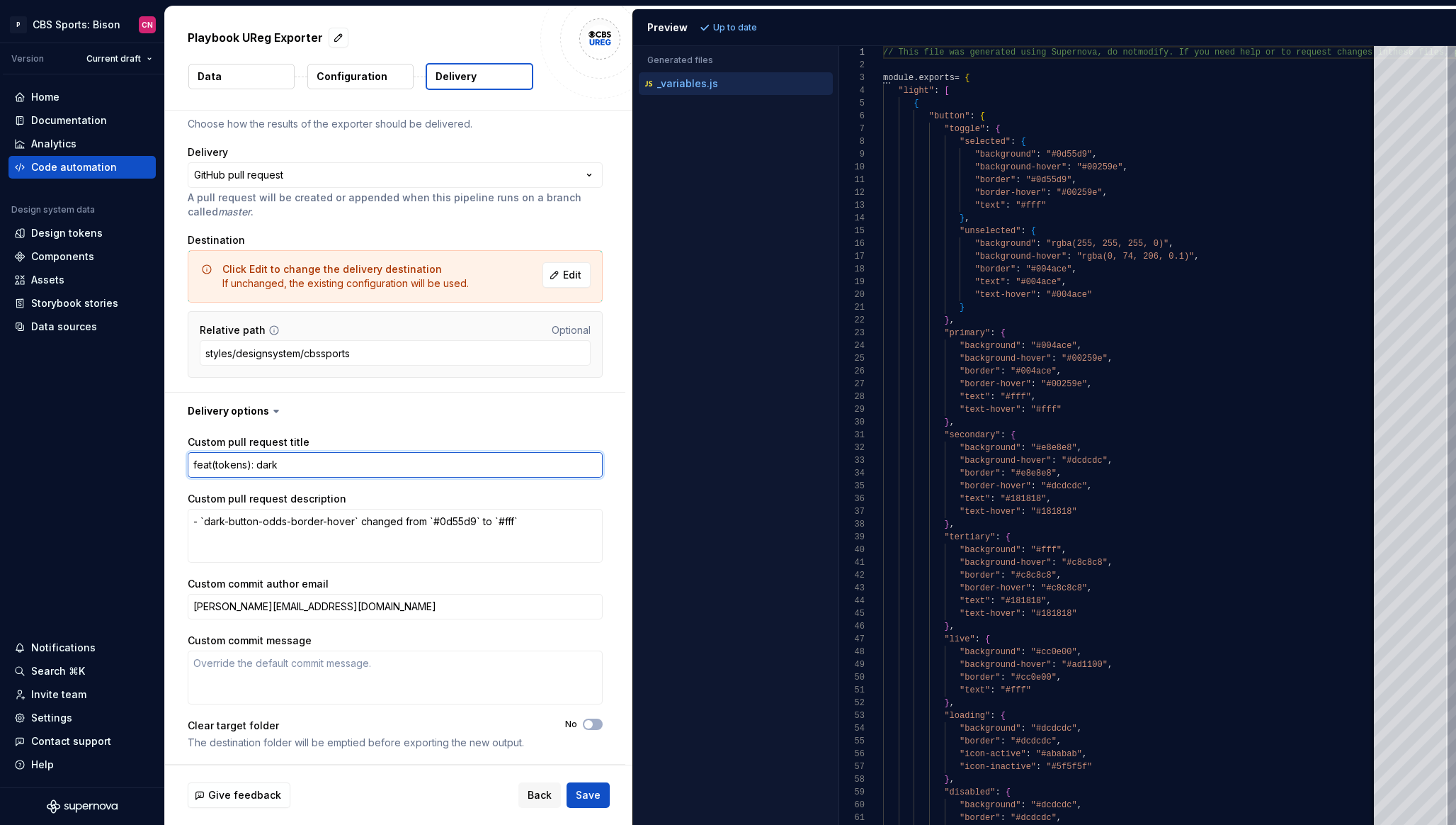
type textarea "feat(tokens): dark"
type textarea "*"
type textarea "feat(tokens): dark t"
type textarea "*"
type textarea "feat(tokens): dark th"
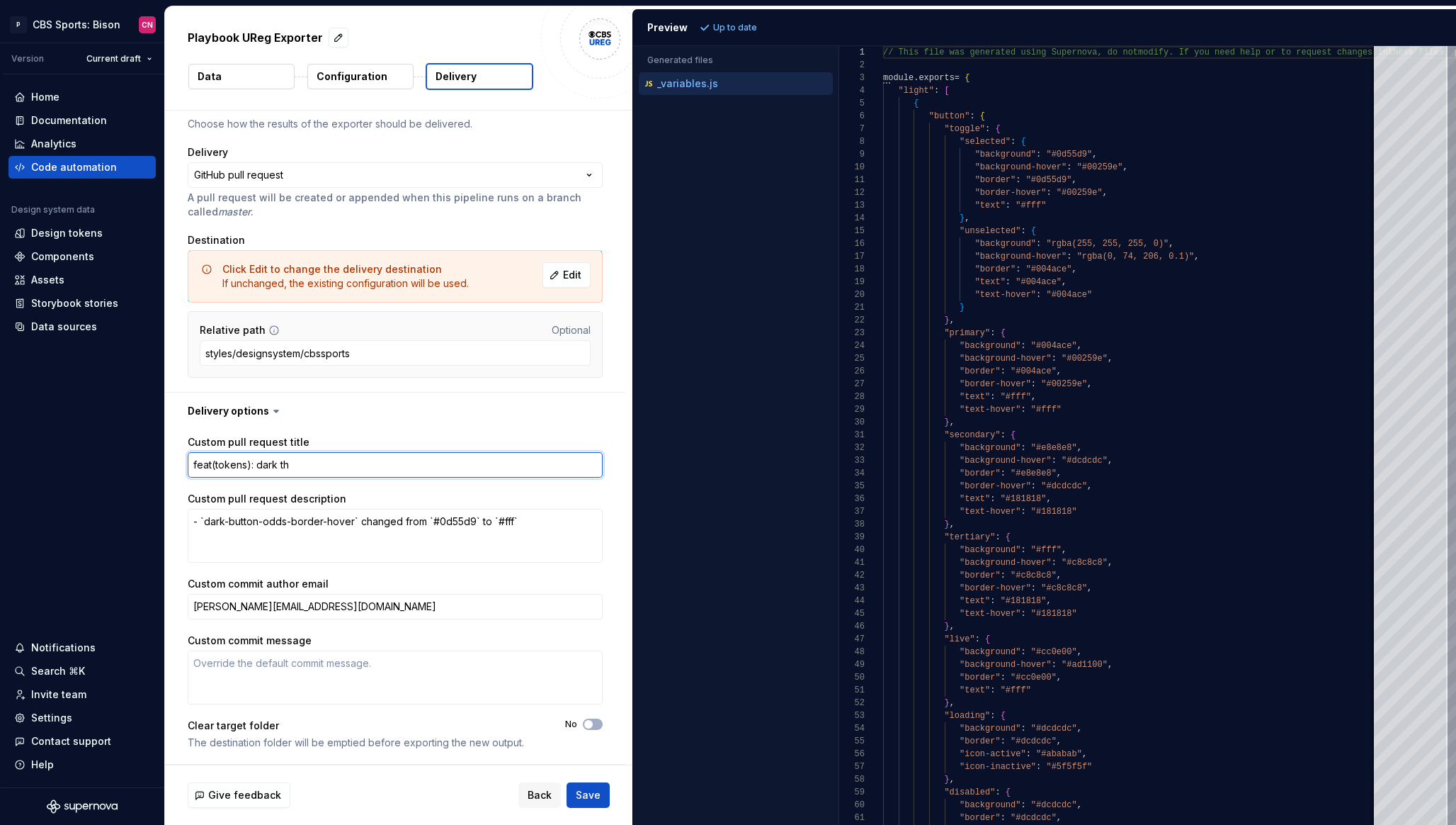
type textarea "*"
type textarea "feat(tokens): dark the"
type textarea "*"
type textarea "feat(tokens): dark them"
type textarea "*"
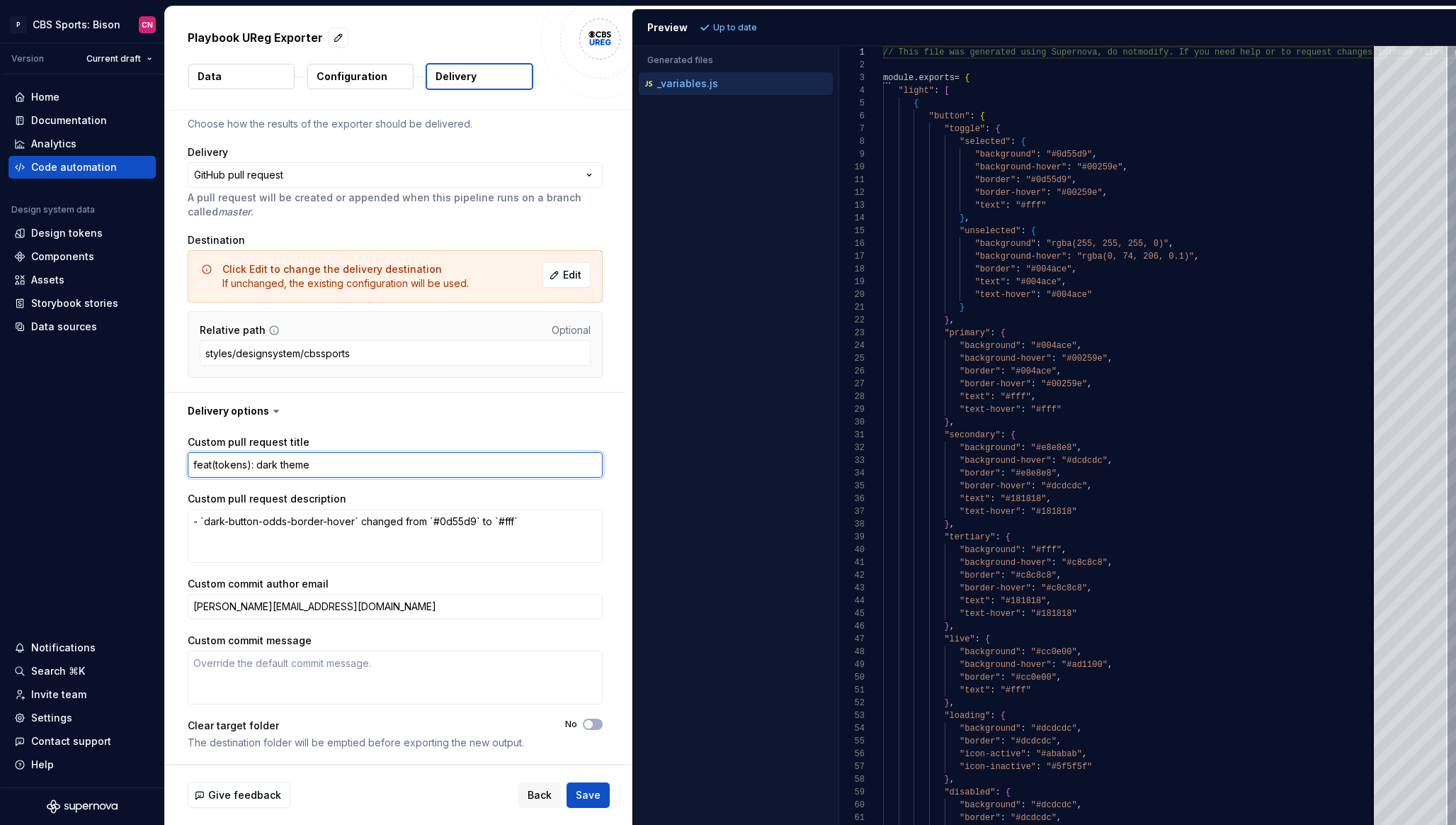
type textarea "feat(tokens): dark theme"
type textarea "*"
type textarea "feat(tokens): dark theme b"
type textarea "*"
type textarea "feat(tokens): dark theme bu"
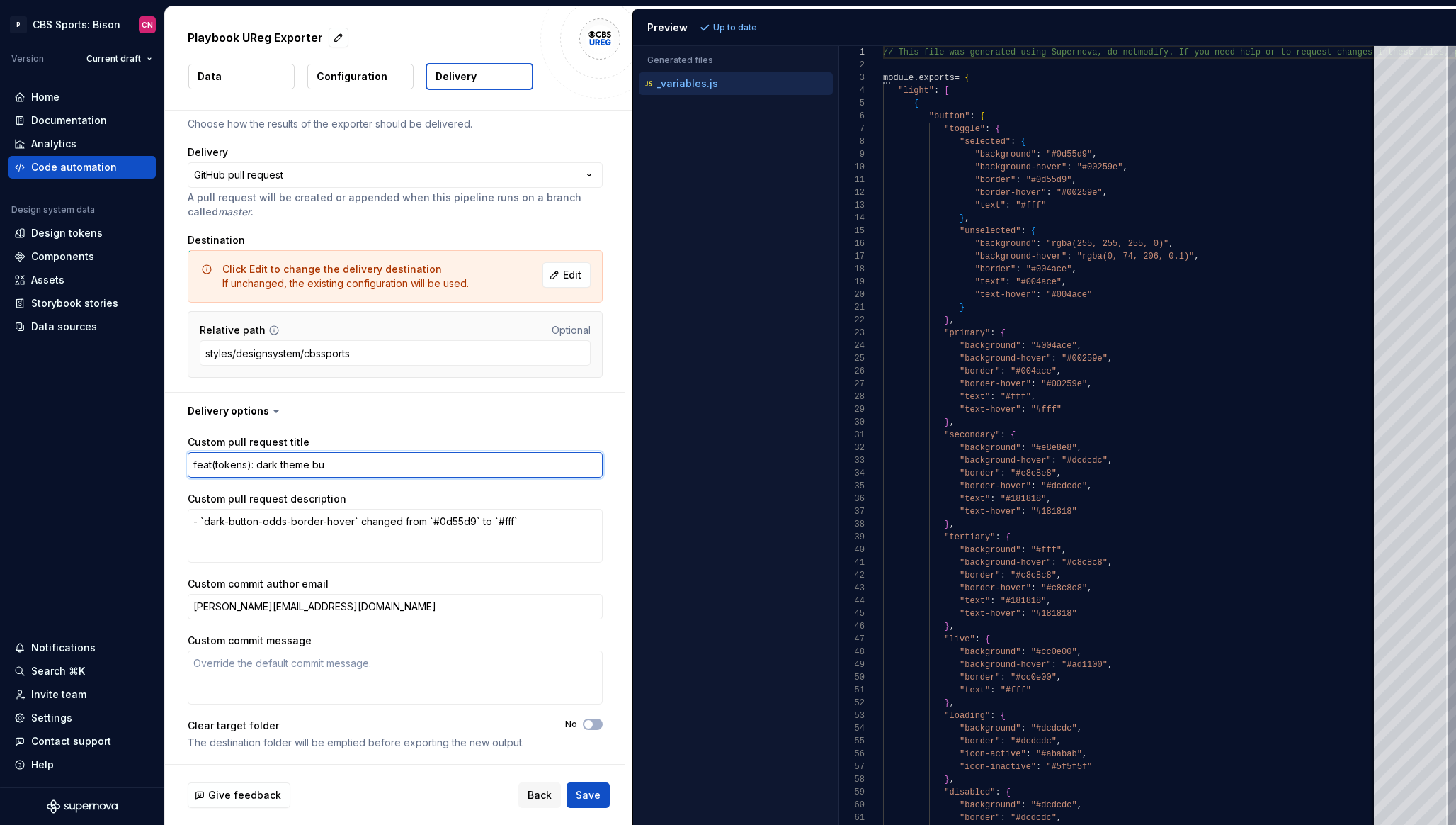
type textarea "*"
type textarea "feat(tokens): dark theme b"
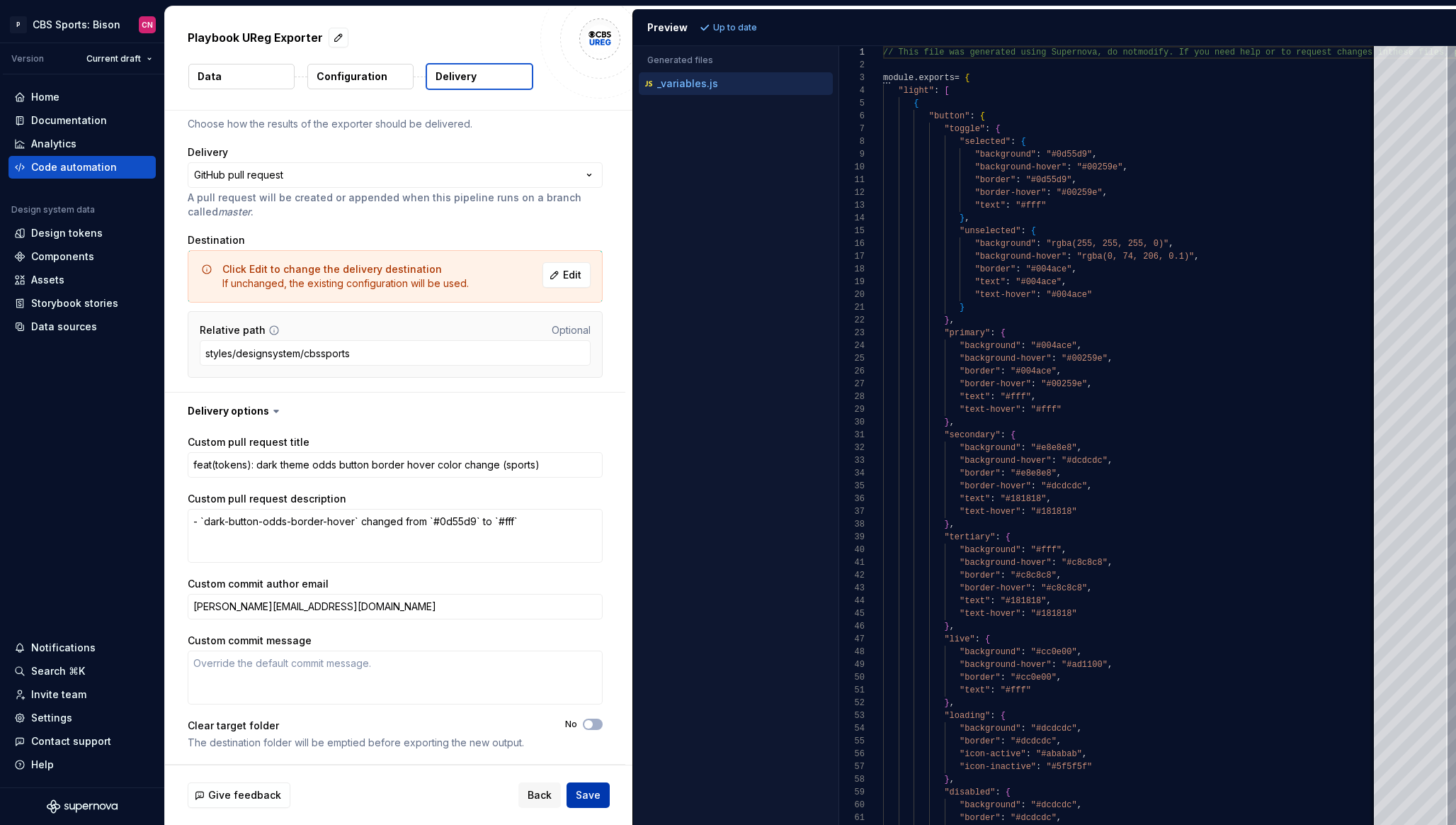
click at [583, 794] on span "Save" at bounding box center [588, 795] width 25 height 14
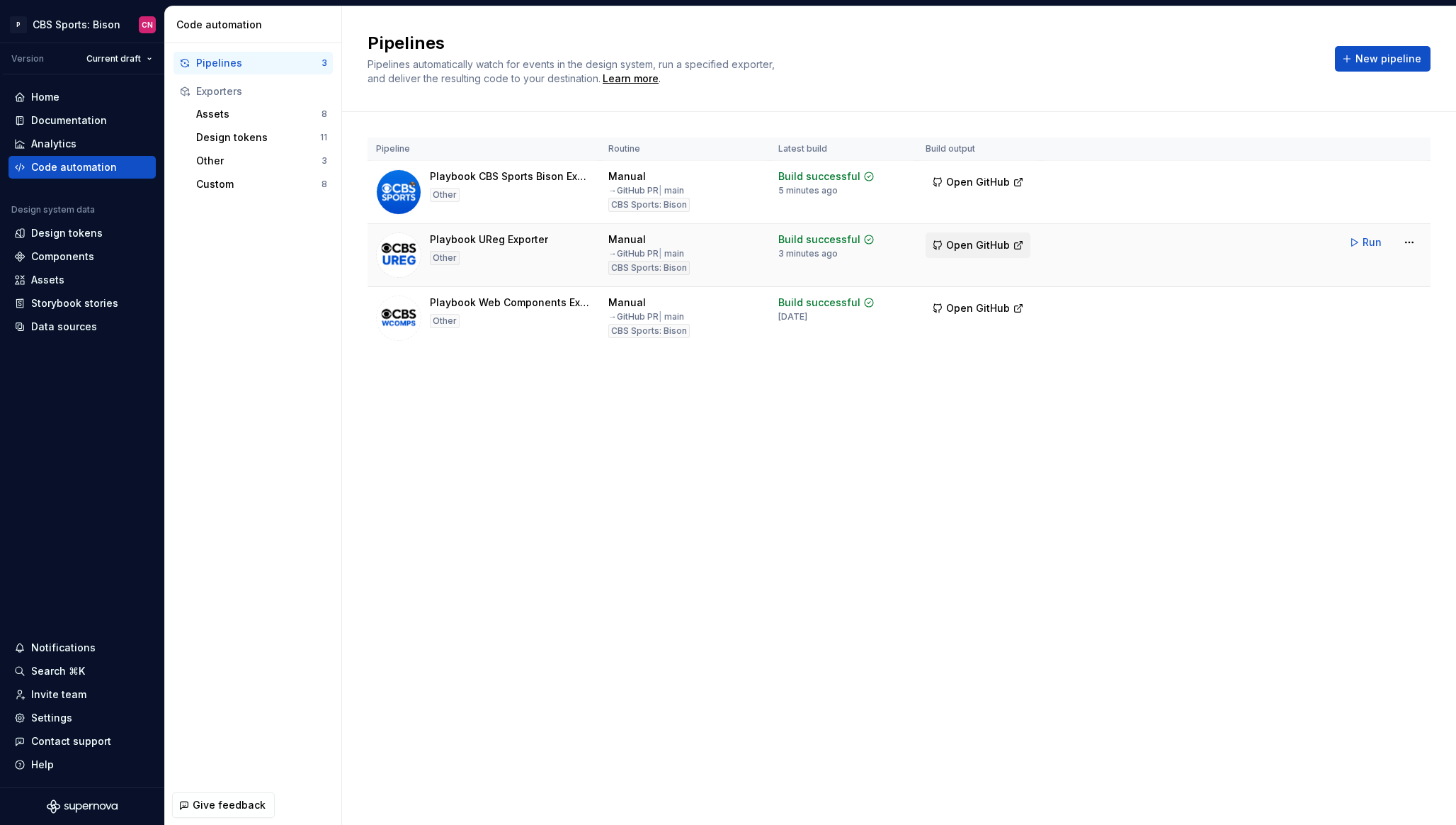
click at [980, 248] on span "Open GitHub" at bounding box center [978, 245] width 64 height 14
click at [1407, 303] on html "P CBS Sports: Bison CN Version Current draft Home Documentation Analytics Code …" at bounding box center [728, 412] width 1456 height 825
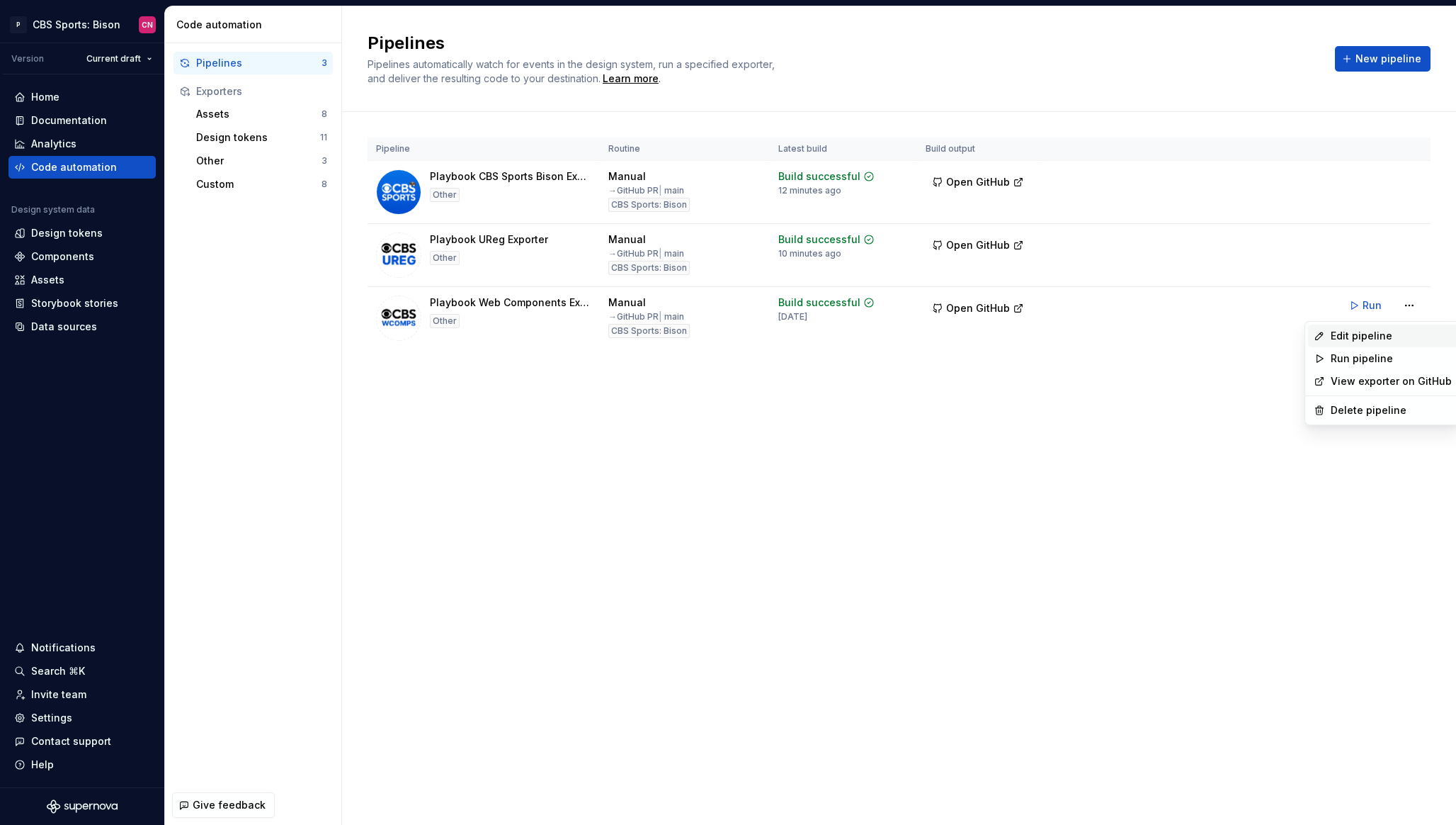
click at [1374, 326] on div "Edit pipeline" at bounding box center [1382, 335] width 150 height 23
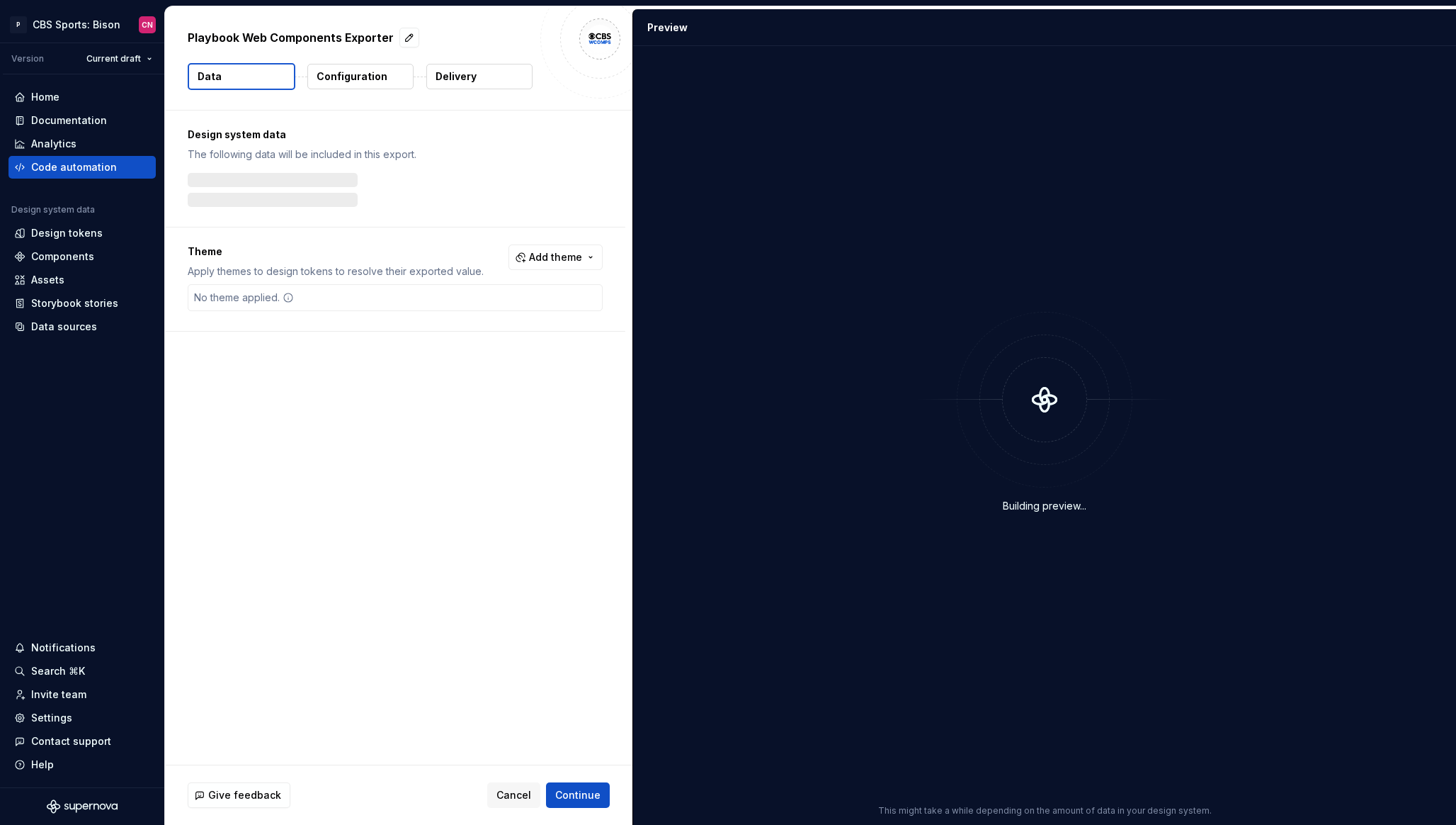
click at [454, 66] on button "Delivery" at bounding box center [479, 77] width 106 height 26
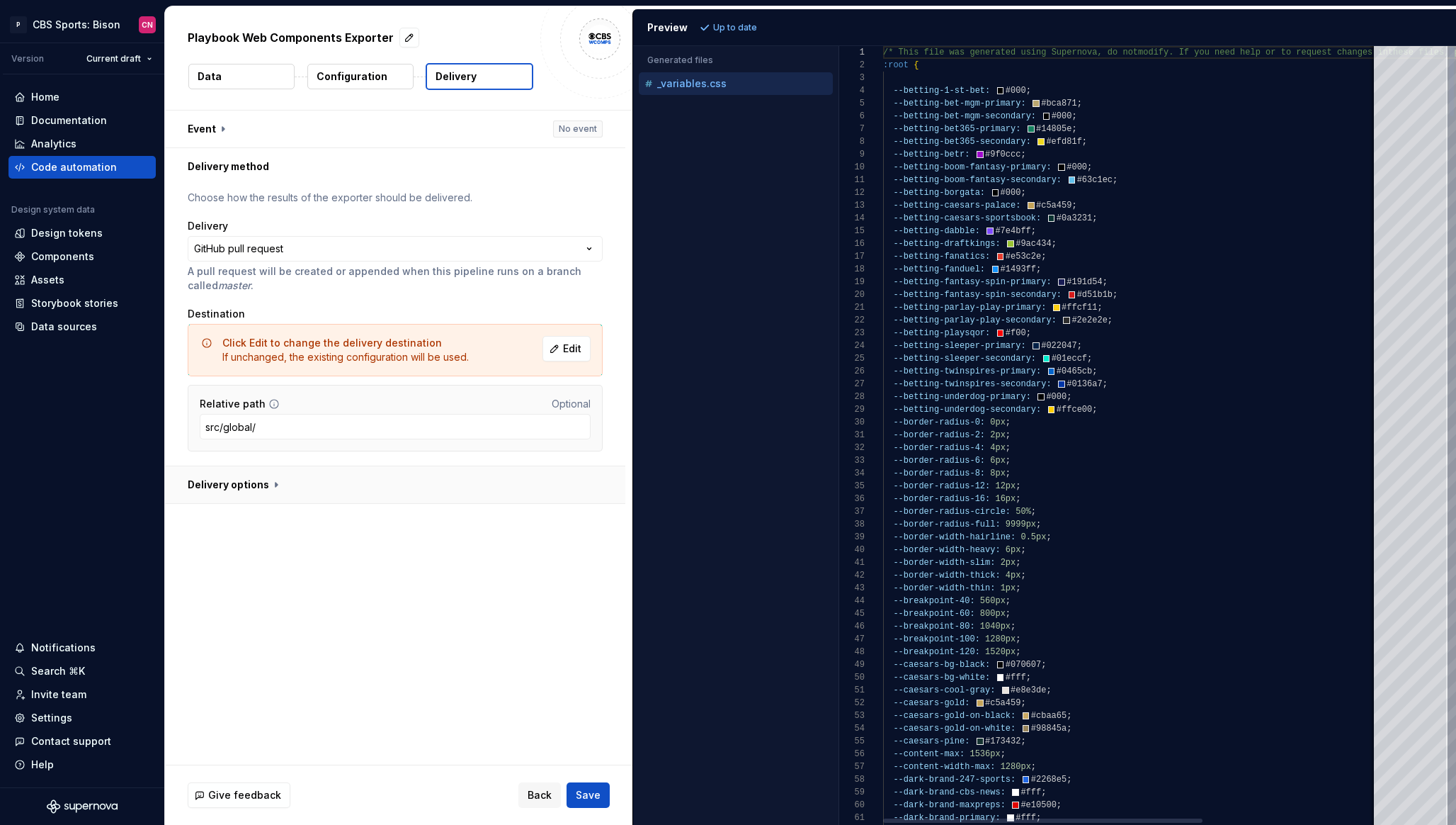
click at [248, 471] on button "button" at bounding box center [395, 485] width 460 height 37
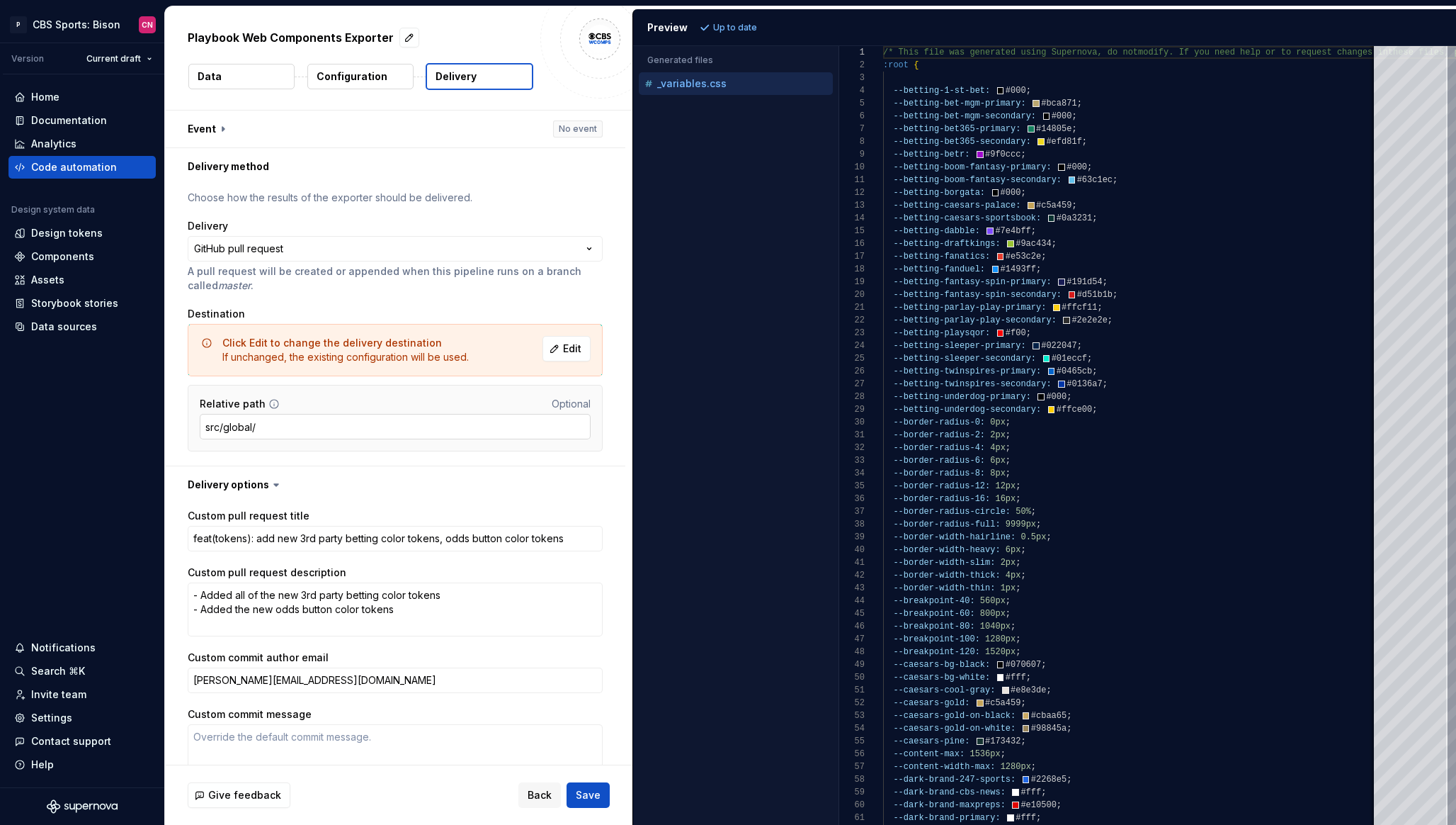
scroll to position [74, 0]
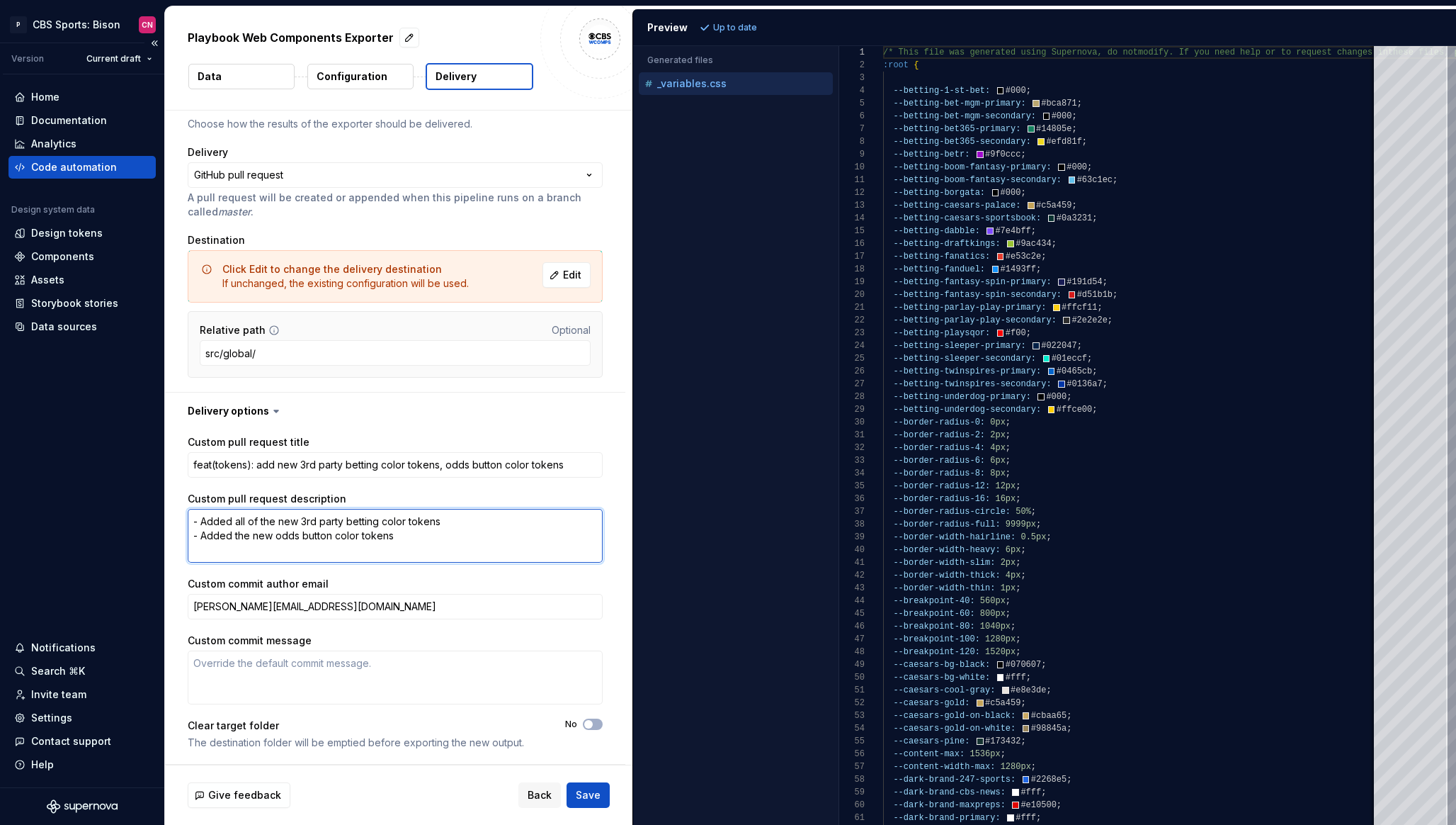
drag, startPoint x: 435, startPoint y: 546, endPoint x: 108, endPoint y: 480, distance: 333.6
click at [108, 480] on div "**********" at bounding box center [728, 412] width 1456 height 825
paste textarea "`dark-button-odds-border-hover` changed from `#0d55d9` to `#fff`"
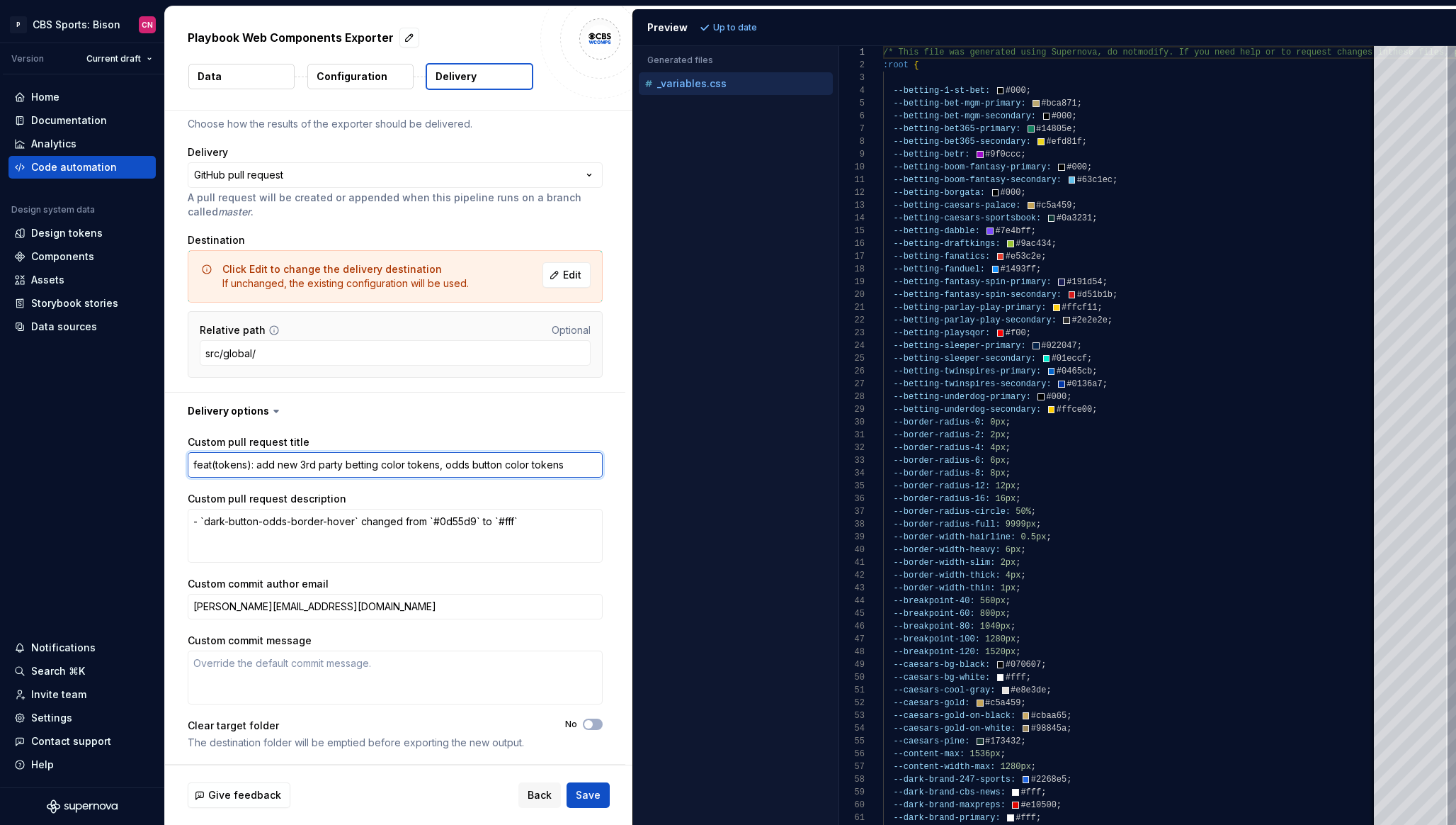
click at [407, 463] on textarea "feat(tokens): add new 3rd party betting color tokens, odds button color tokens" at bounding box center [395, 465] width 415 height 26
click at [581, 466] on textarea "feat(tokens): add new 3rd party betting color tokens, odds button color tokens" at bounding box center [395, 465] width 415 height 26
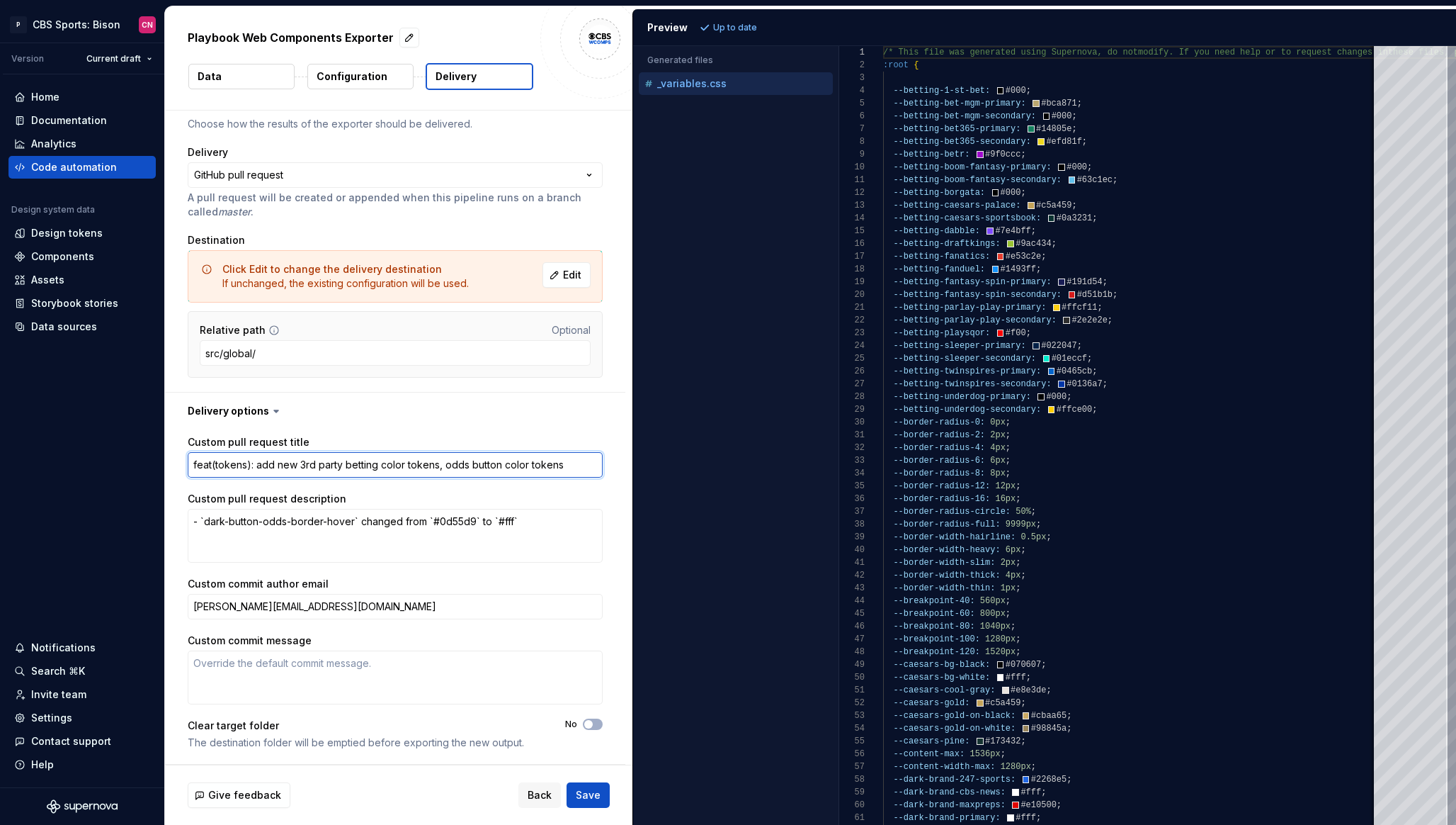
drag, startPoint x: 581, startPoint y: 466, endPoint x: 255, endPoint y: 463, distance: 326.0
click at [255, 463] on textarea "feat(tokens): add new 3rd party betting color tokens, odds button color tokens" at bounding box center [395, 465] width 415 height 26
click at [587, 791] on span "Save" at bounding box center [588, 795] width 25 height 14
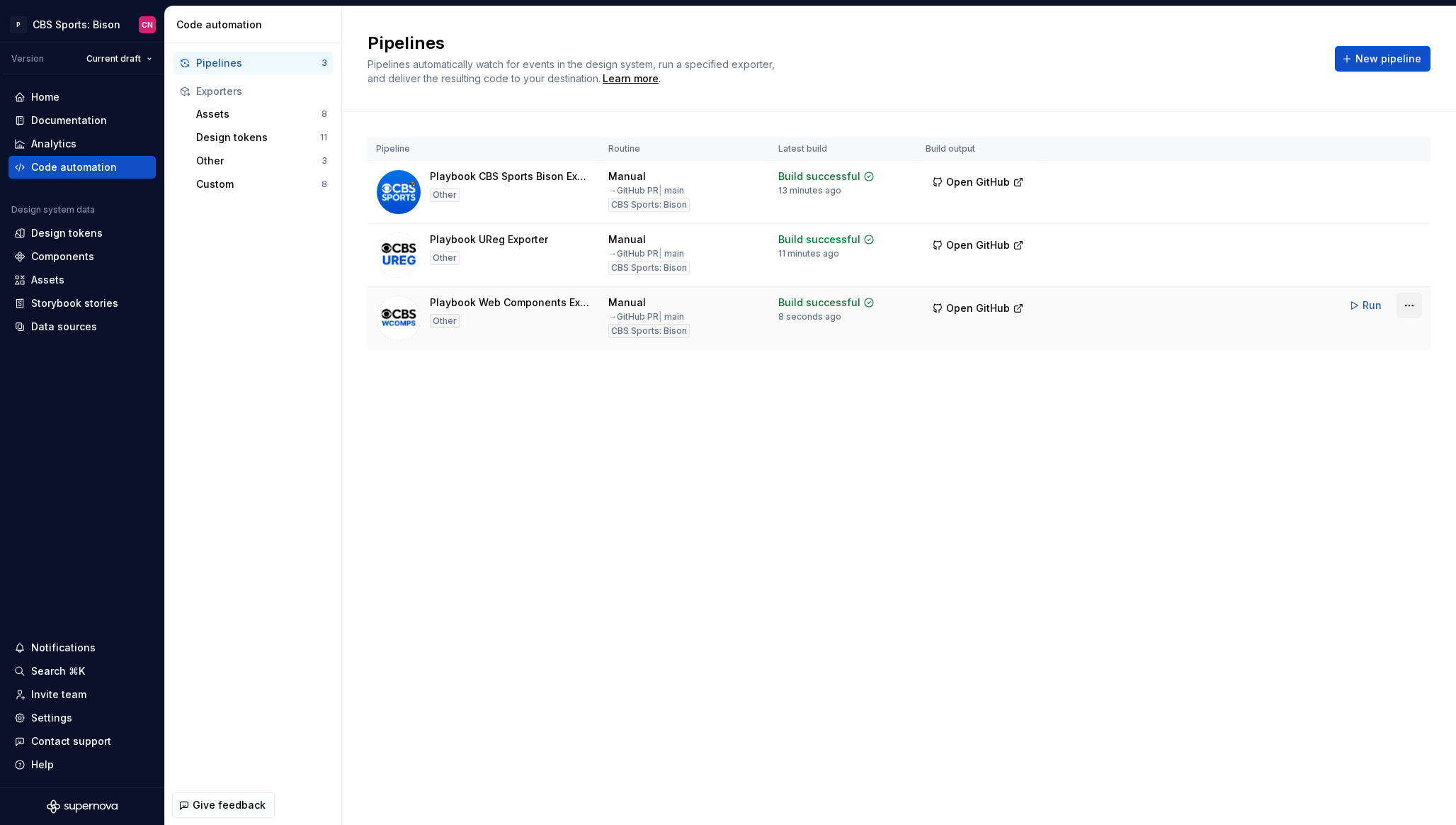
click at [1407, 307] on html "P CBS Sports: Bison CN Version Current draft Home Documentation Analytics Code …" at bounding box center [728, 412] width 1456 height 825
click at [1370, 343] on div "Edit pipeline" at bounding box center [1382, 335] width 150 height 23
click at [999, 309] on span "Open GitHub" at bounding box center [978, 308] width 64 height 14
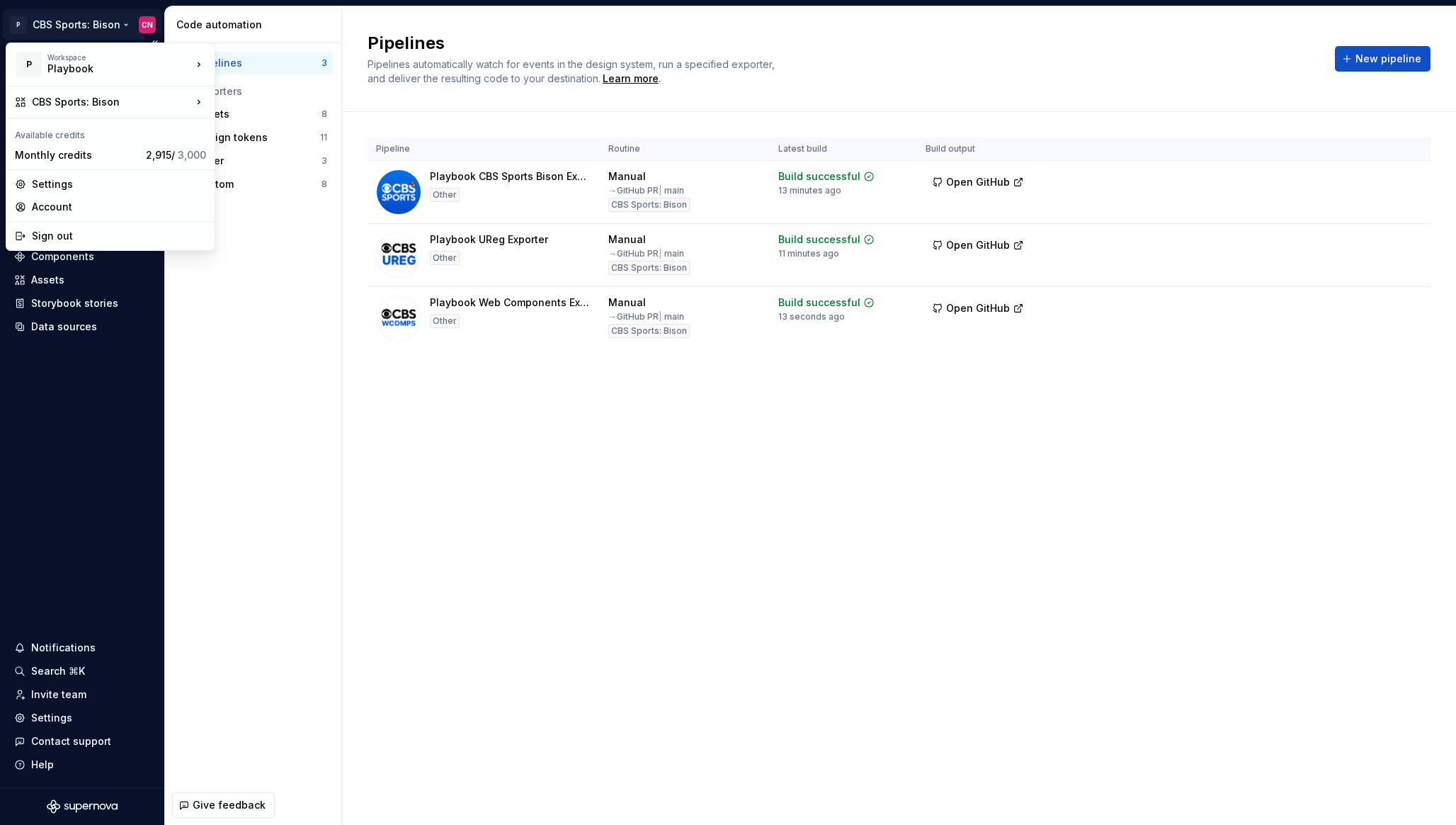
click at [105, 28] on html "P CBS Sports: Bison CN Version Current draft Home Documentation Analytics Code …" at bounding box center [728, 412] width 1456 height 825
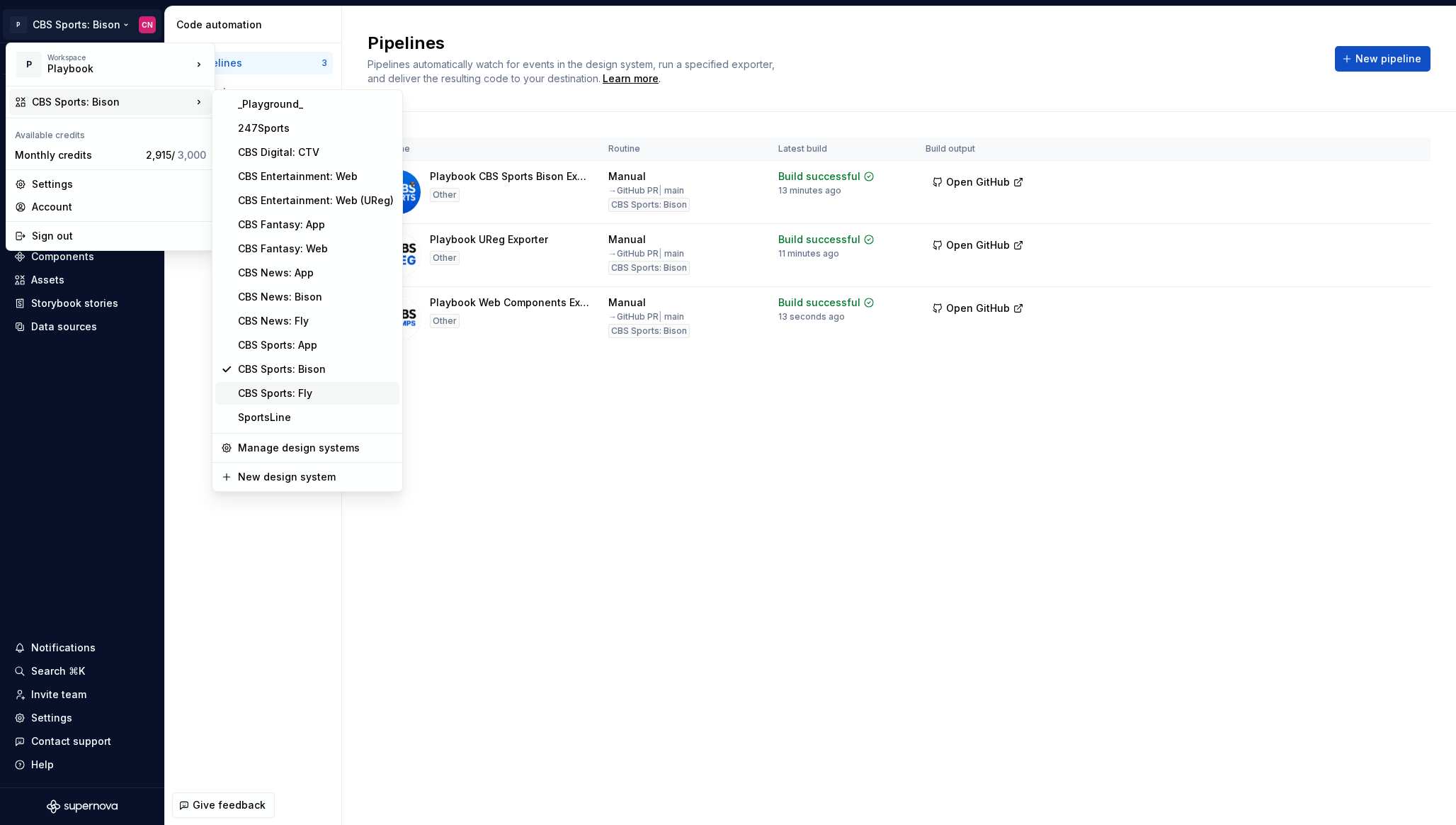
click at [292, 397] on div "CBS Sports: Fly" at bounding box center [316, 393] width 156 height 14
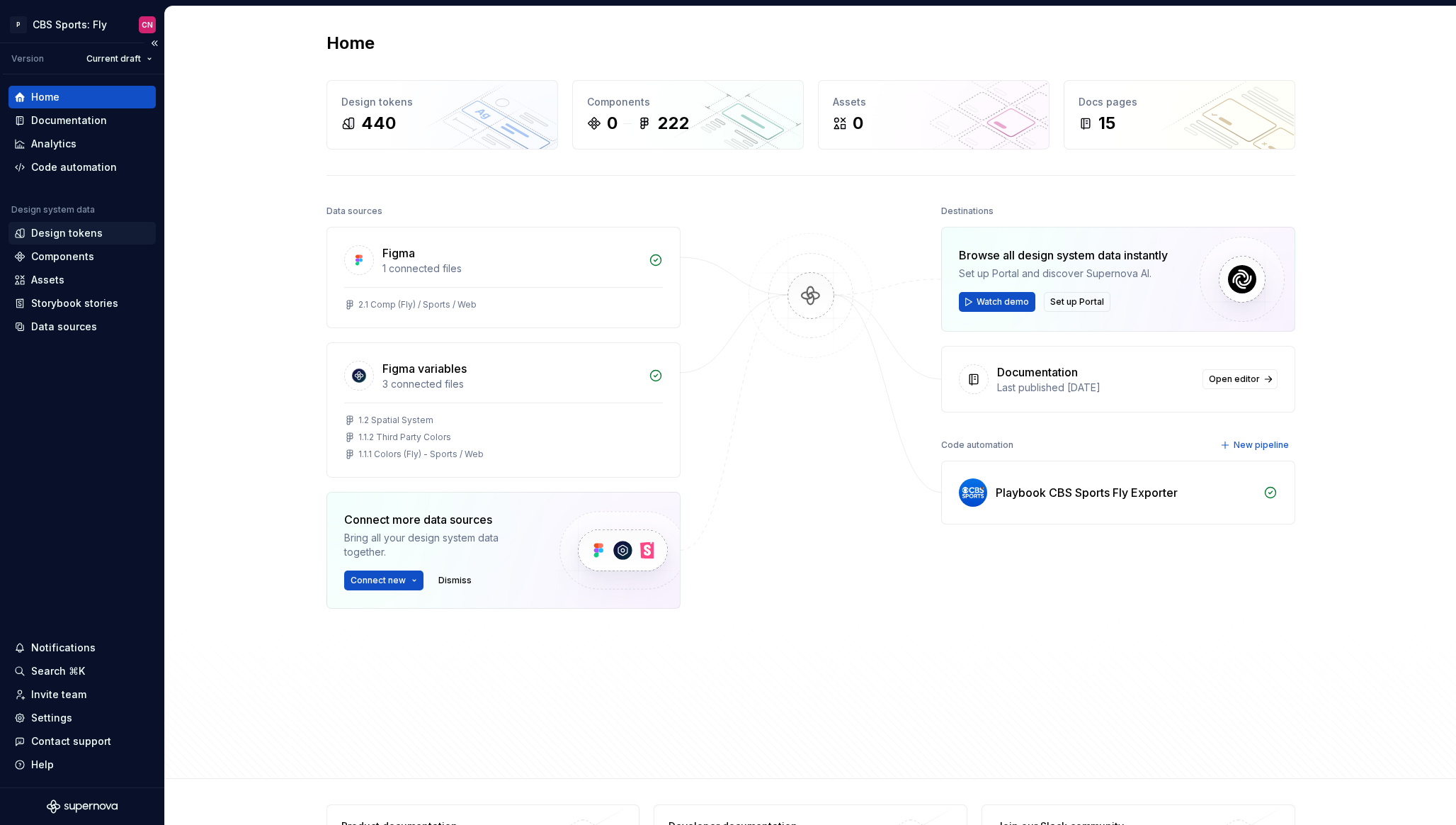
click at [56, 239] on div "Design tokens" at bounding box center [66, 233] width 71 height 14
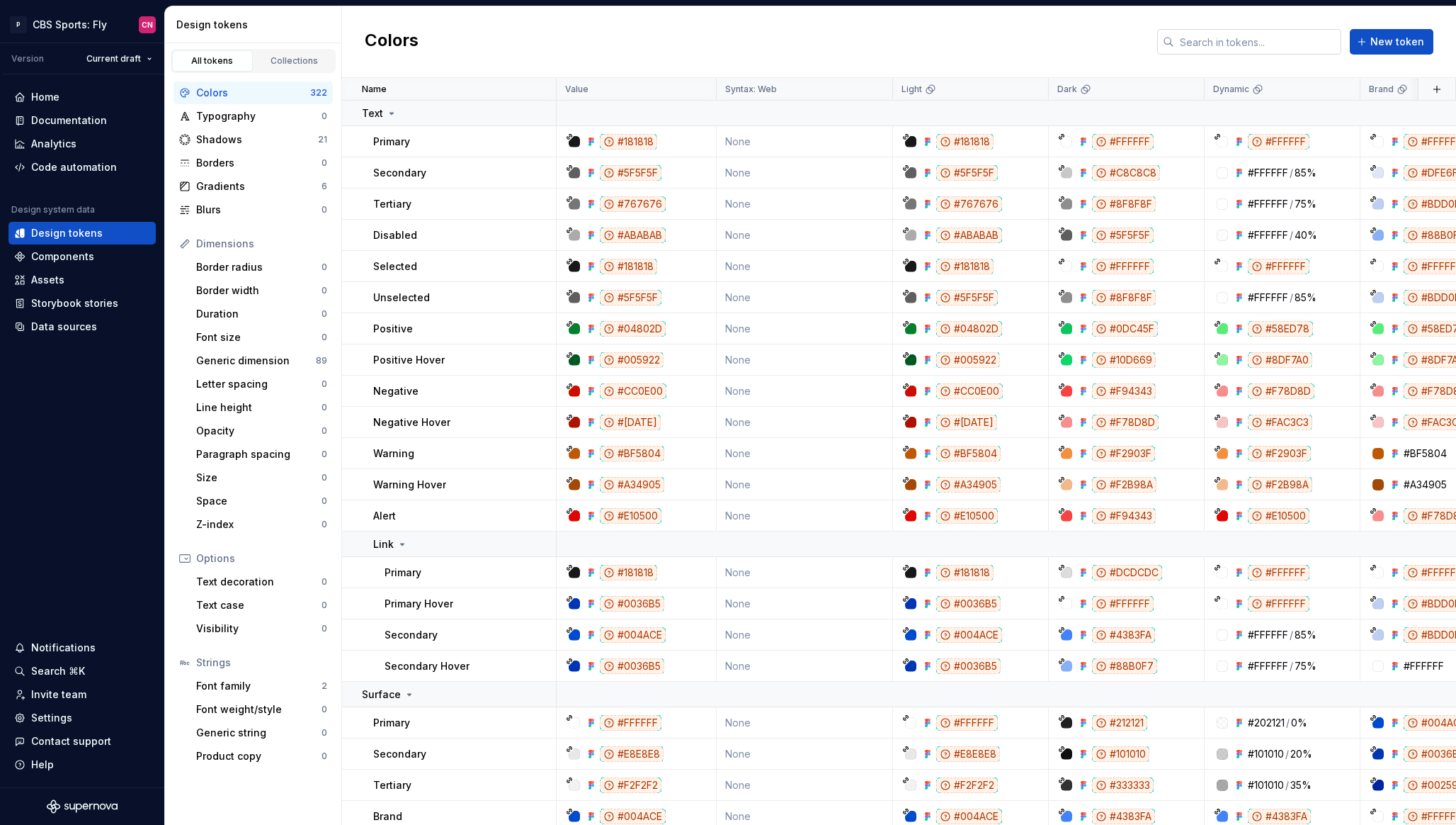
click at [1202, 41] on input "text" at bounding box center [1258, 41] width 167 height 26
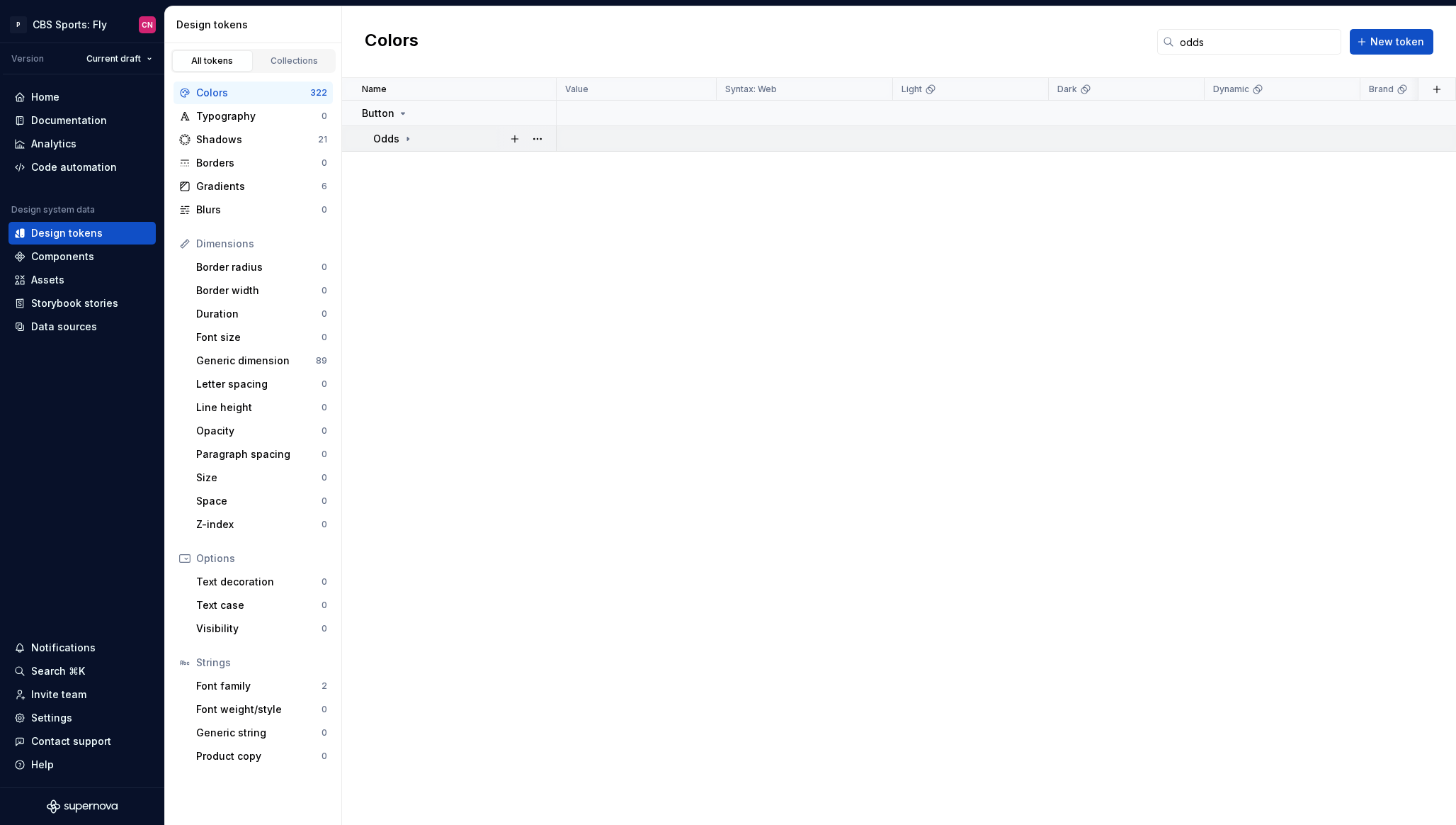
click at [414, 143] on div "Odds" at bounding box center [464, 138] width 182 height 14
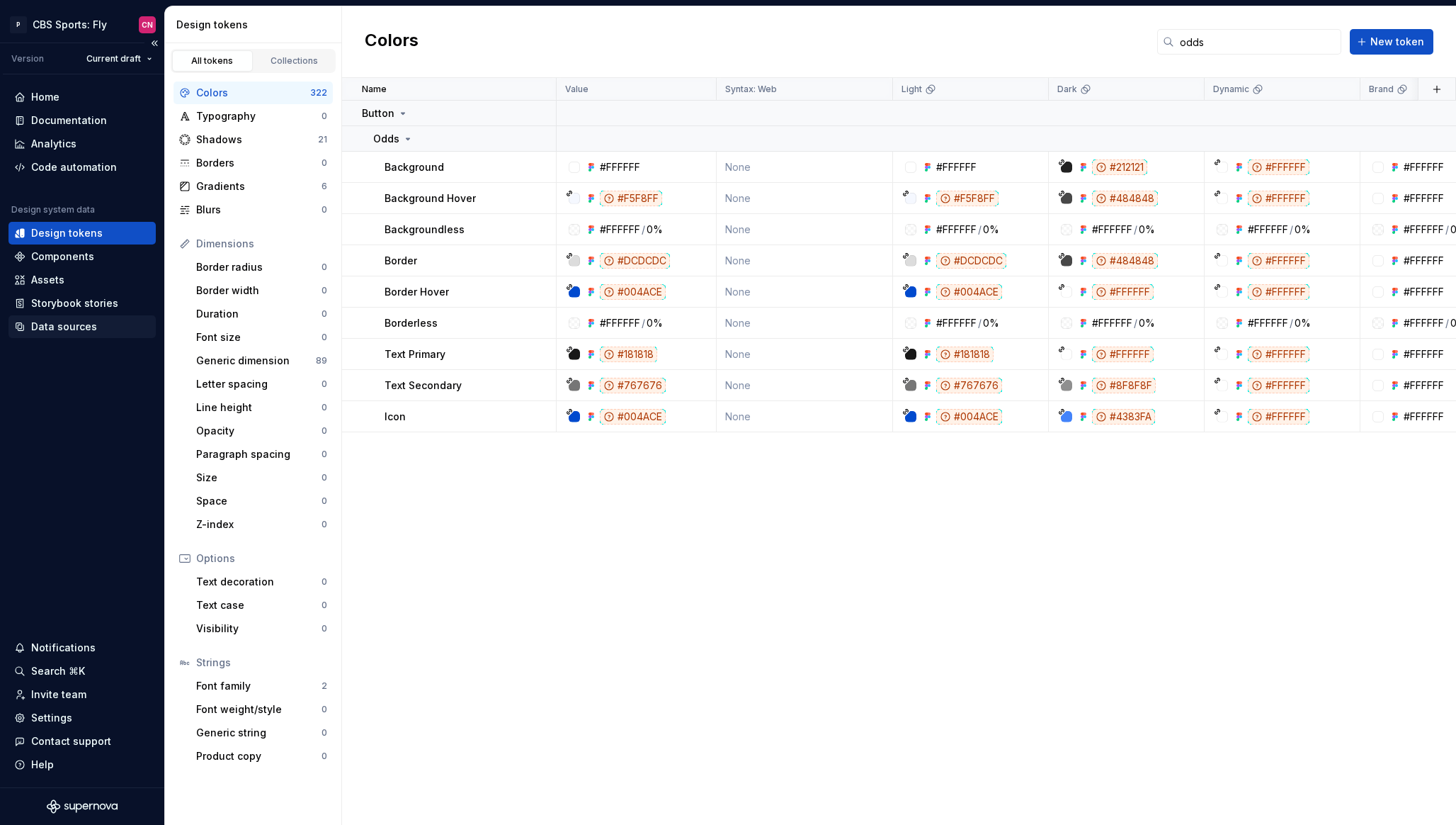
click at [94, 174] on div "Code automation" at bounding box center [74, 166] width 85 height 14
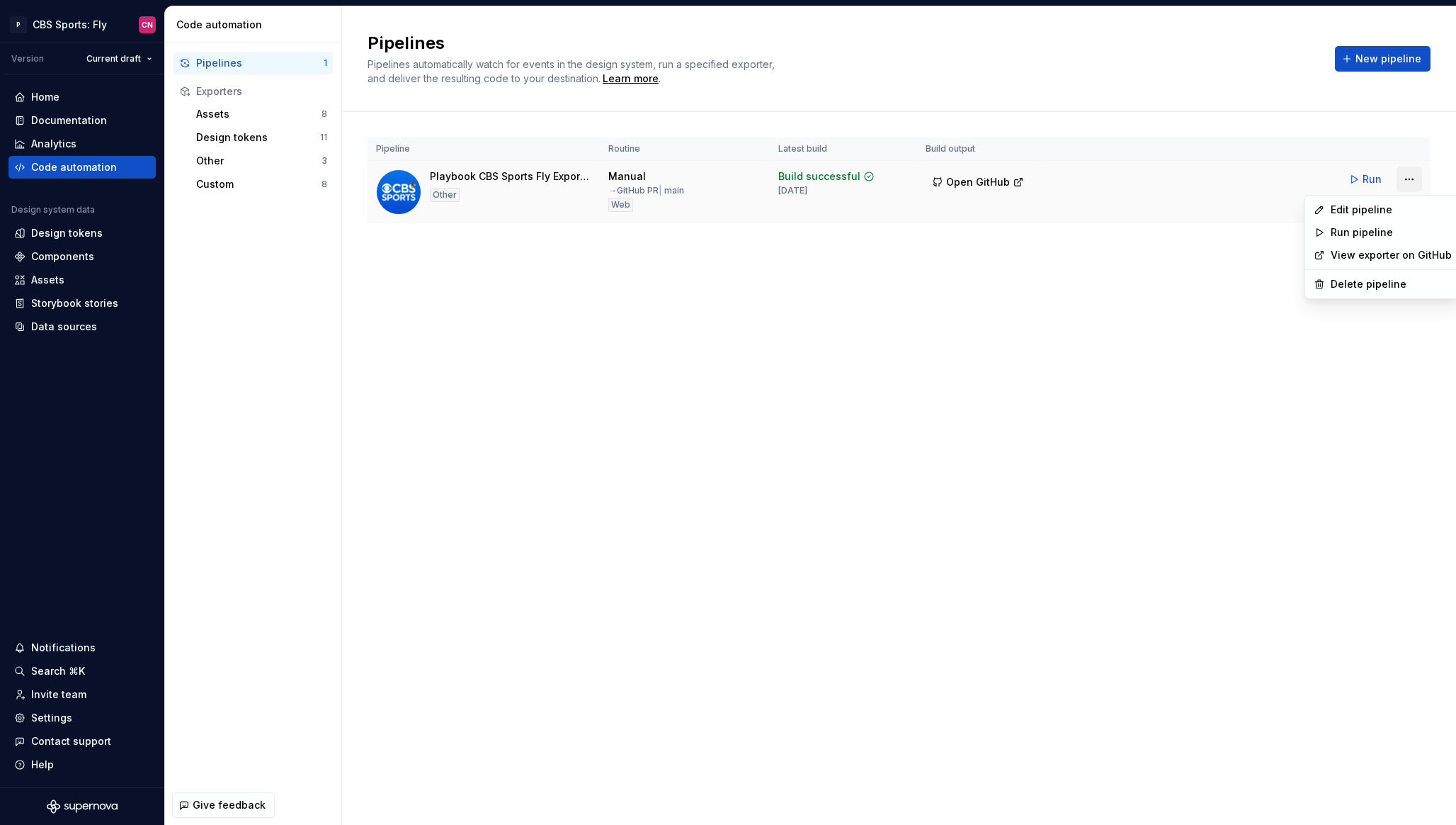
click at [1416, 185] on html "P CBS Sports: Fly CN Version Current draft Home Documentation Analytics Code au…" at bounding box center [728, 412] width 1456 height 825
click at [1357, 206] on div "Edit pipeline" at bounding box center [1391, 209] width 121 height 14
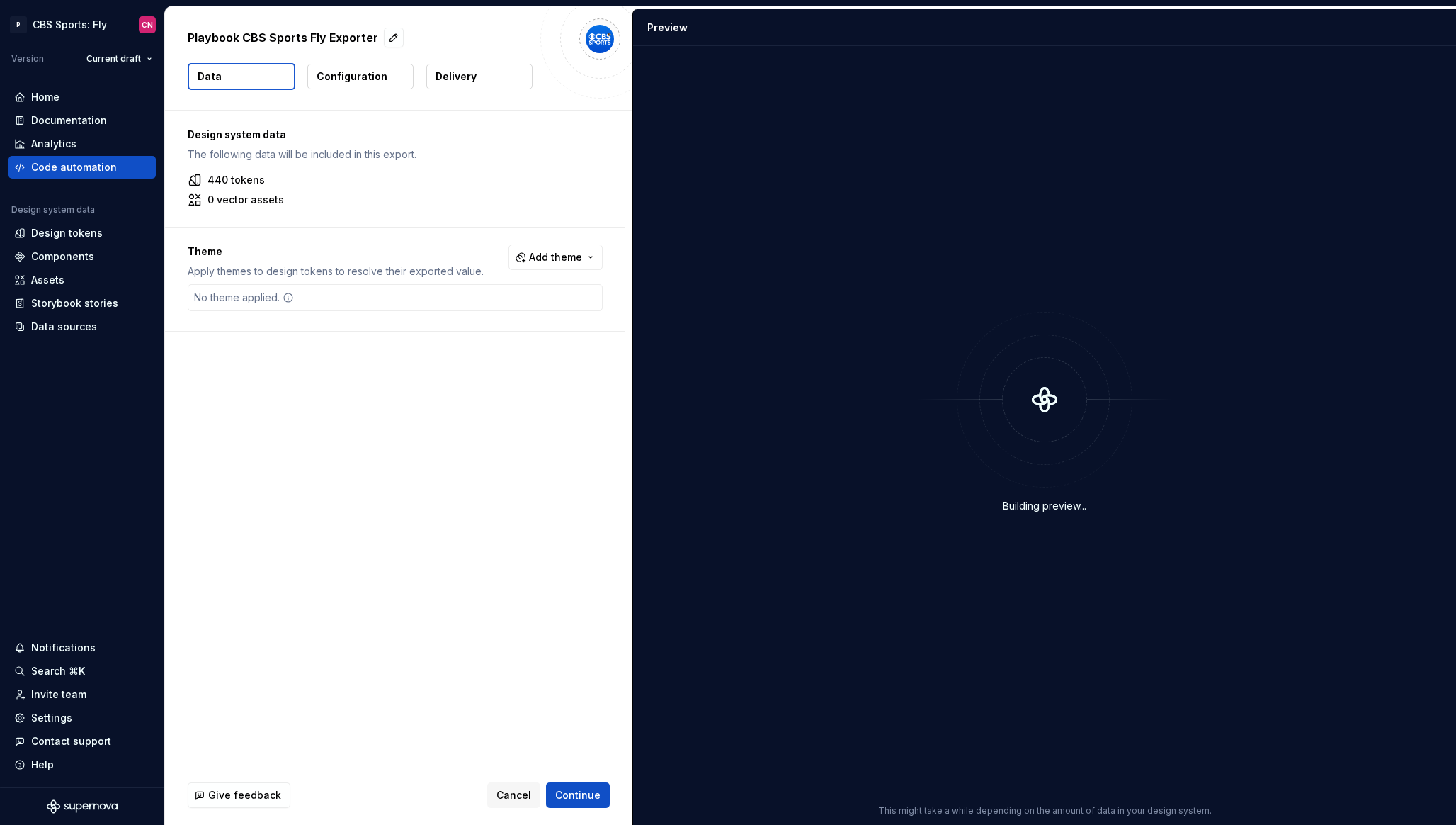
click at [312, 85] on button "Configuration" at bounding box center [360, 77] width 106 height 26
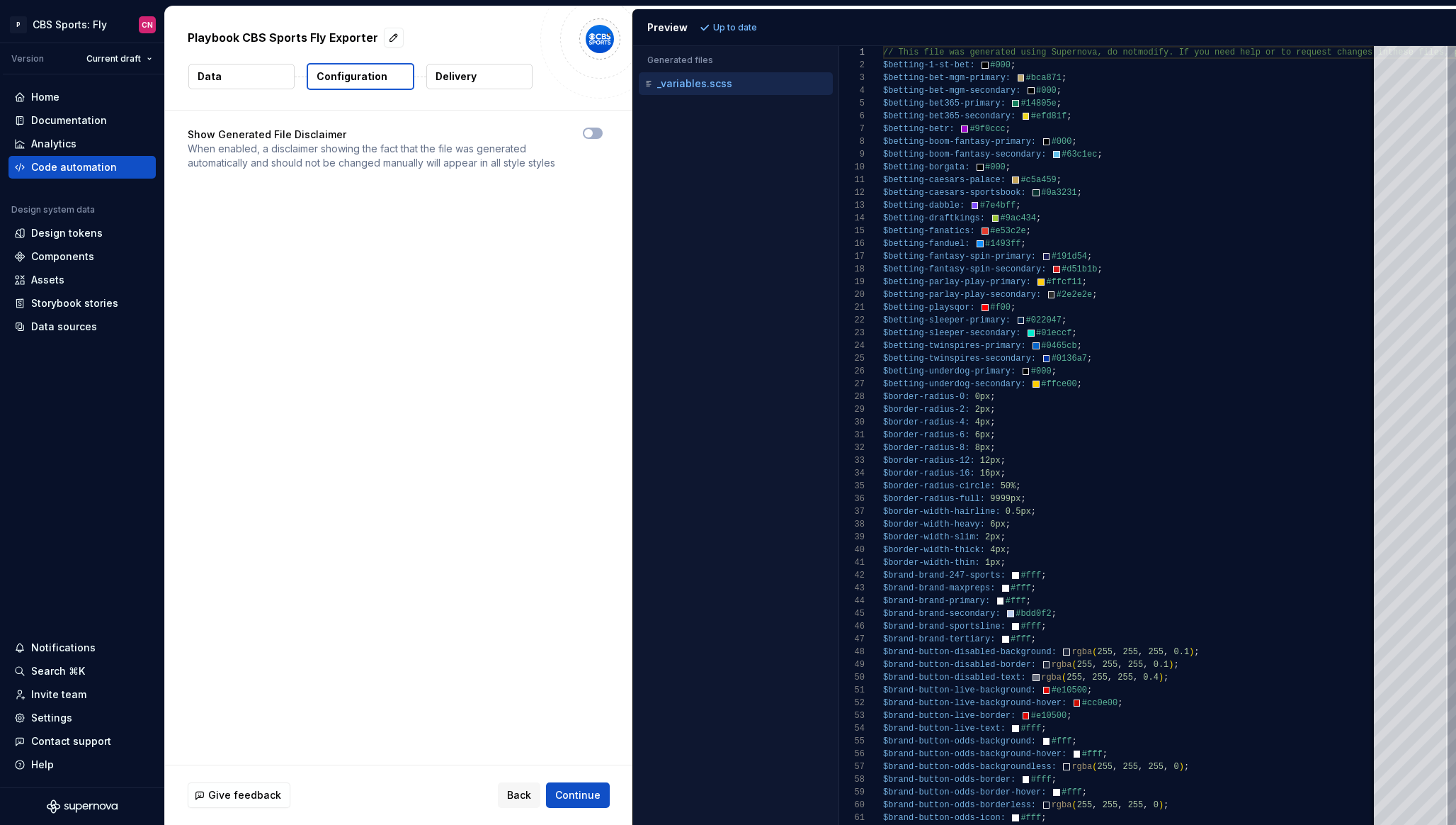
click at [455, 71] on p "Delivery" at bounding box center [456, 76] width 41 height 14
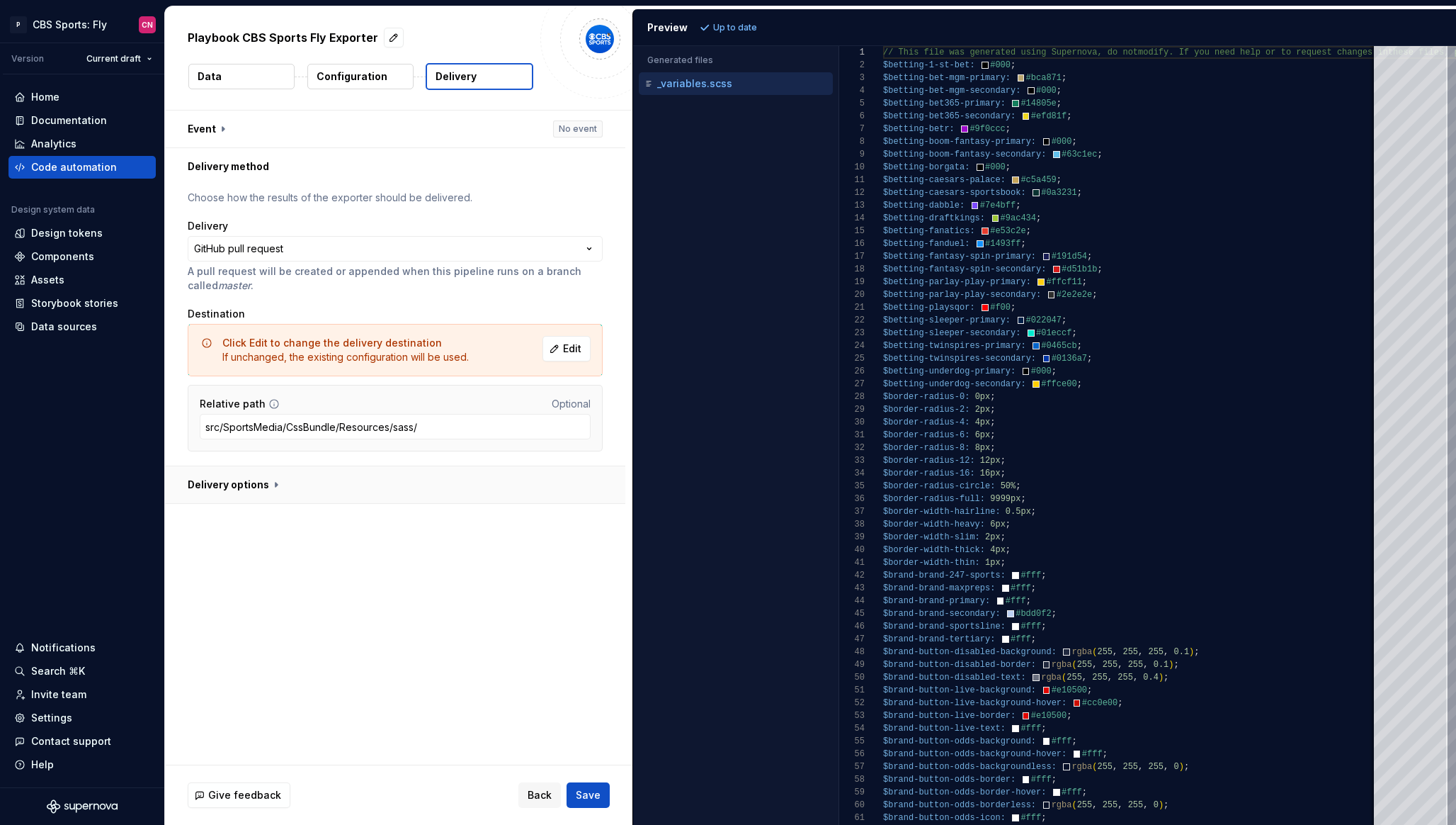
click at [288, 471] on button "button" at bounding box center [395, 485] width 460 height 37
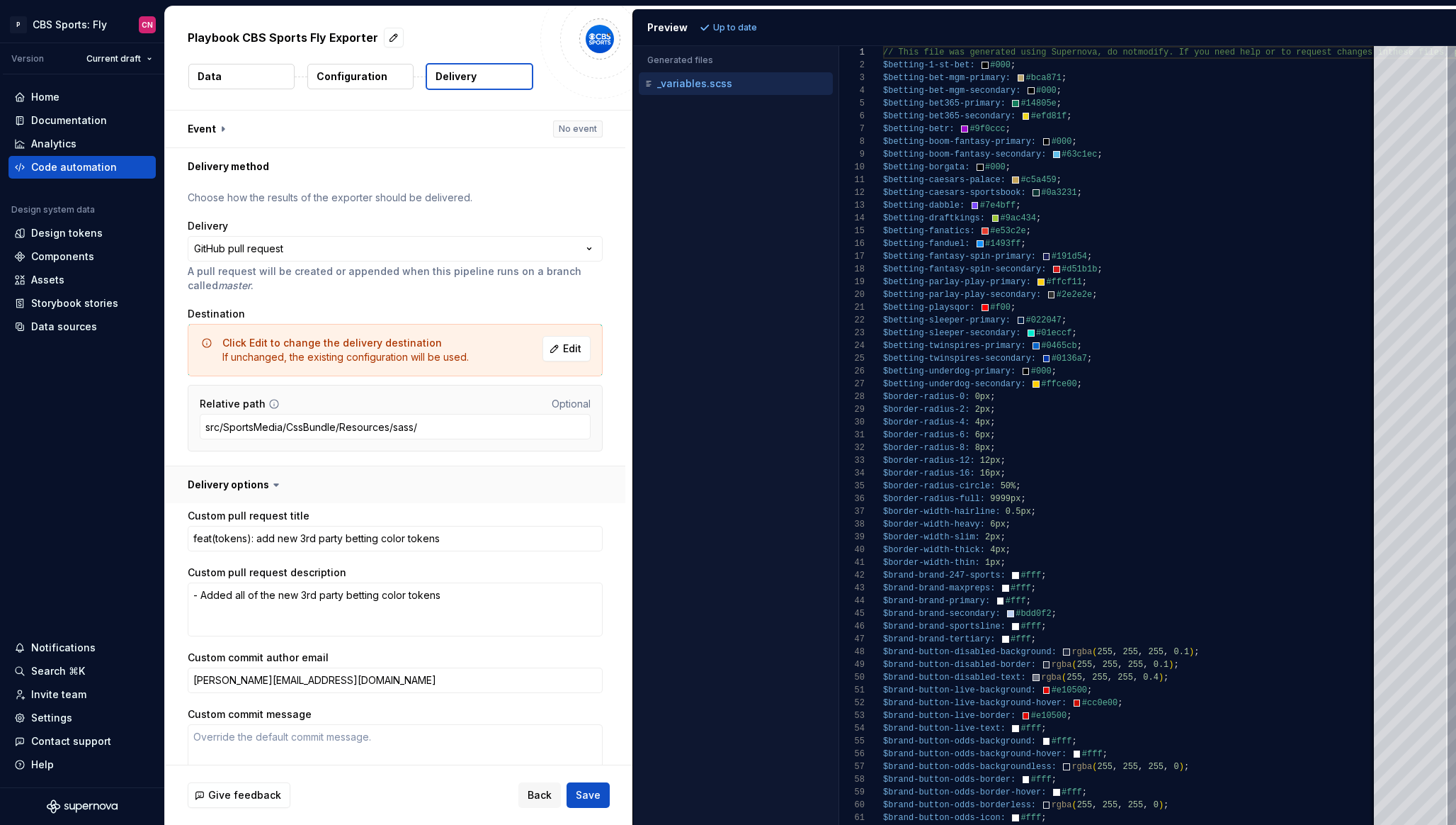
scroll to position [74, 0]
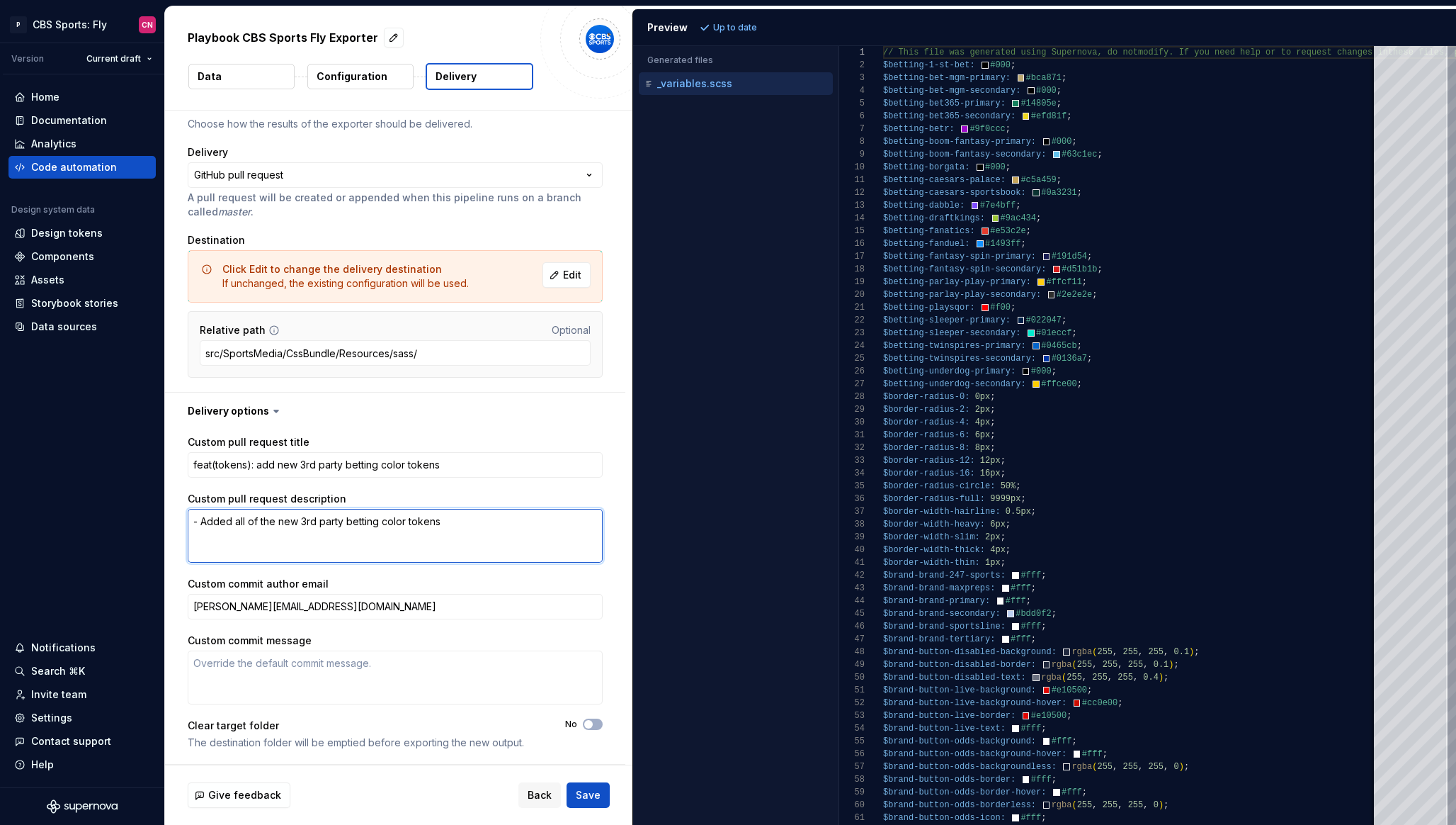
click at [279, 516] on textarea "- Added all of the new 3rd party betting color tokens" at bounding box center [395, 536] width 415 height 54
paste textarea "`dark-button-odds-border-hover` changed from `#0d55d9` to `#fff`"
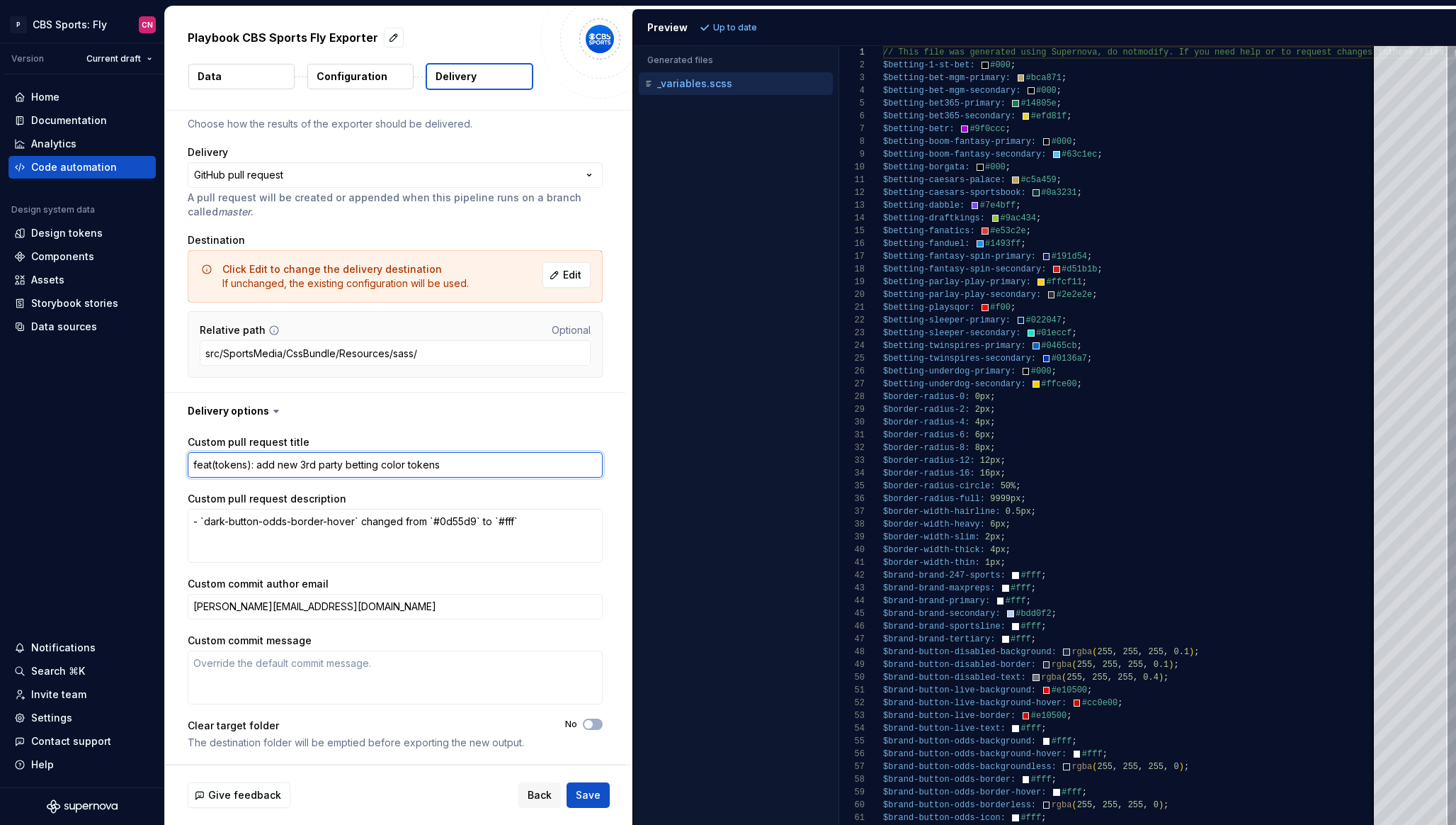
drag, startPoint x: 466, startPoint y: 467, endPoint x: 256, endPoint y: 469, distance: 210.0
click at [256, 469] on textarea "feat(tokens): add new 3rd party betting color tokens" at bounding box center [395, 465] width 415 height 26
click at [578, 790] on span "Save" at bounding box center [588, 795] width 25 height 14
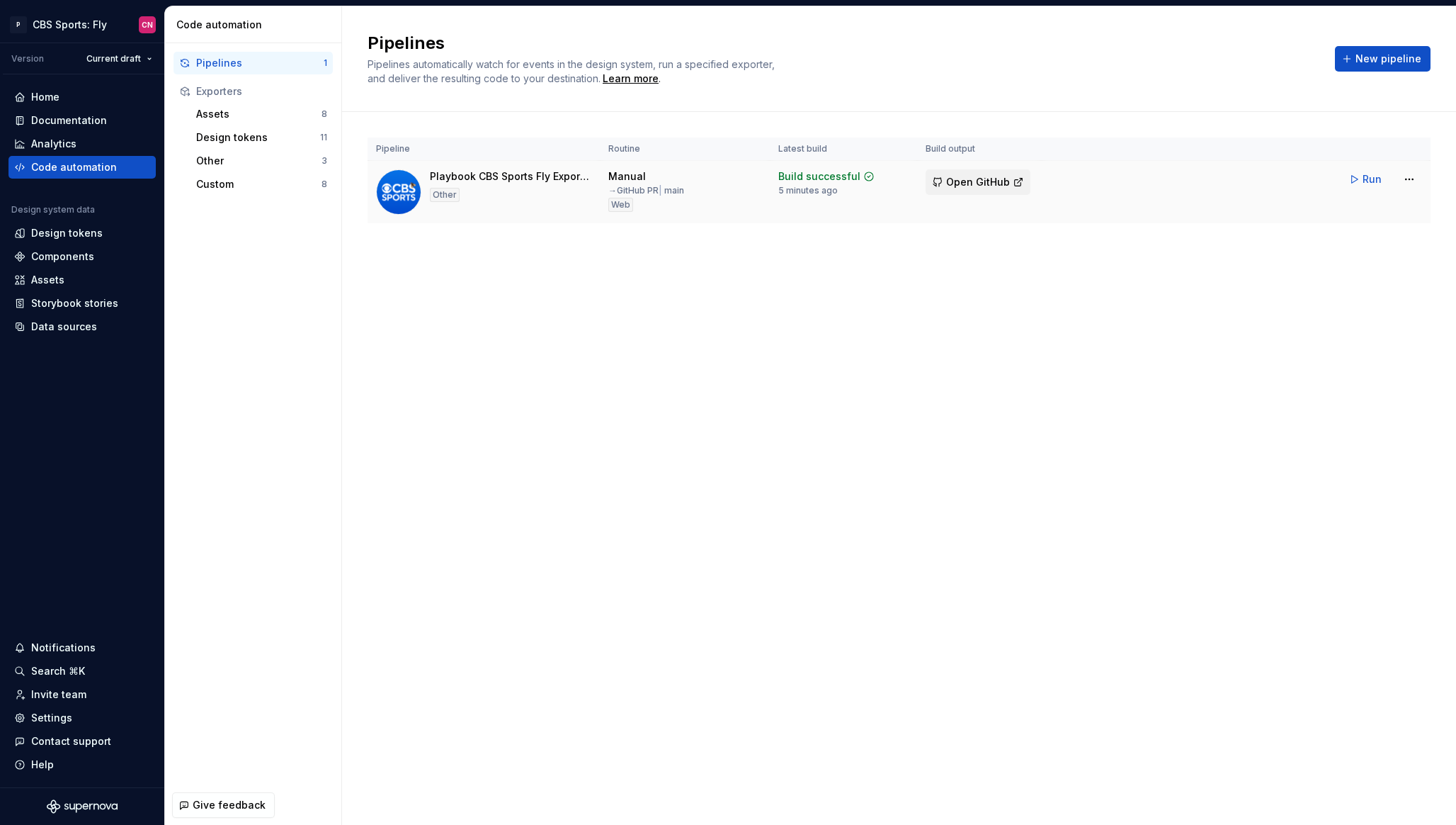
click at [974, 183] on span "Open GitHub" at bounding box center [978, 182] width 64 height 14
